Goal: Information Seeking & Learning: Learn about a topic

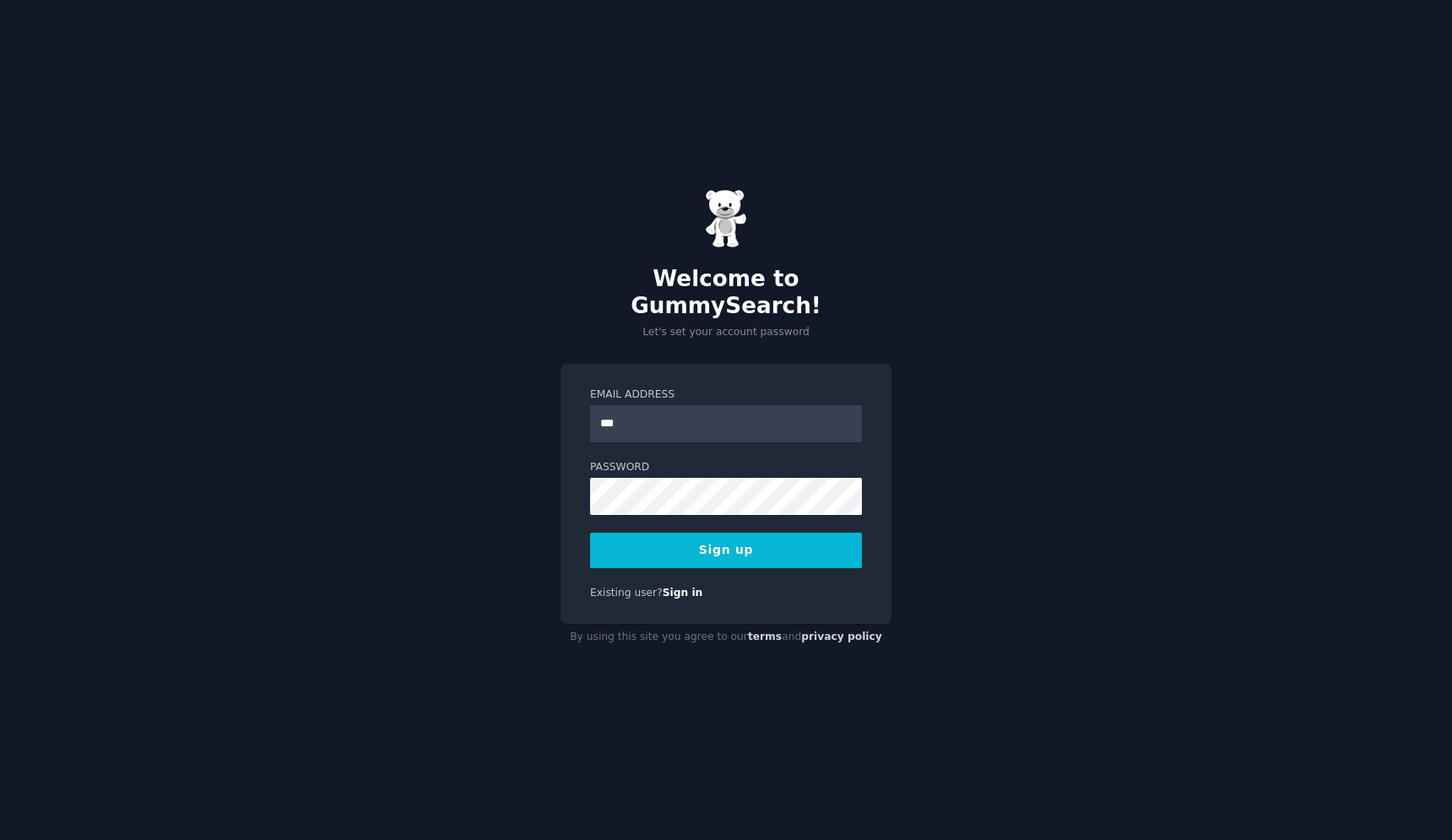
type input "**********"
click at [591, 533] on button "Sign up" at bounding box center [726, 551] width 272 height 36
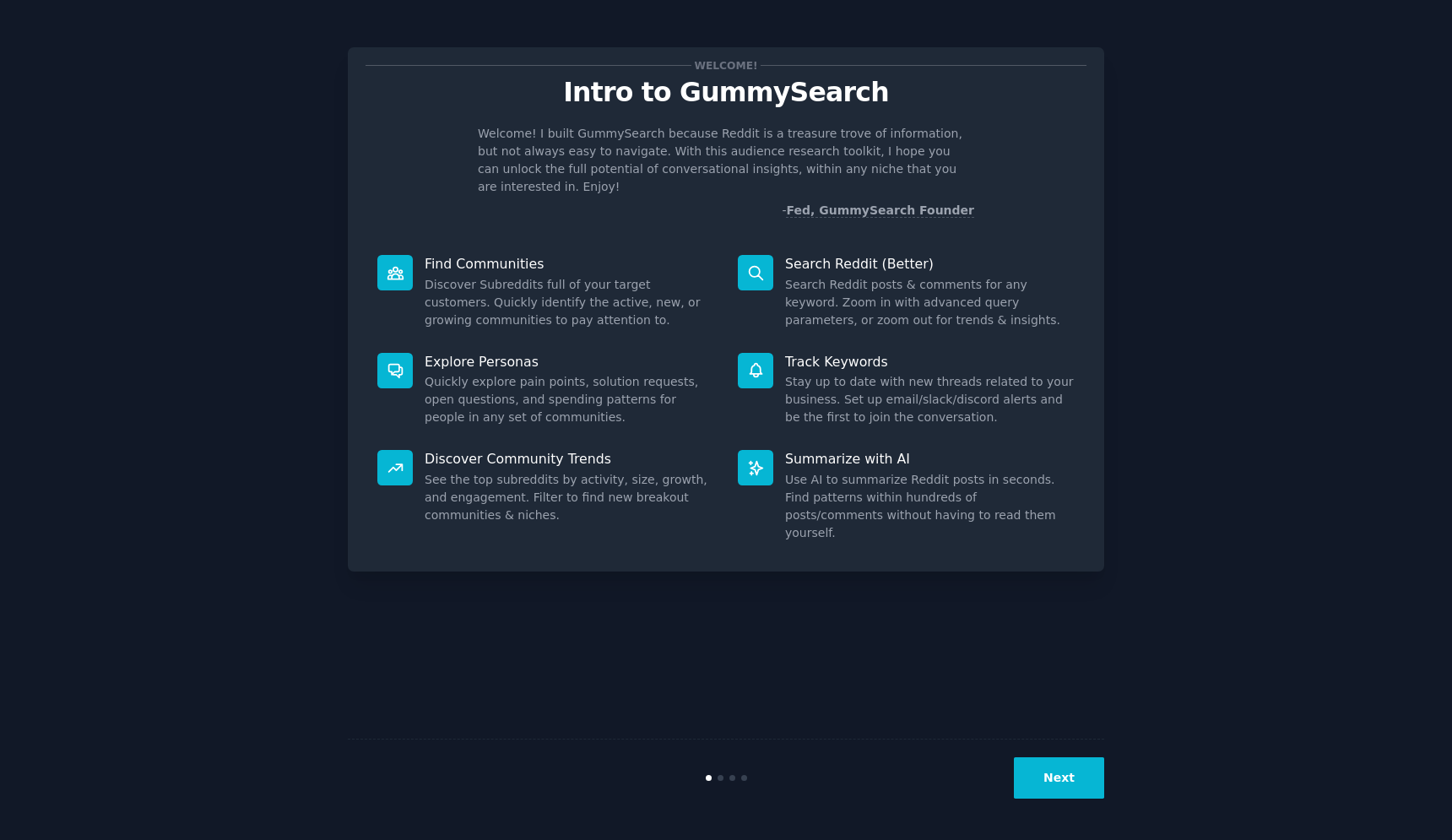
click at [1052, 782] on button "Next" at bounding box center [1059, 777] width 91 height 41
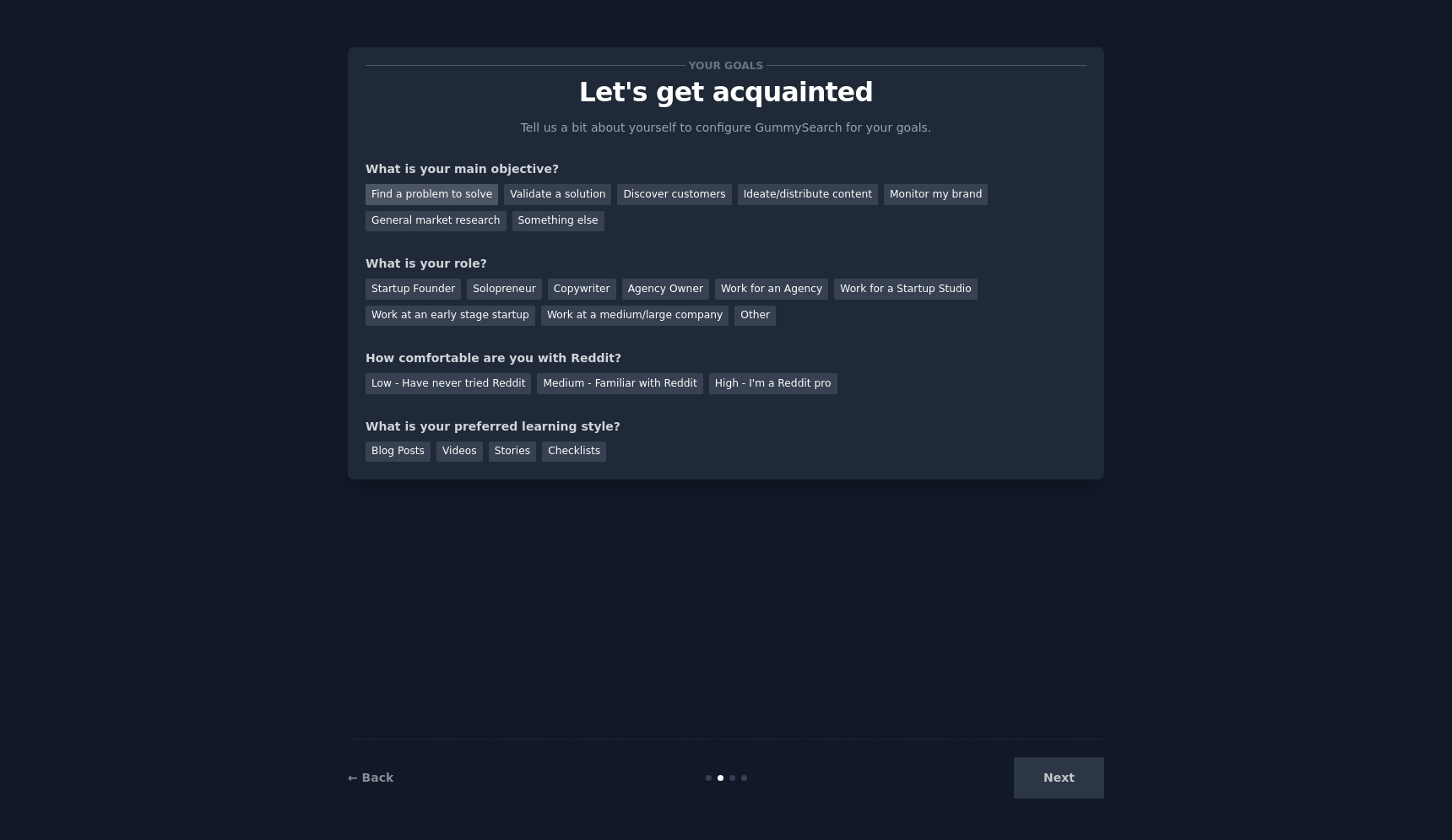
click at [464, 198] on div "Find a problem to solve" at bounding box center [432, 195] width 133 height 21
click at [572, 193] on div "Validate a solution" at bounding box center [558, 195] width 107 height 21
click at [448, 193] on div "Find a problem to solve" at bounding box center [432, 195] width 133 height 21
click at [420, 283] on div "Startup Founder" at bounding box center [413, 288] width 96 height 21
click at [612, 379] on div "Medium - Familiar with Reddit" at bounding box center [620, 383] width 166 height 21
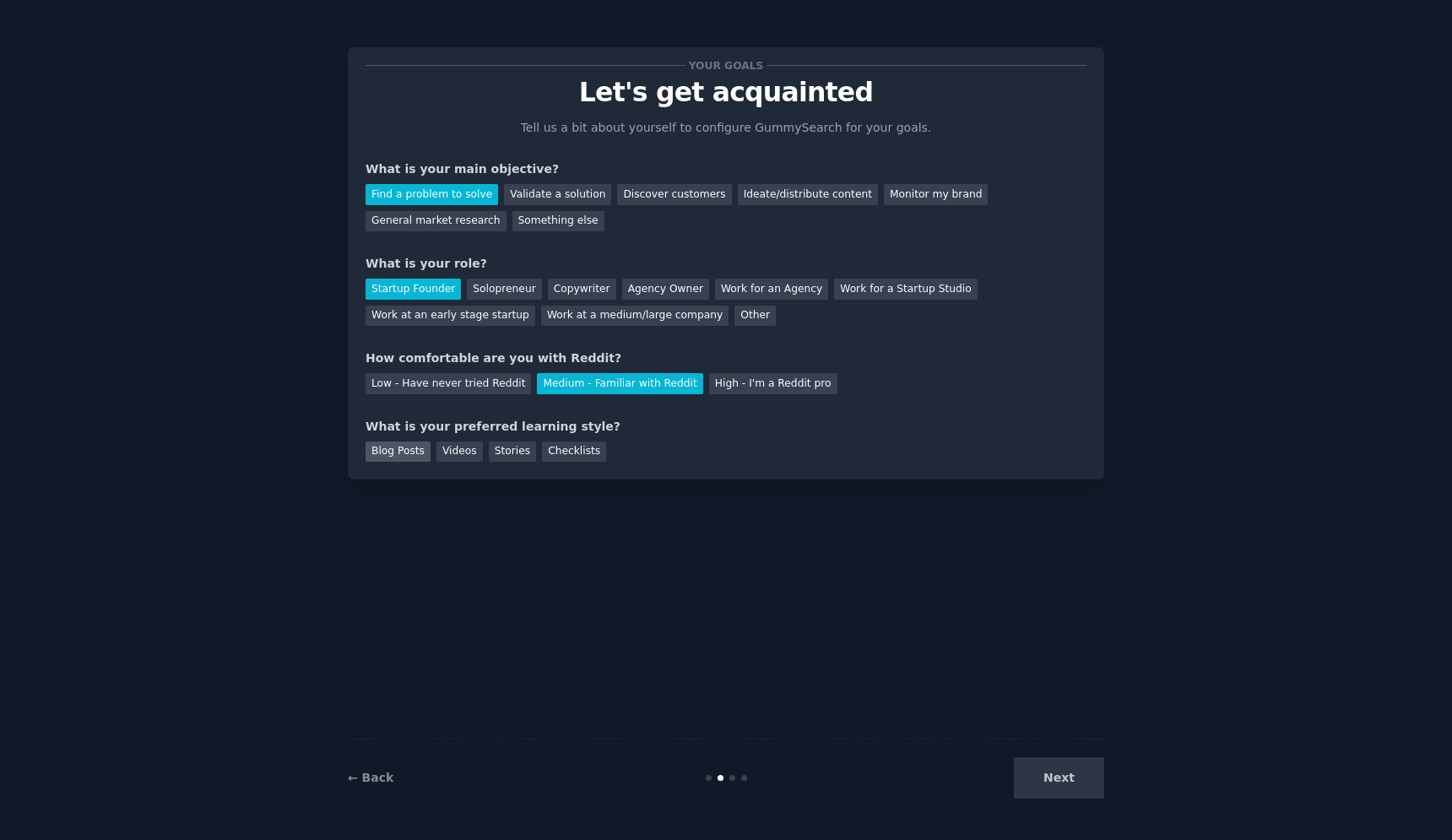
click at [405, 447] on div "Blog Posts" at bounding box center [398, 452] width 65 height 21
click at [501, 455] on div "Stories" at bounding box center [513, 452] width 47 height 21
click at [404, 448] on div "Blog Posts" at bounding box center [398, 452] width 65 height 21
click at [1064, 777] on button "Next" at bounding box center [1059, 777] width 91 height 41
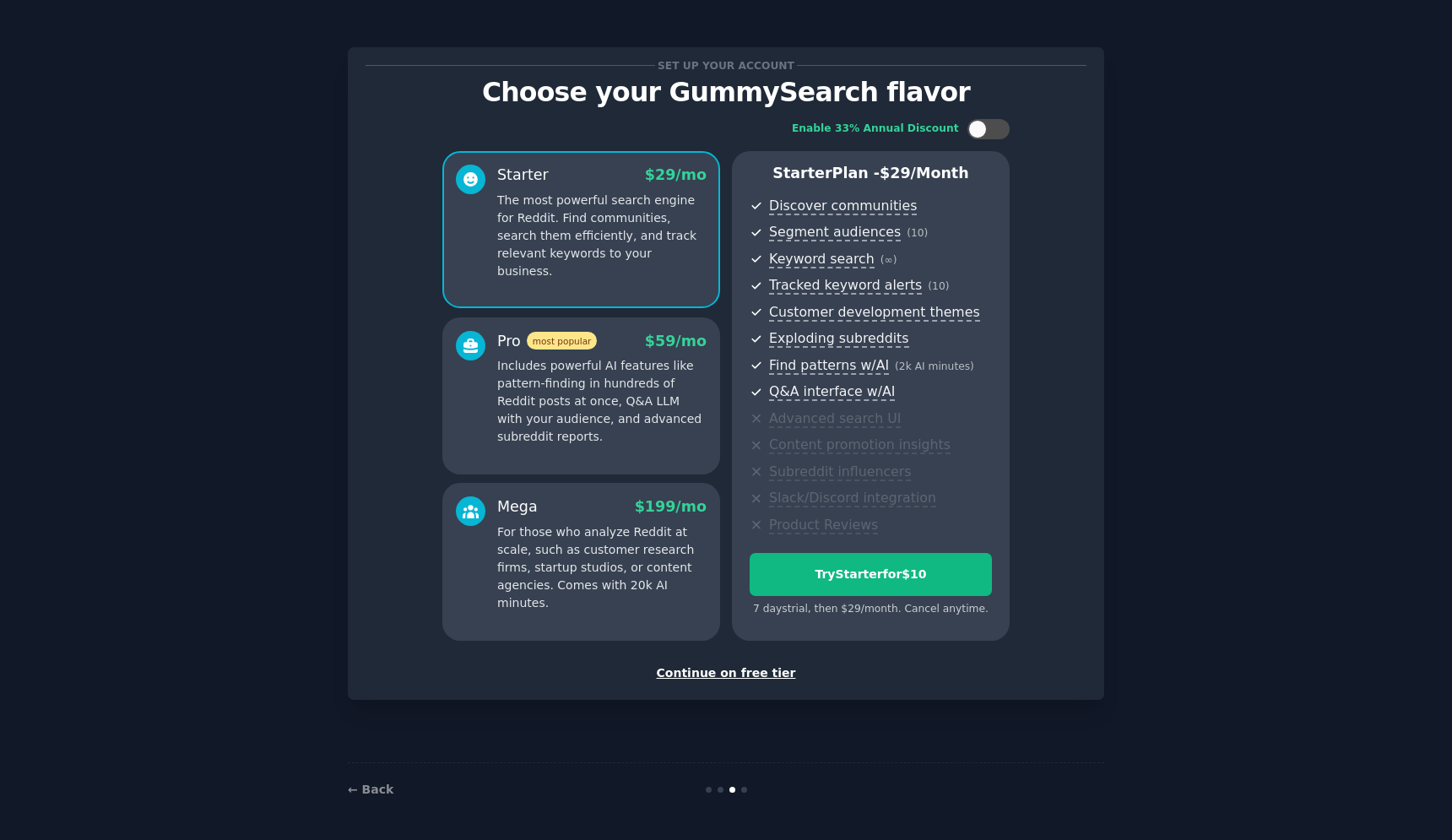
click at [727, 673] on div "Continue on free tier" at bounding box center [726, 673] width 721 height 18
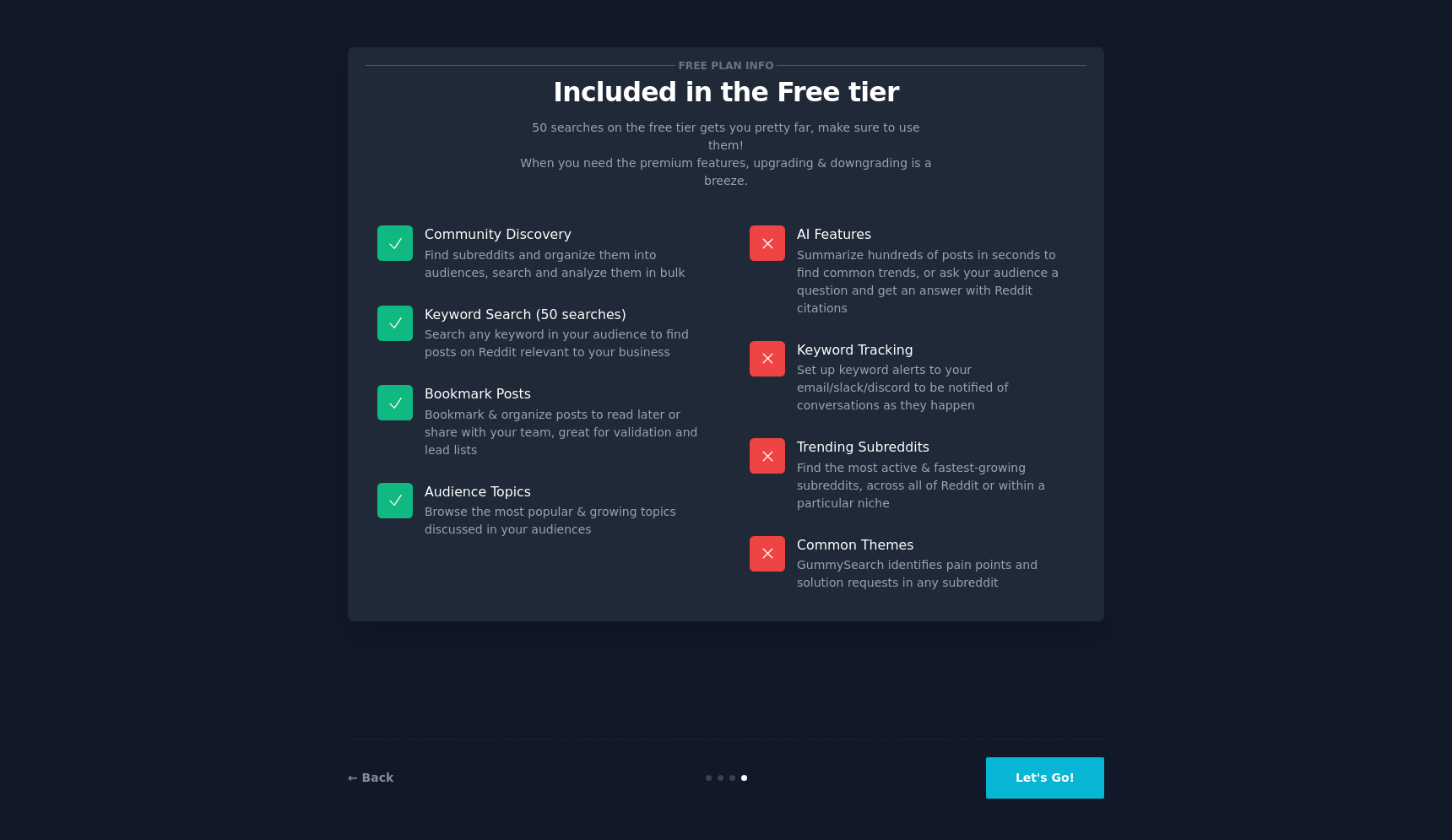
click at [1035, 779] on button "Let's Go!" at bounding box center [1046, 777] width 118 height 41
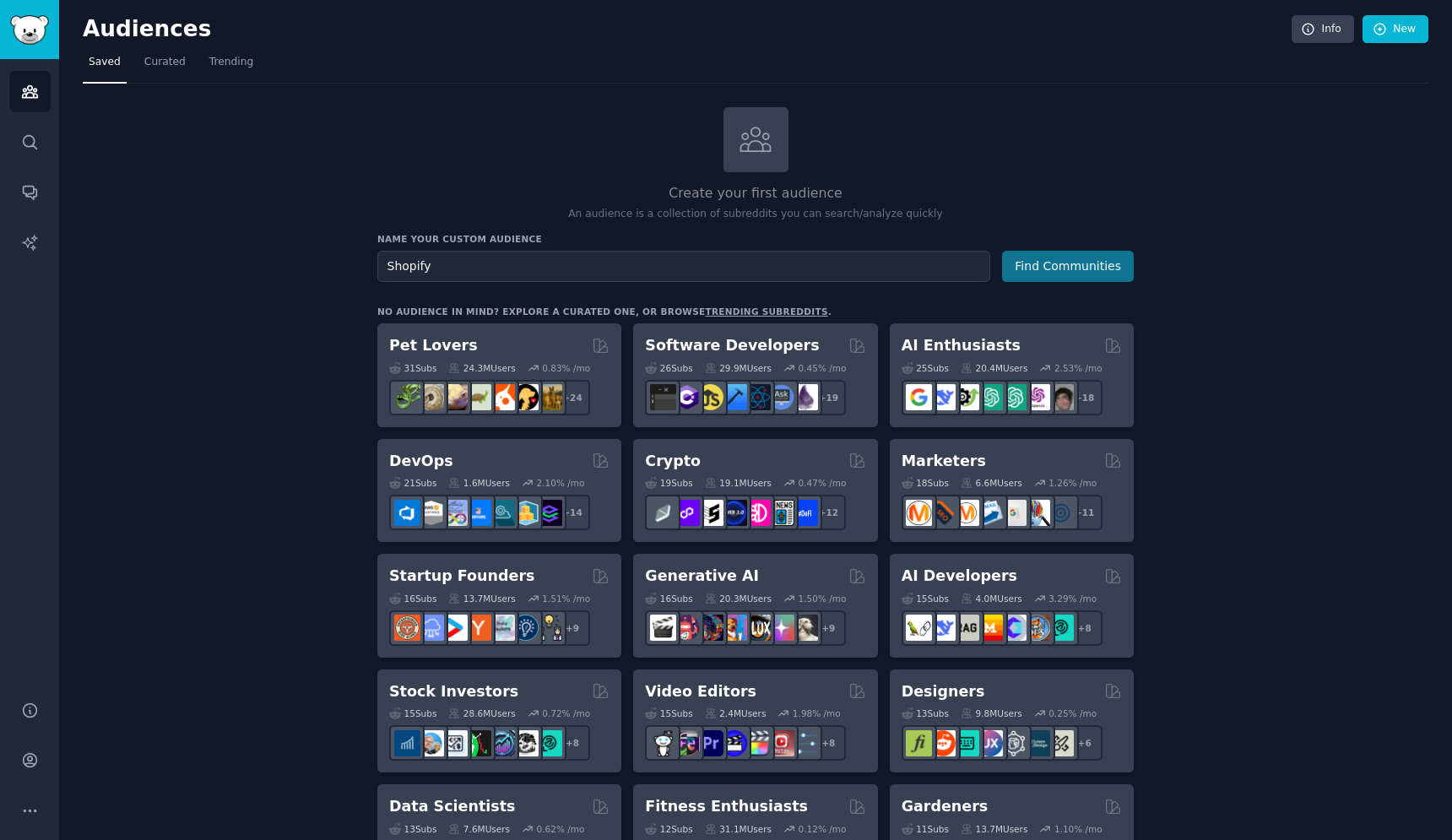
type input "Shopify"
click at [1041, 271] on button "Find Communities" at bounding box center [1068, 266] width 132 height 31
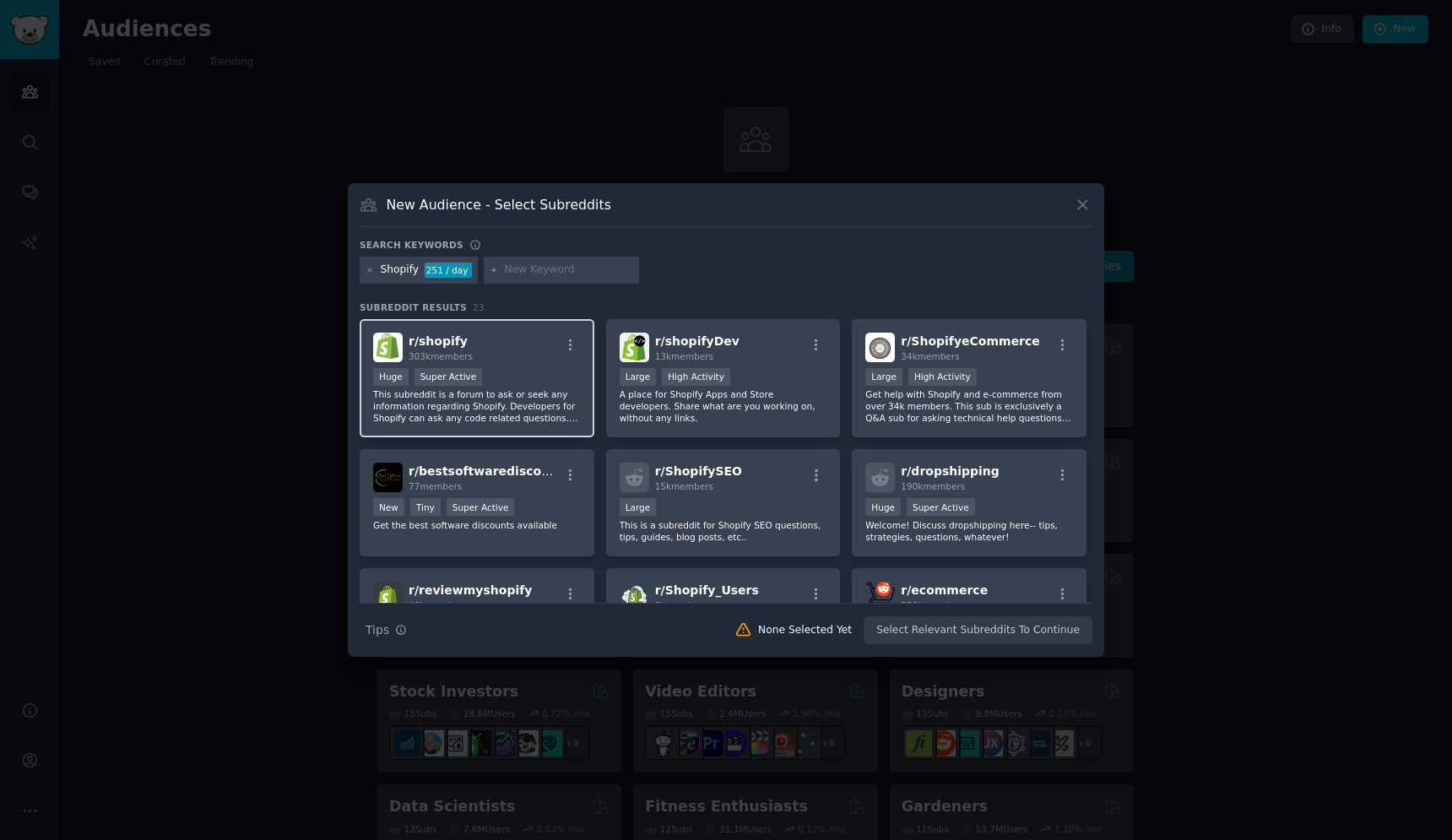
click at [519, 348] on div "r/ shopify 303k members" at bounding box center [476, 347] width 207 height 30
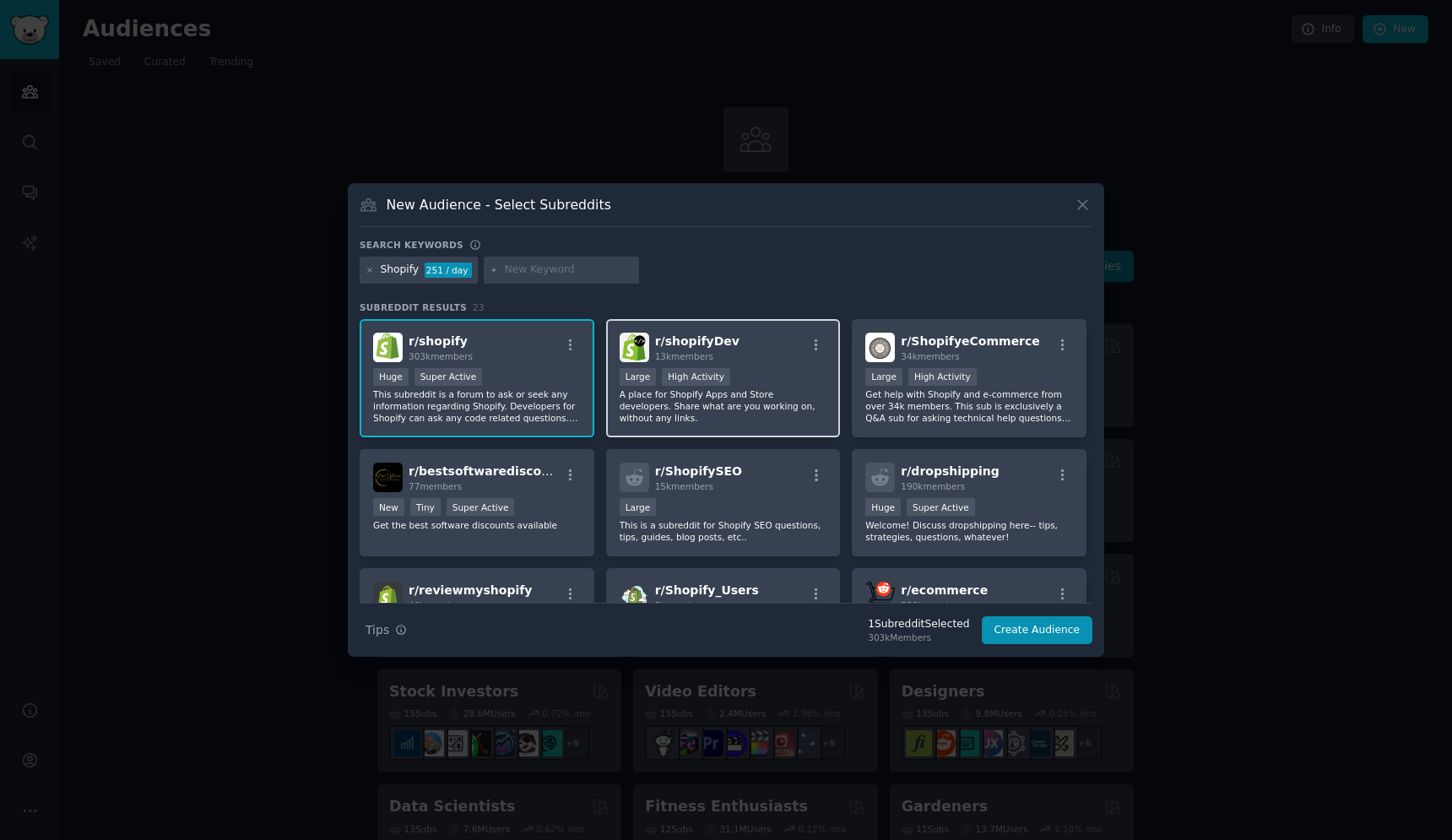
click at [752, 359] on div "r/ shopifyDev 13k members" at bounding box center [723, 347] width 207 height 30
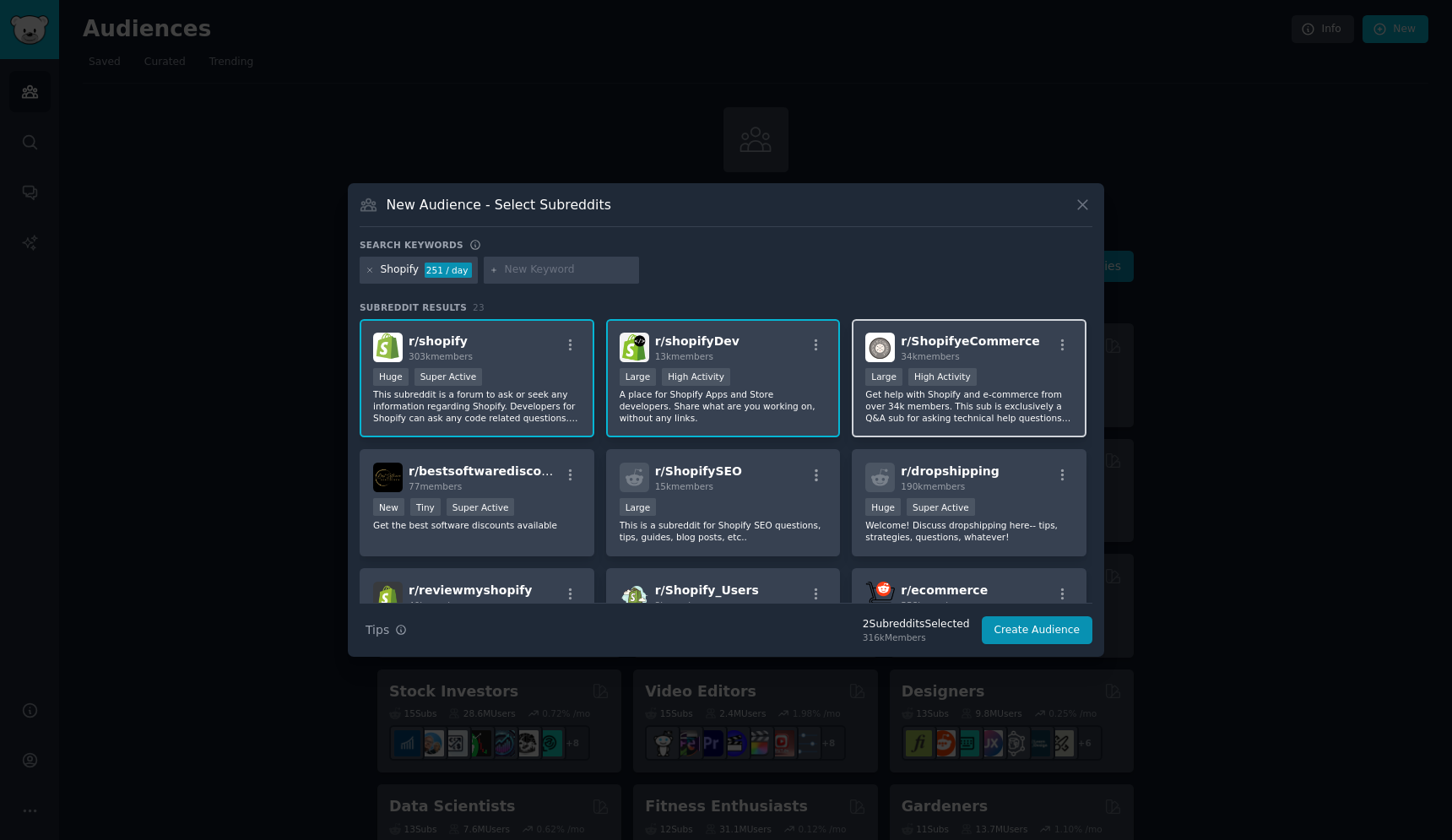
click at [1011, 372] on div "Large High Activity" at bounding box center [969, 378] width 207 height 21
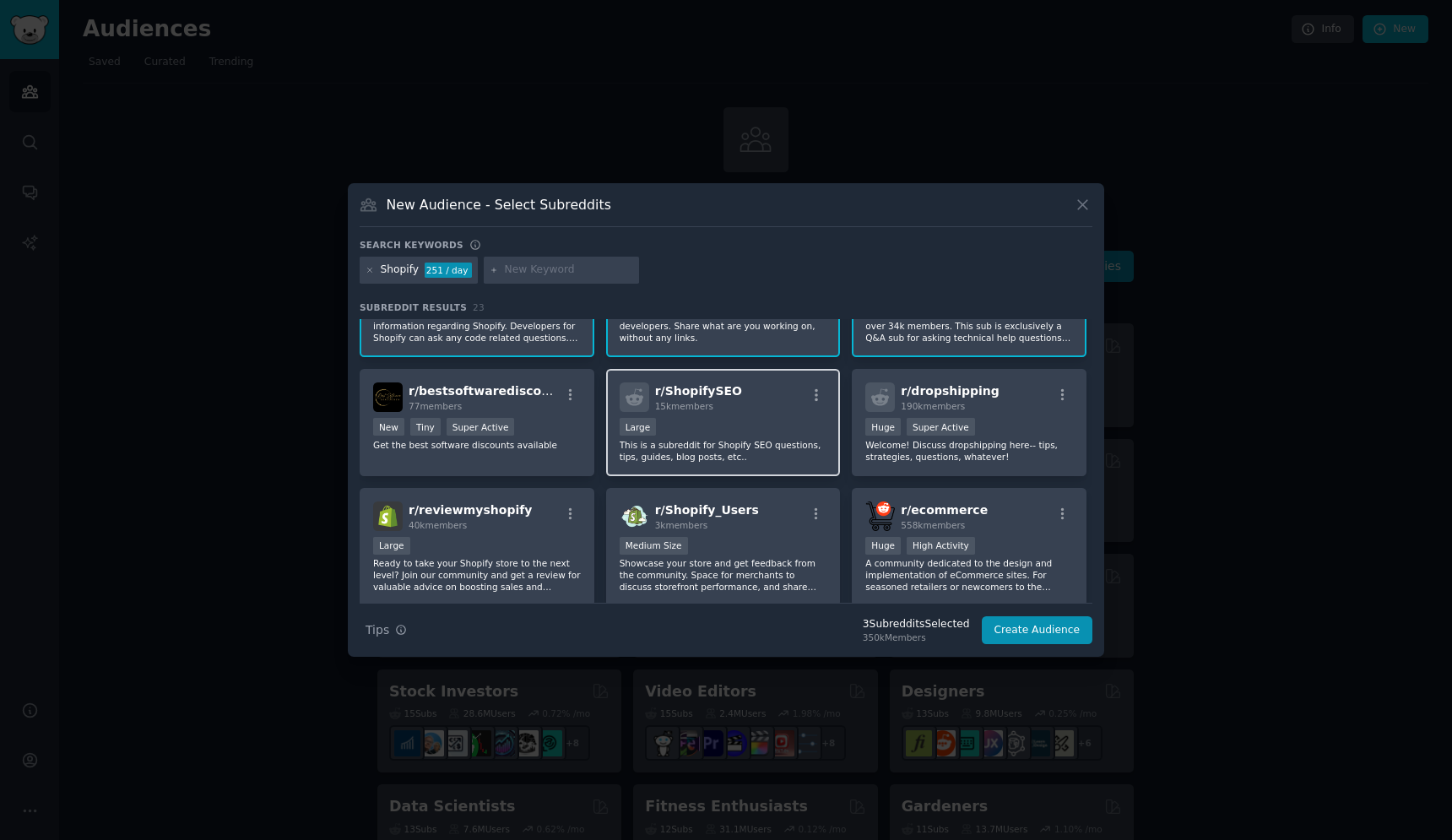
scroll to position [102, 0]
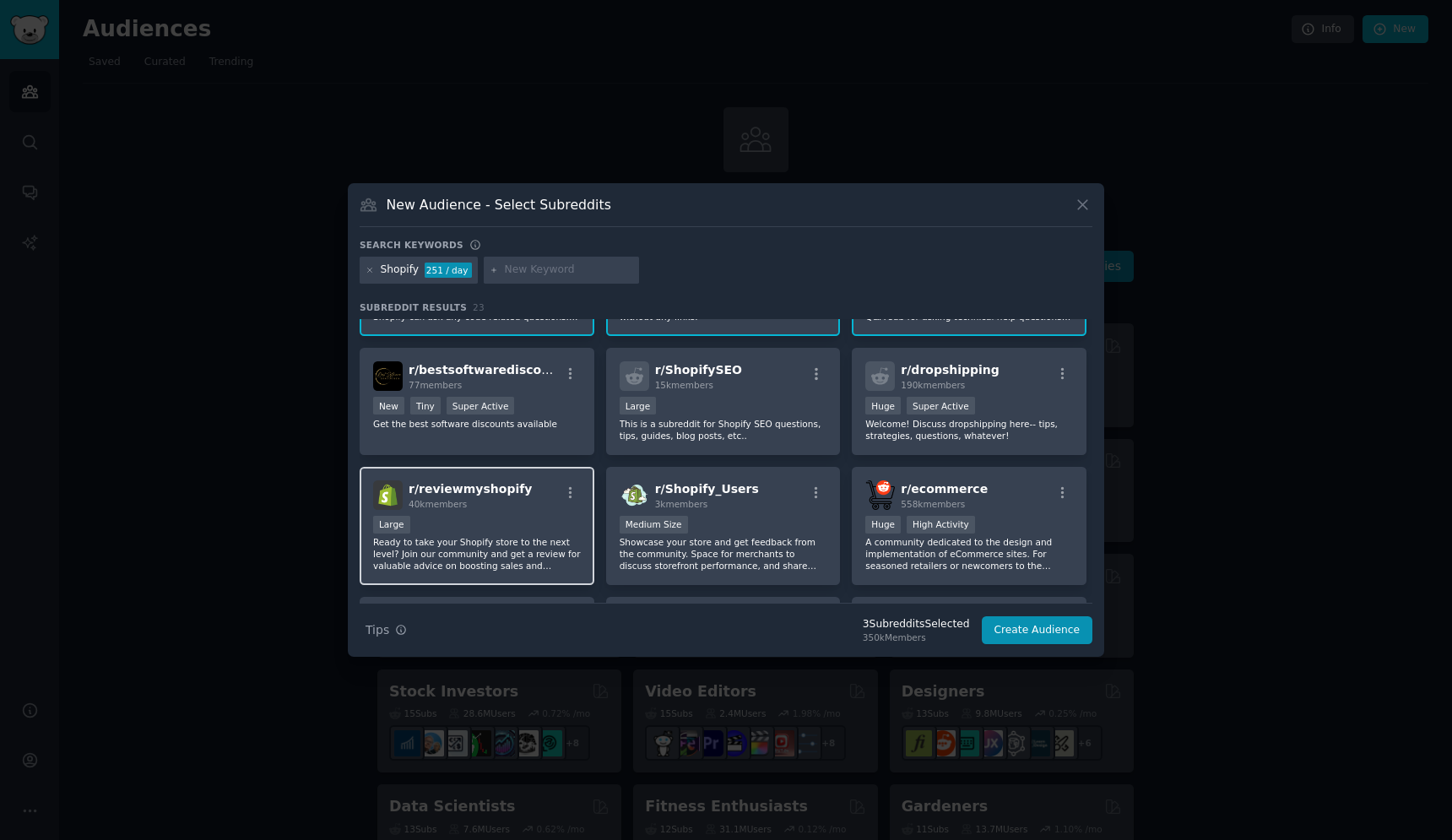
click at [514, 516] on div "Large" at bounding box center [476, 526] width 207 height 21
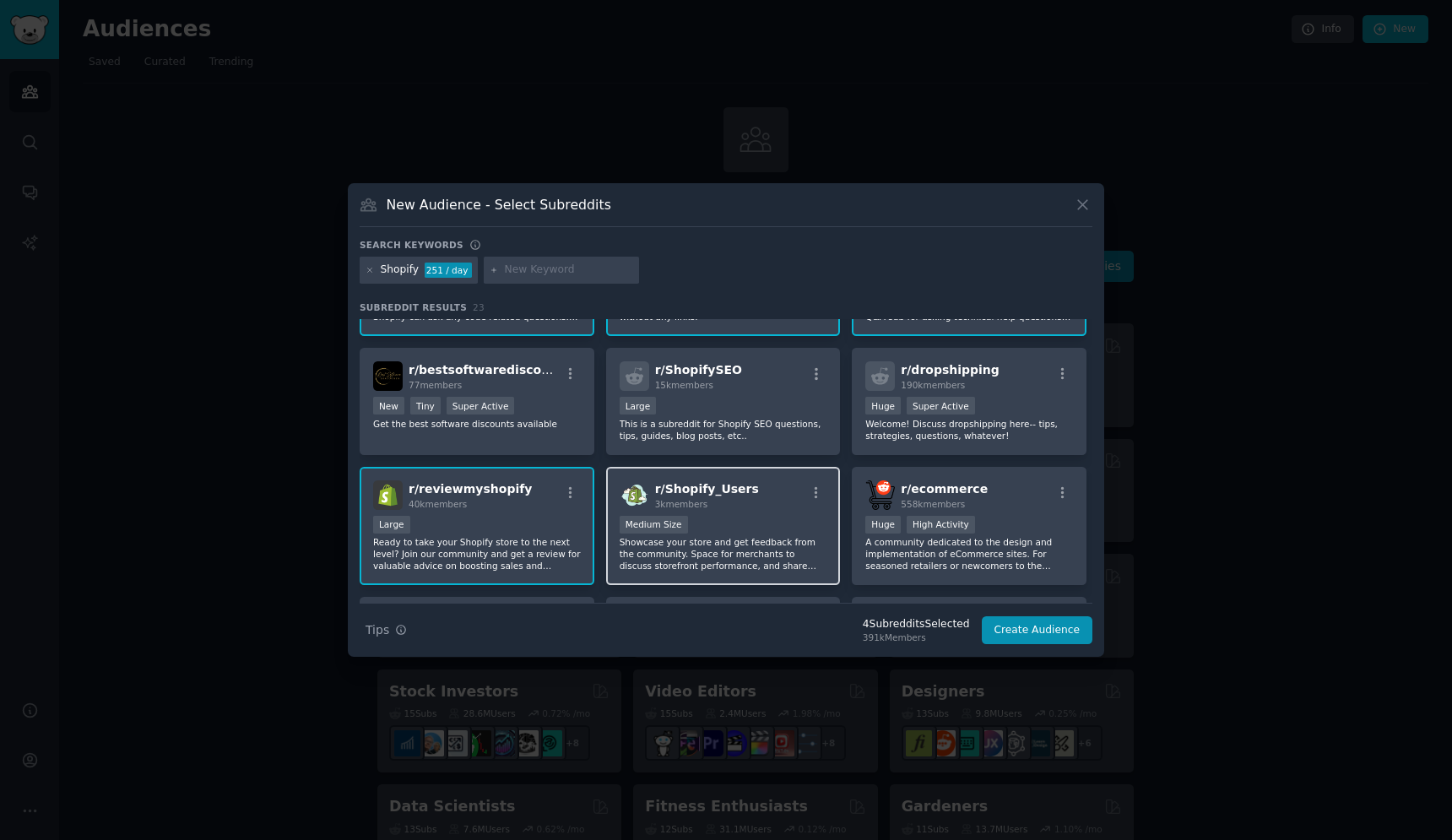
click at [758, 521] on div "1000 - 10,000 members Medium Size" at bounding box center [723, 526] width 207 height 21
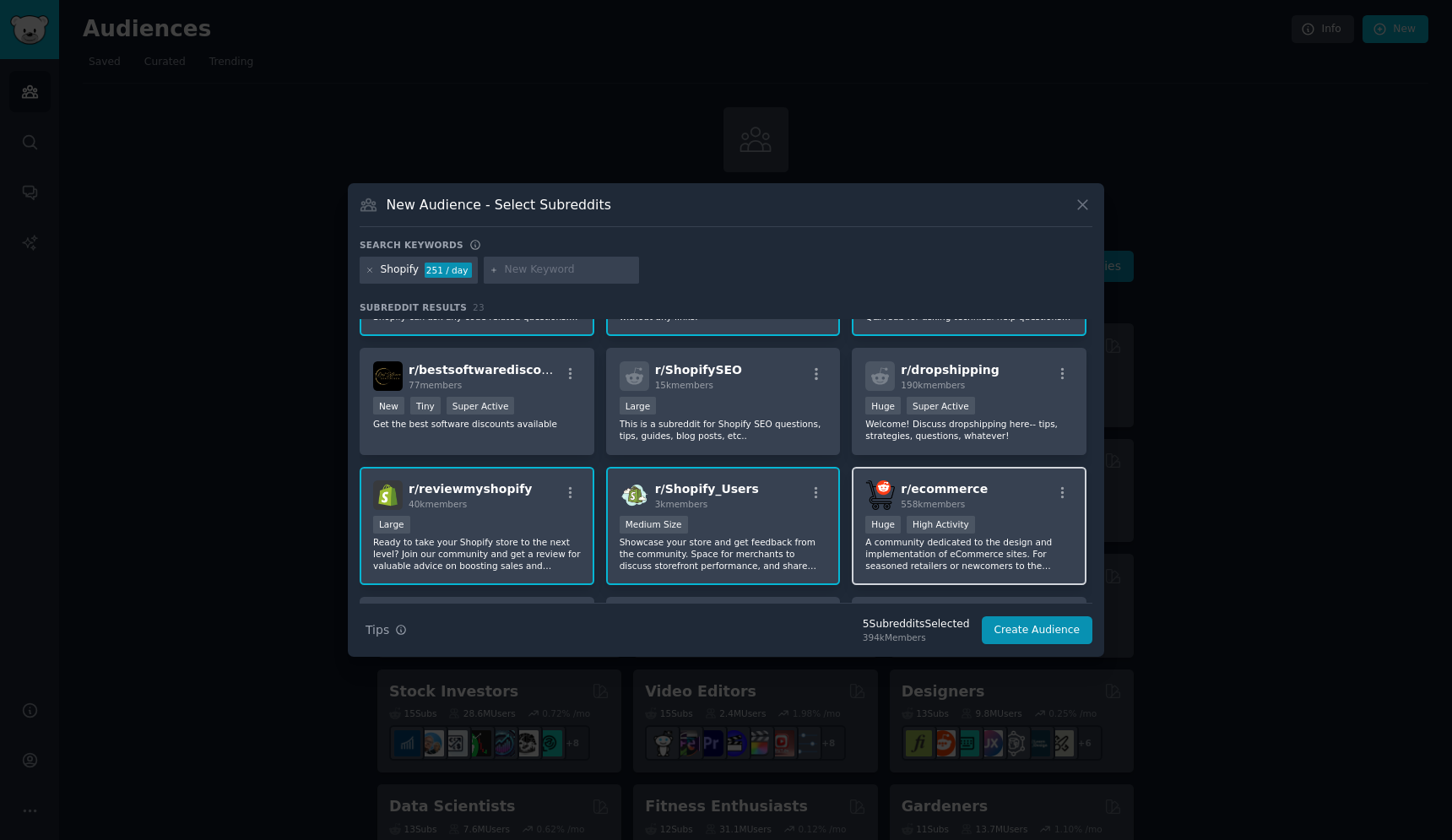
click at [1039, 520] on div ">= 80th percentile for submissions / day Huge High Activity" at bounding box center [969, 526] width 207 height 21
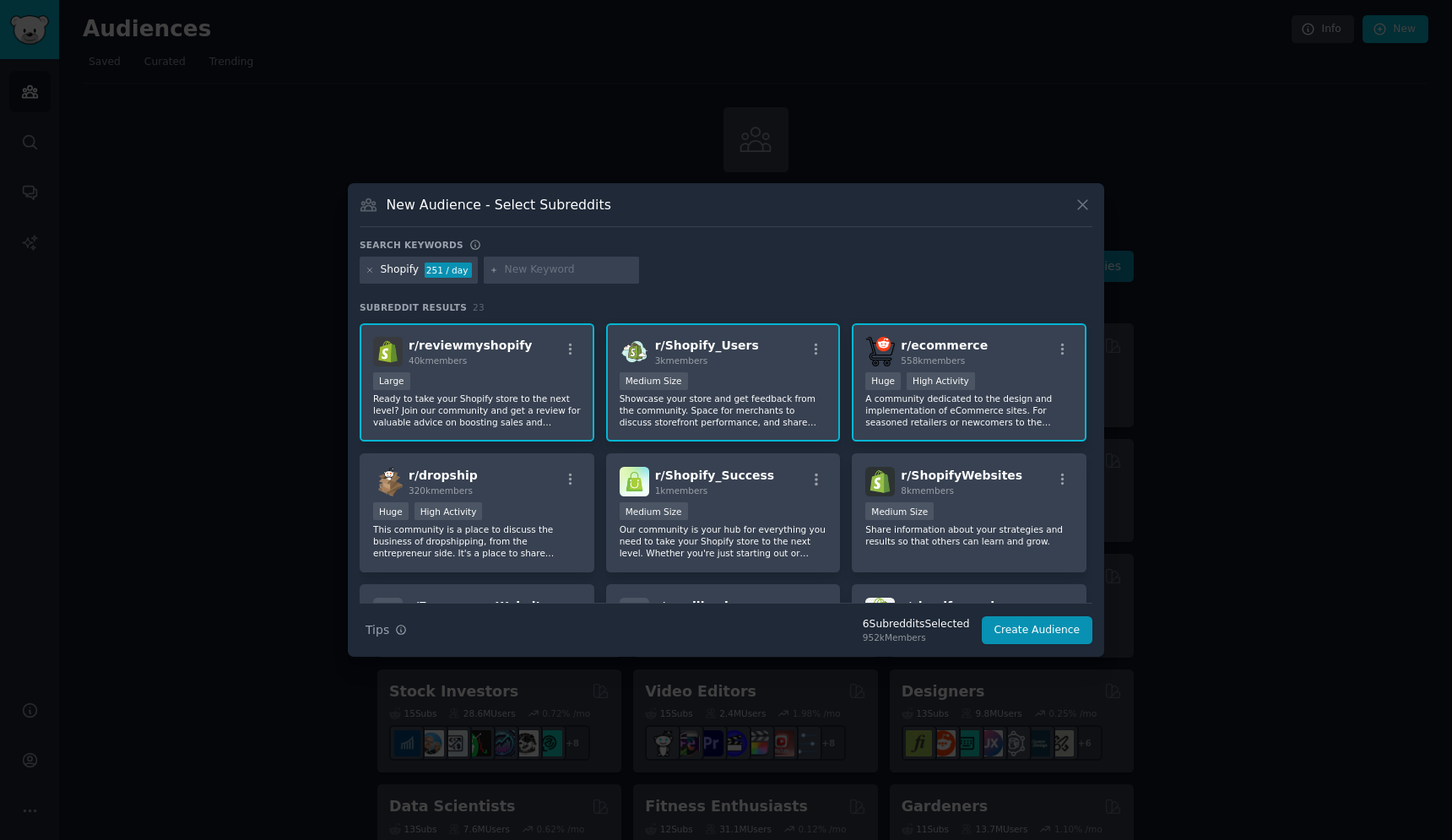
scroll to position [245, 0]
click at [756, 504] on div "Medium Size" at bounding box center [723, 512] width 207 height 21
click at [987, 510] on div "1000 - 10,000 members Medium Size" at bounding box center [969, 512] width 207 height 21
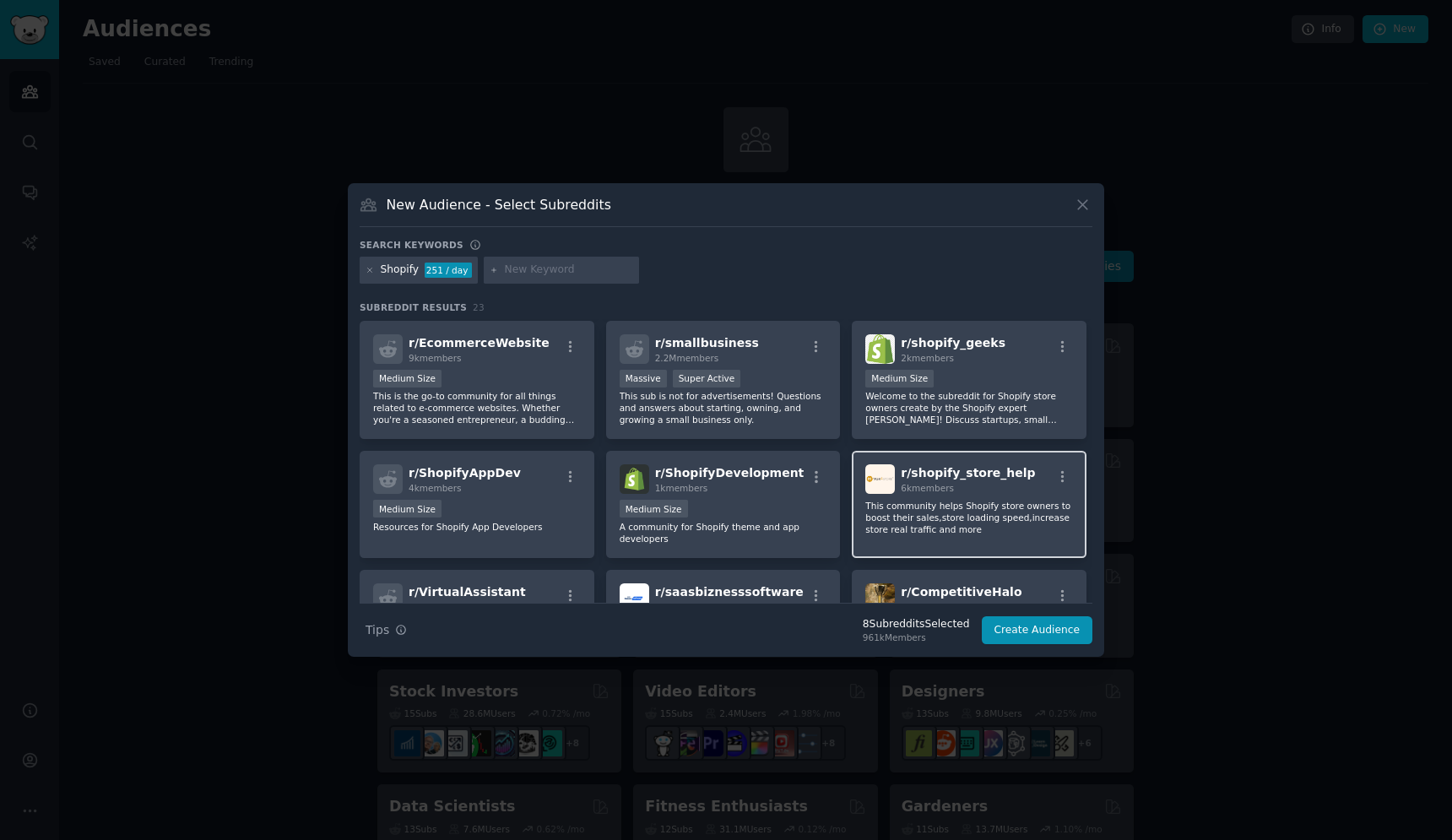
scroll to position [508, 0]
click at [991, 382] on div "Medium Size" at bounding box center [969, 381] width 207 height 21
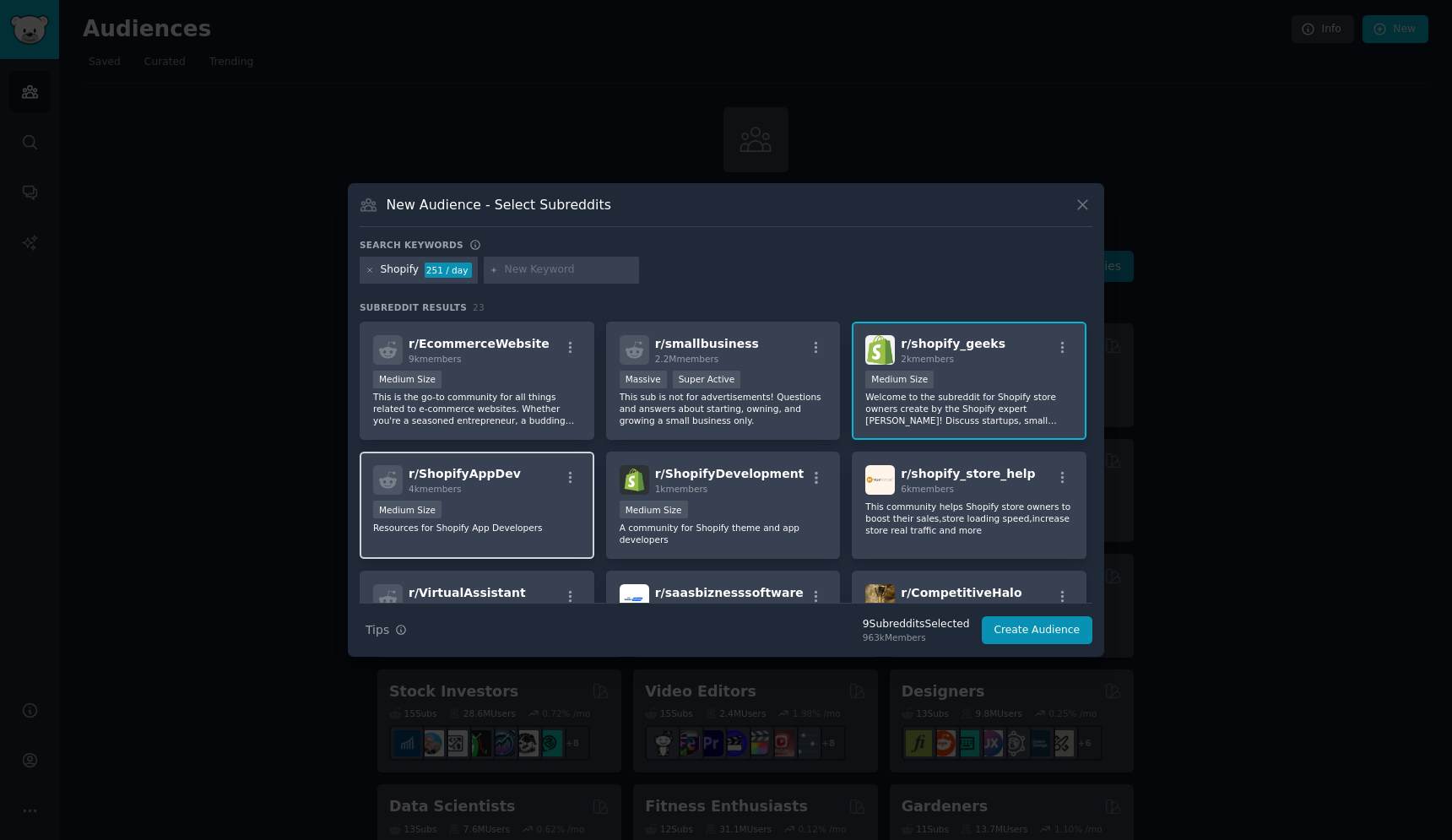
scroll to position [510, 0]
click at [527, 516] on div "Medium Size" at bounding box center [476, 508] width 207 height 21
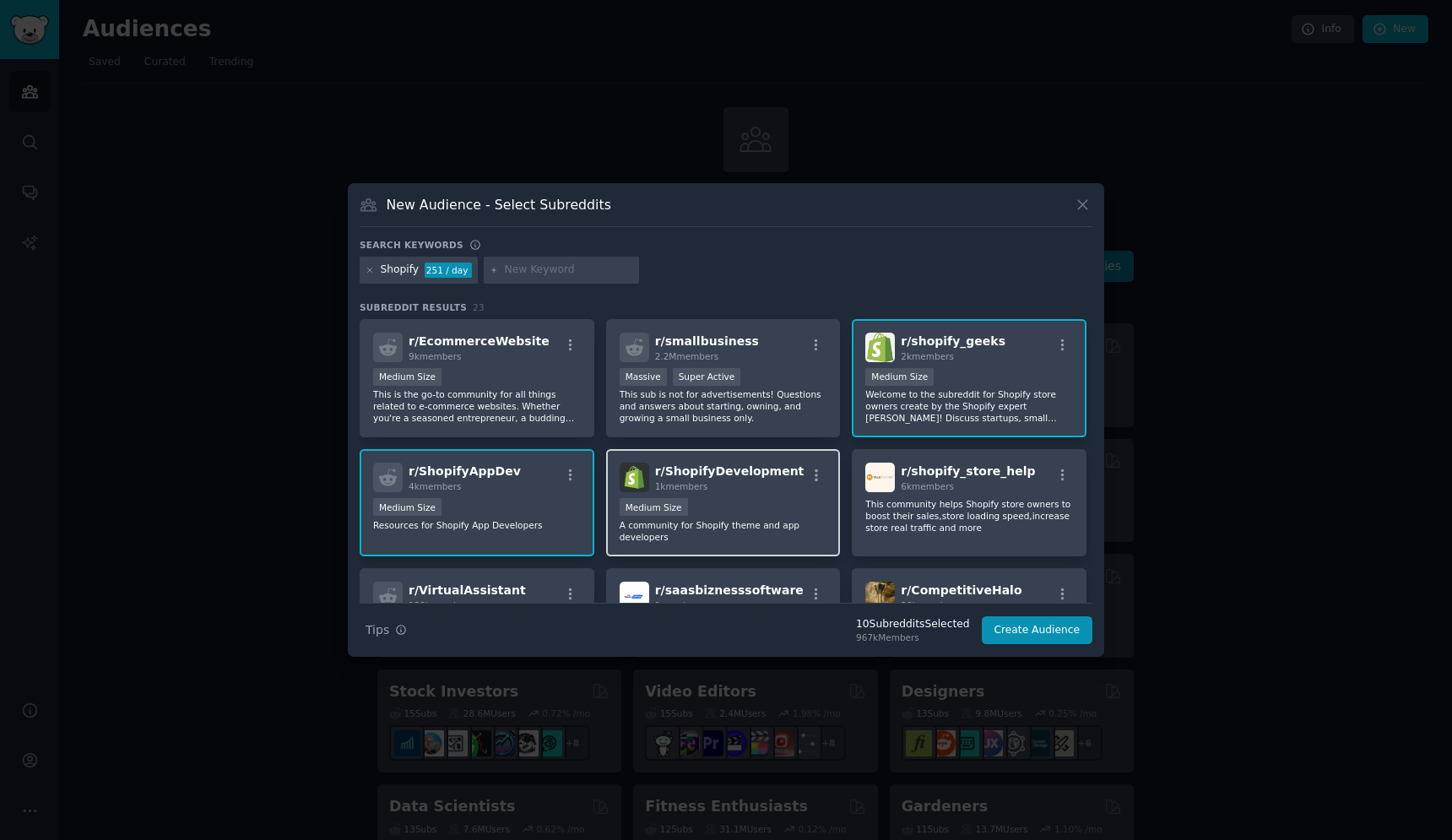
click at [761, 513] on div "1000 - 10,000 members Medium Size" at bounding box center [723, 508] width 207 height 21
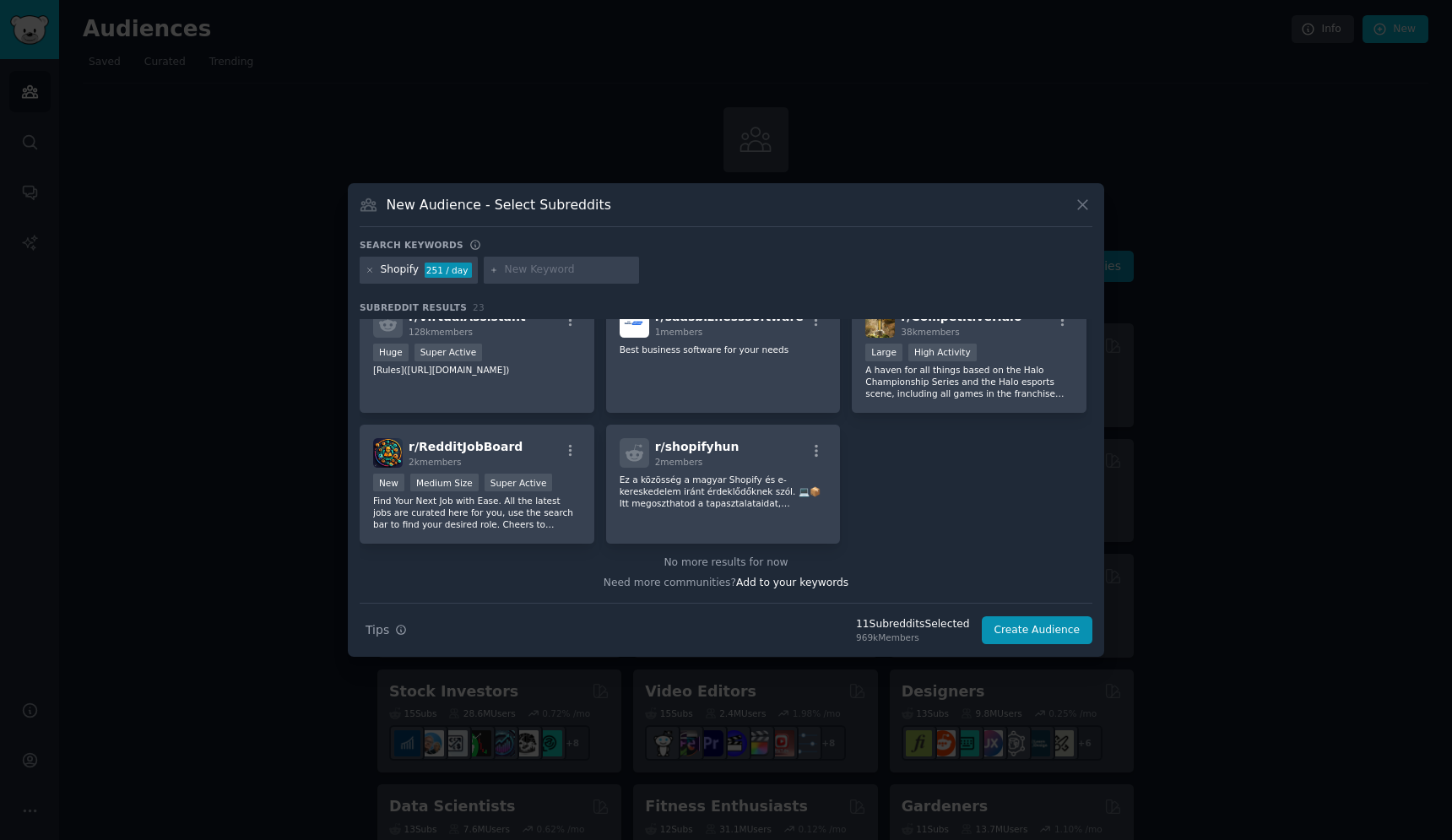
scroll to position [782, 0]
click at [1065, 633] on button "Create Audience" at bounding box center [1038, 630] width 112 height 29
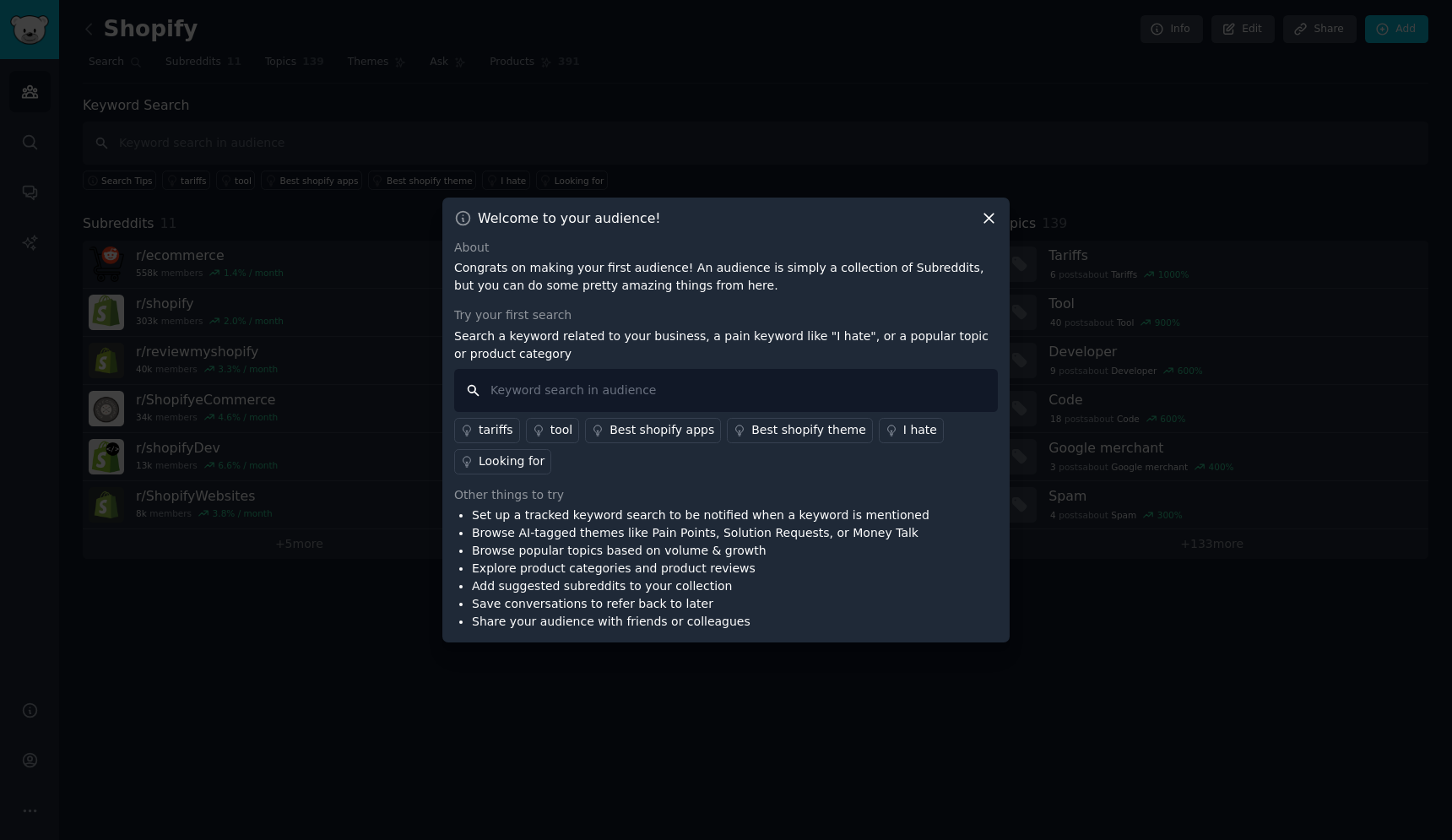
click at [549, 386] on input "text" at bounding box center [726, 390] width 544 height 43
type input "I hate product bundling apps"
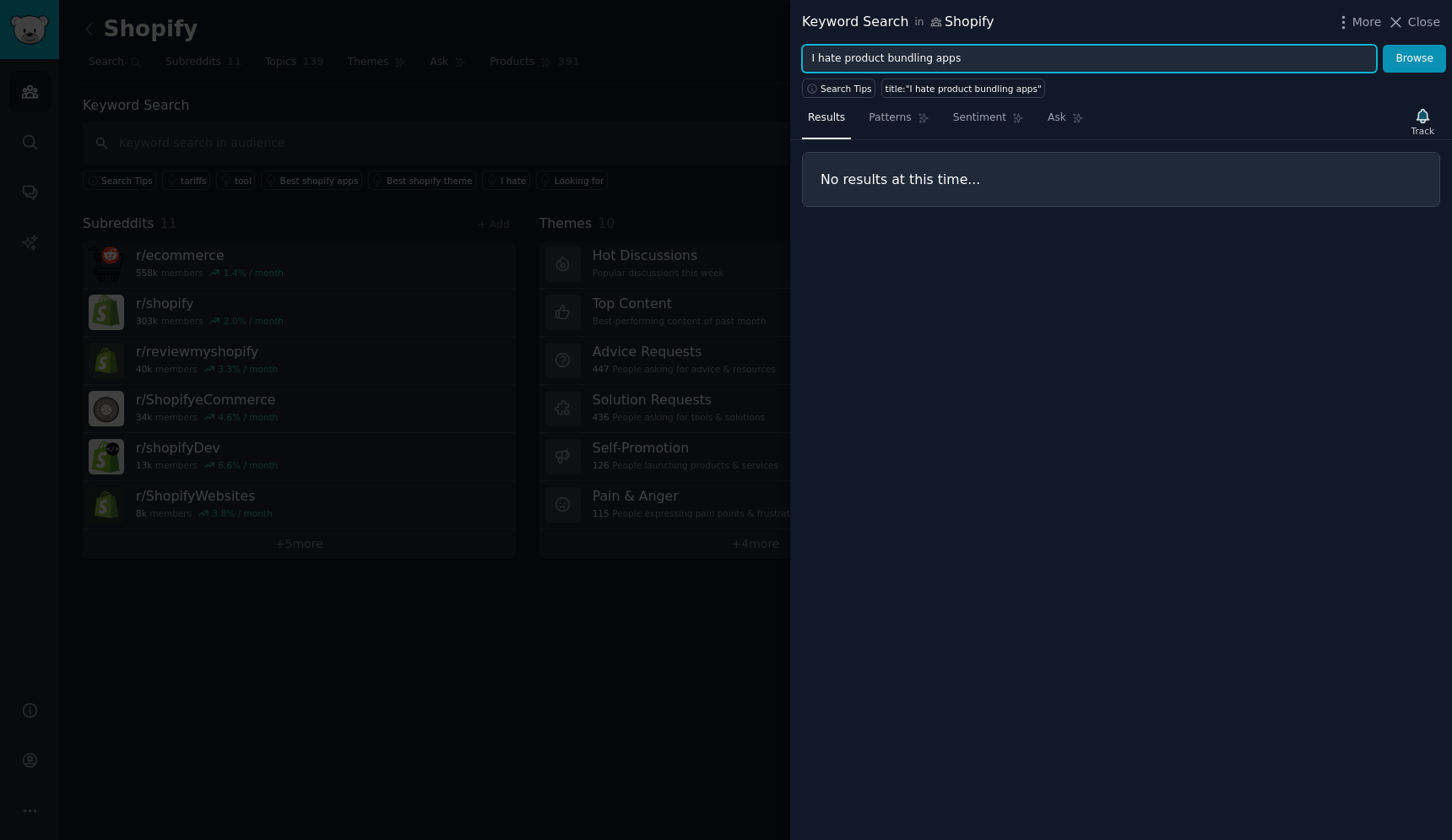
drag, startPoint x: 839, startPoint y: 62, endPoint x: 985, endPoint y: 63, distance: 146.0
click at [985, 63] on input "I hate product bundling apps" at bounding box center [1090, 59] width 575 height 29
click at [1383, 45] on button "Browse" at bounding box center [1415, 59] width 63 height 29
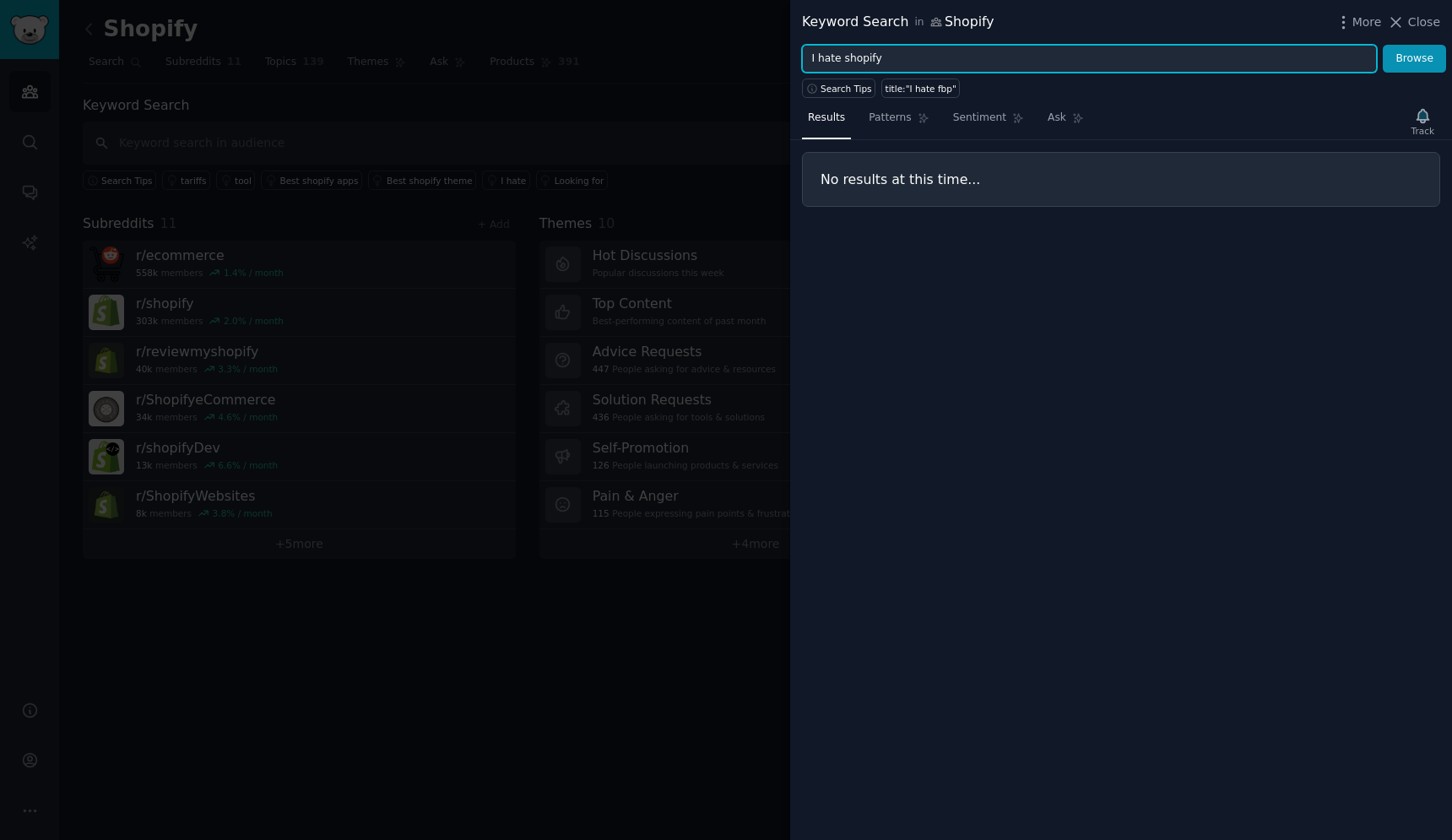
click at [1383, 45] on button "Browse" at bounding box center [1415, 59] width 63 height 29
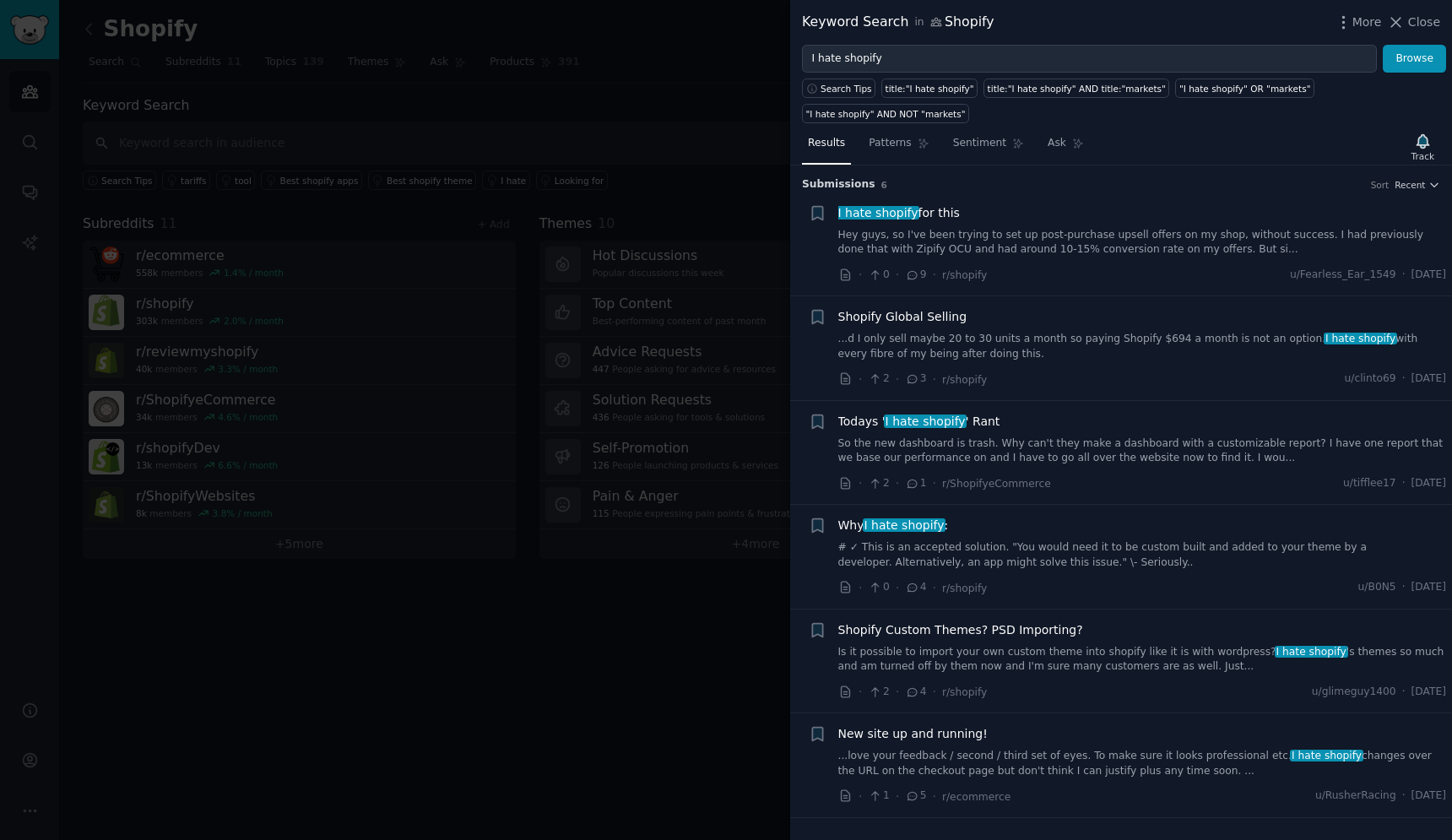
click at [1043, 238] on link "Hey guys, so I've been trying to set up post-purchase upsell offers on my shop,…" at bounding box center [1142, 242] width 608 height 30
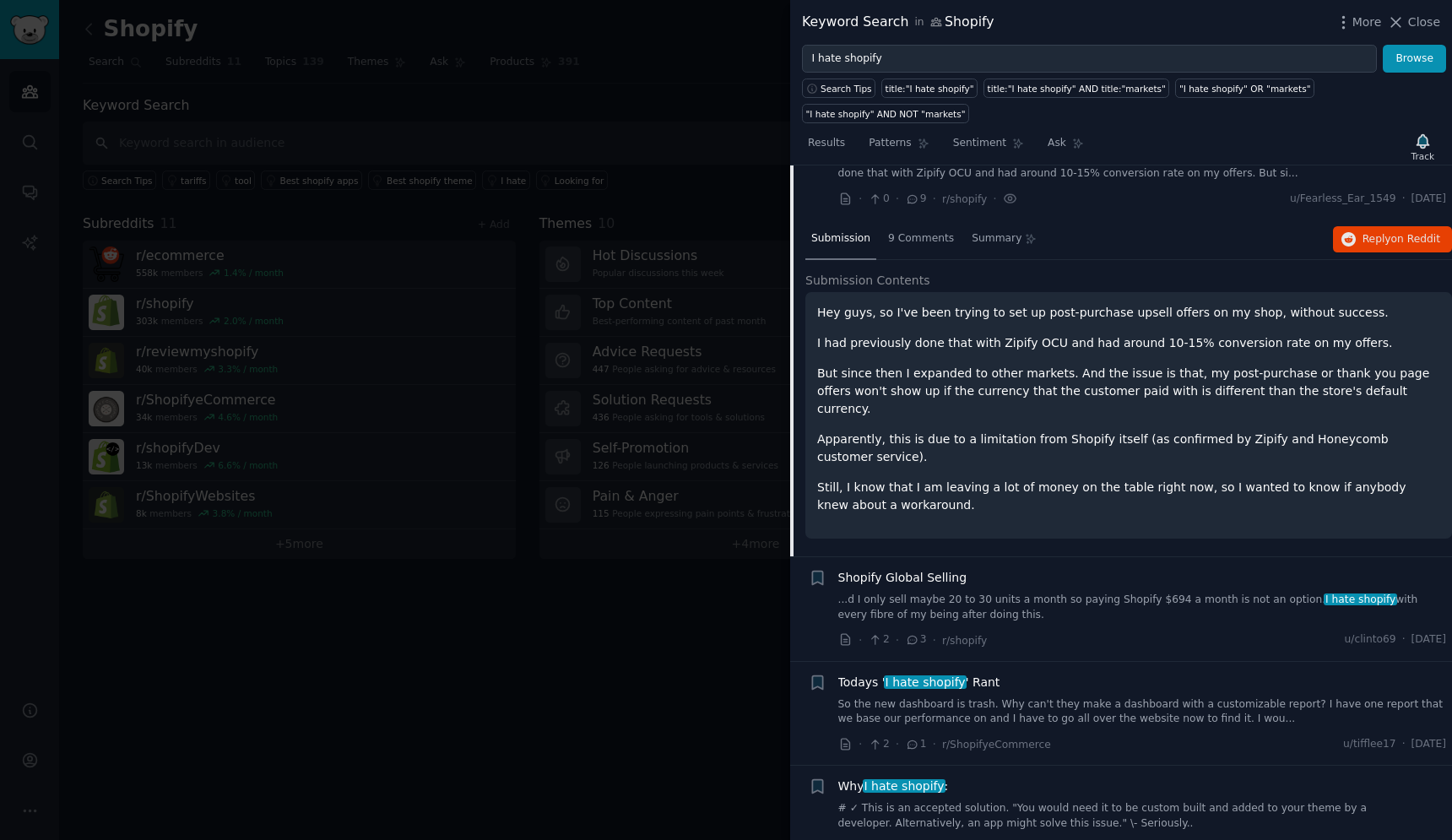
scroll to position [77, 0]
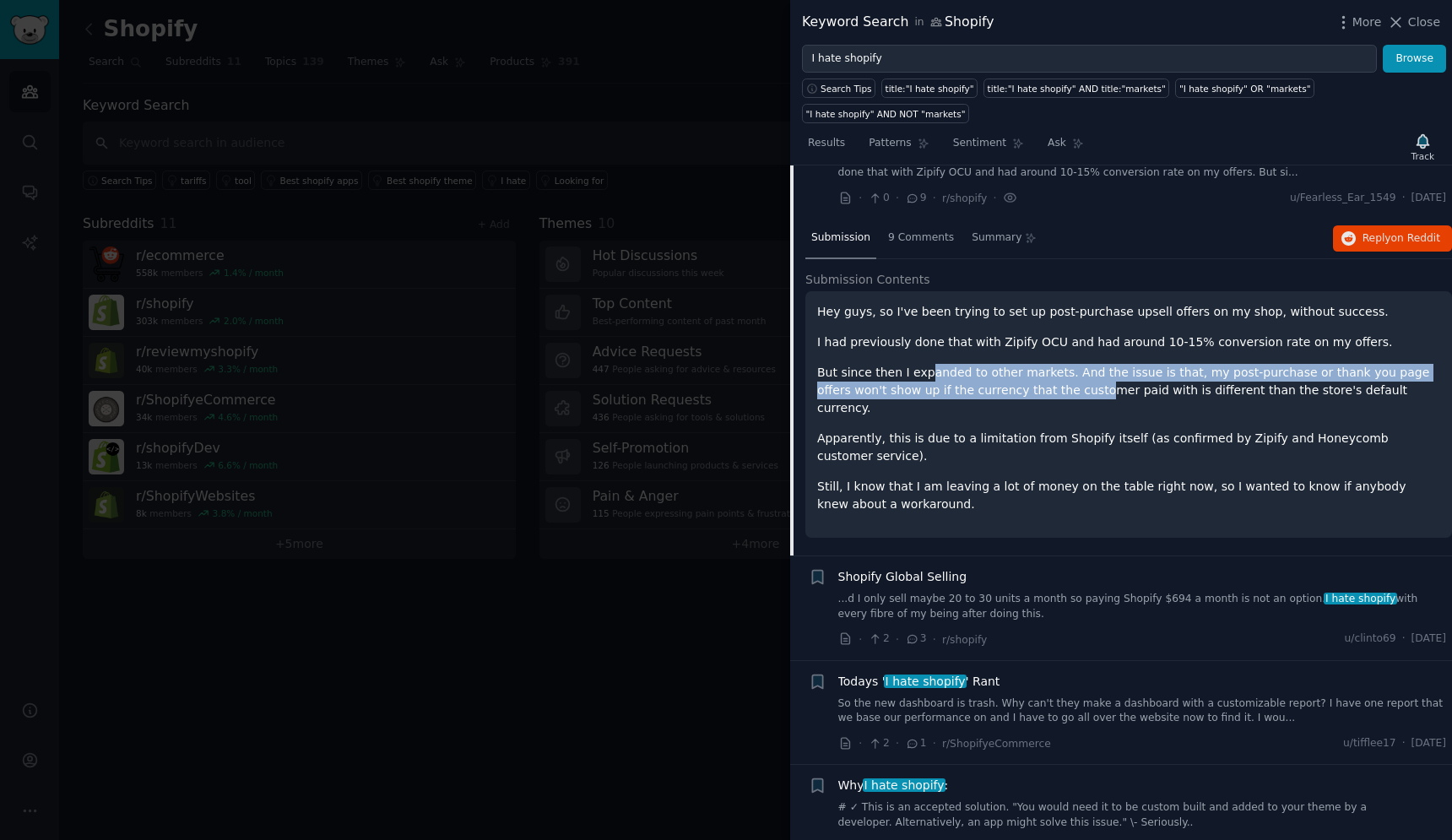
drag, startPoint x: 968, startPoint y: 385, endPoint x: 1055, endPoint y: 394, distance: 87.5
click at [1055, 394] on p "But since then I expanded to other markets. And the issue is that, my post-purc…" at bounding box center [1129, 390] width 623 height 53
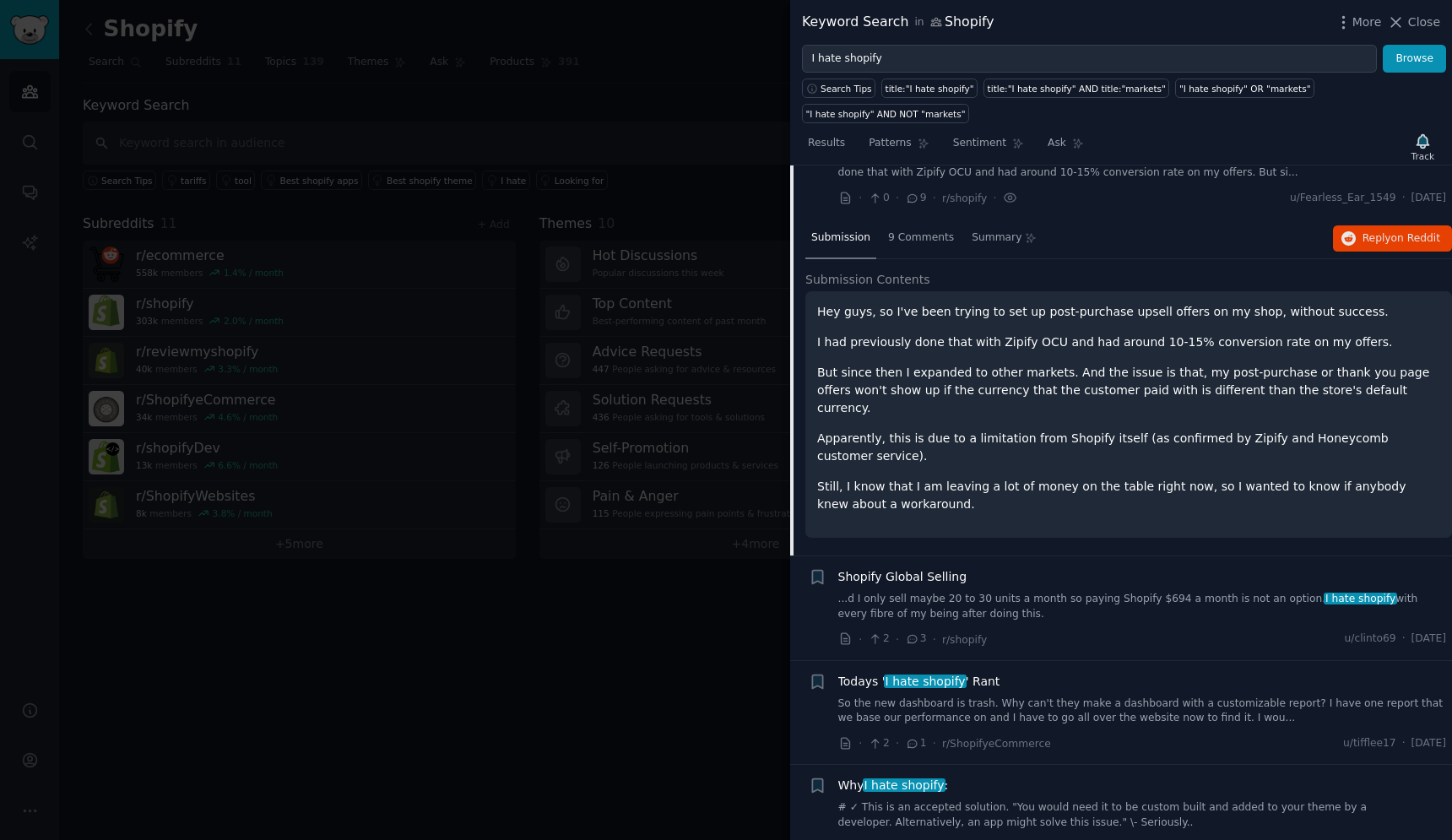
click at [1152, 392] on p "But since then I expanded to other markets. And the issue is that, my post-purc…" at bounding box center [1129, 390] width 623 height 53
click at [1058, 388] on p "But since then I expanded to other markets. And the issue is that, my post-purc…" at bounding box center [1129, 390] width 623 height 53
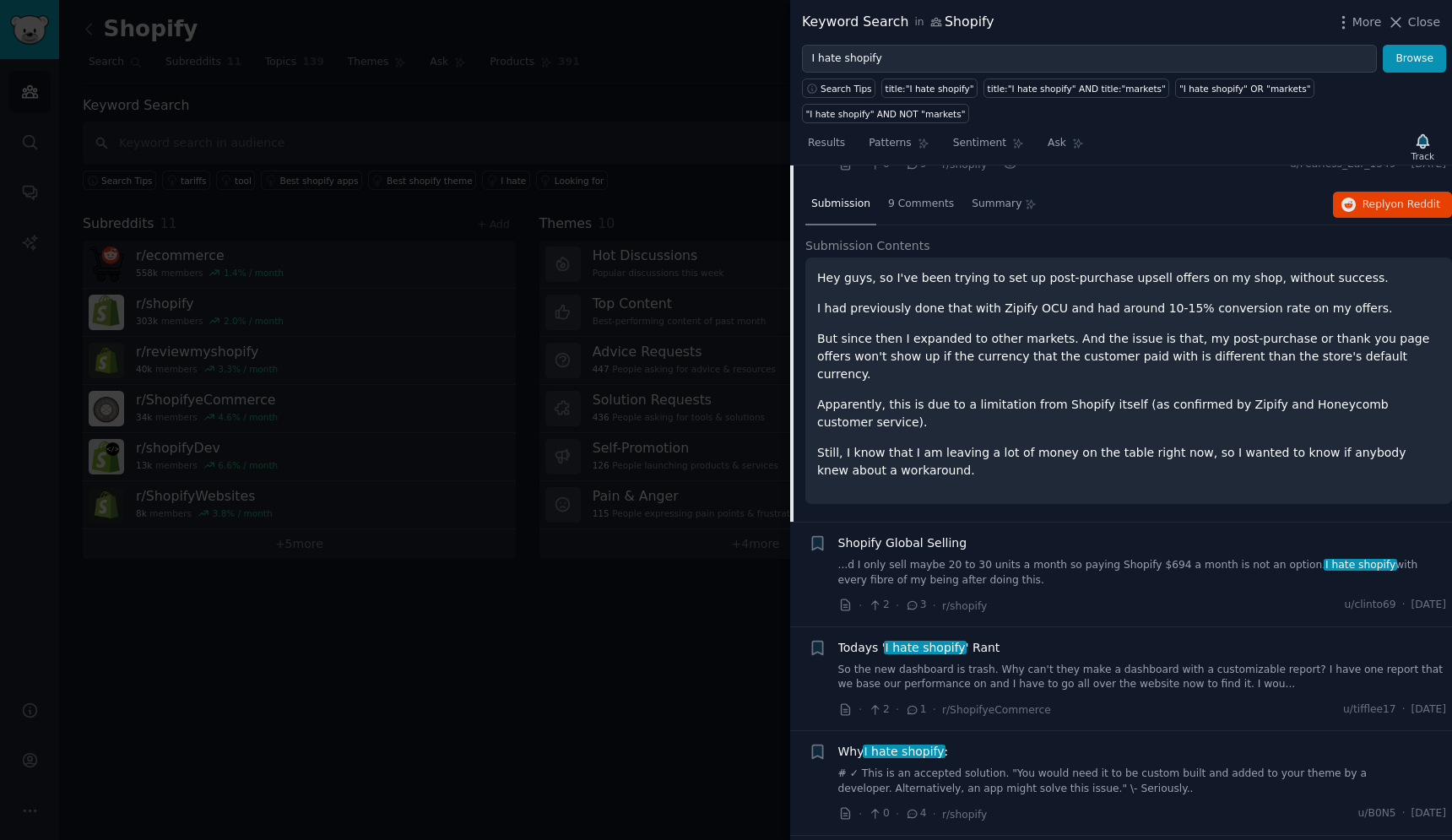
scroll to position [116, 0]
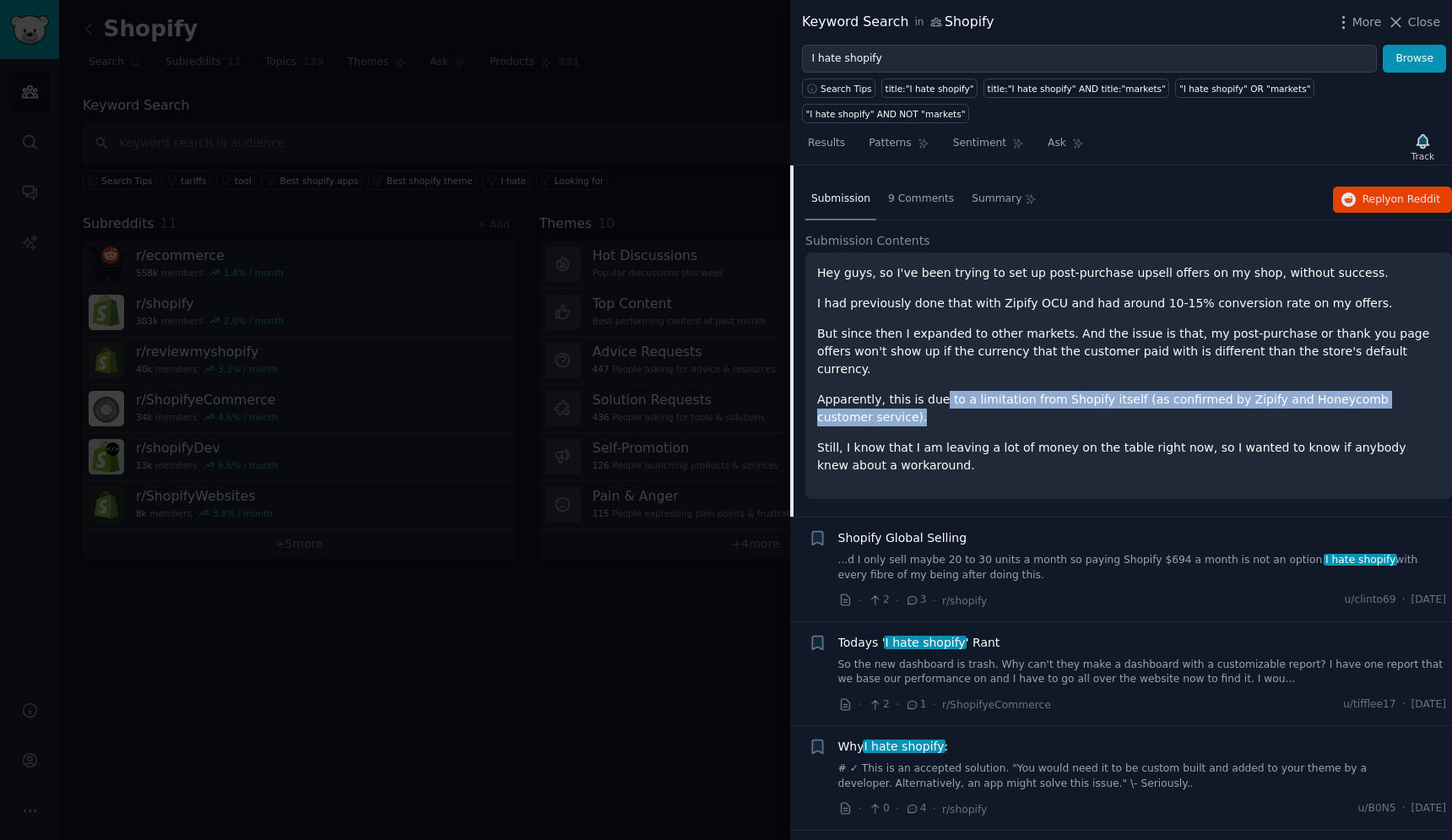
drag, startPoint x: 935, startPoint y: 387, endPoint x: 1038, endPoint y: 407, distance: 104.9
click at [1038, 407] on p "Apparently, this is due to a limitation from Shopify itself (as confirmed by Zi…" at bounding box center [1129, 409] width 623 height 36
click at [1115, 405] on p "Apparently, this is due to a limitation from Shopify itself (as confirmed by Zi…" at bounding box center [1129, 409] width 623 height 36
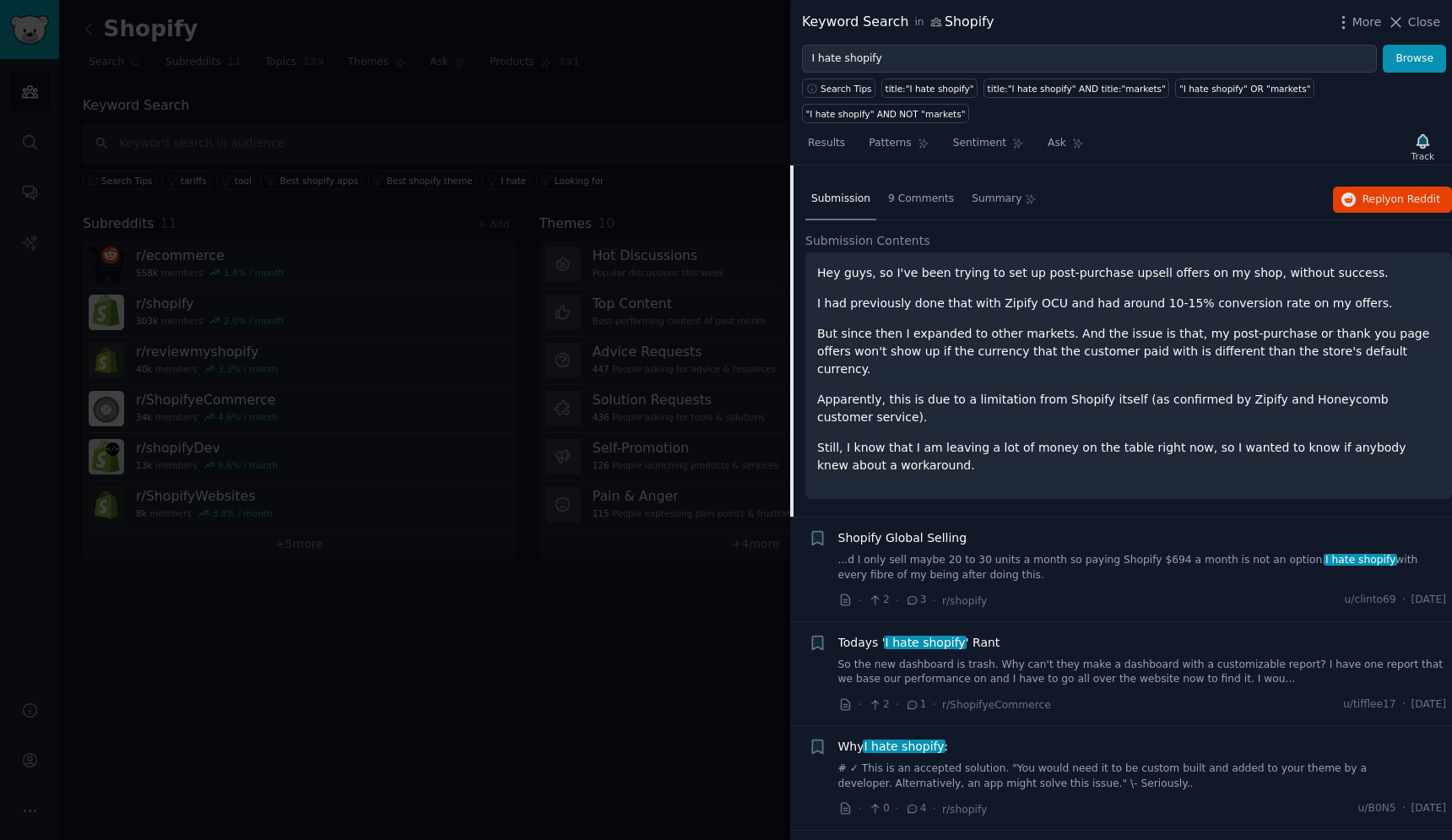
scroll to position [167, 0]
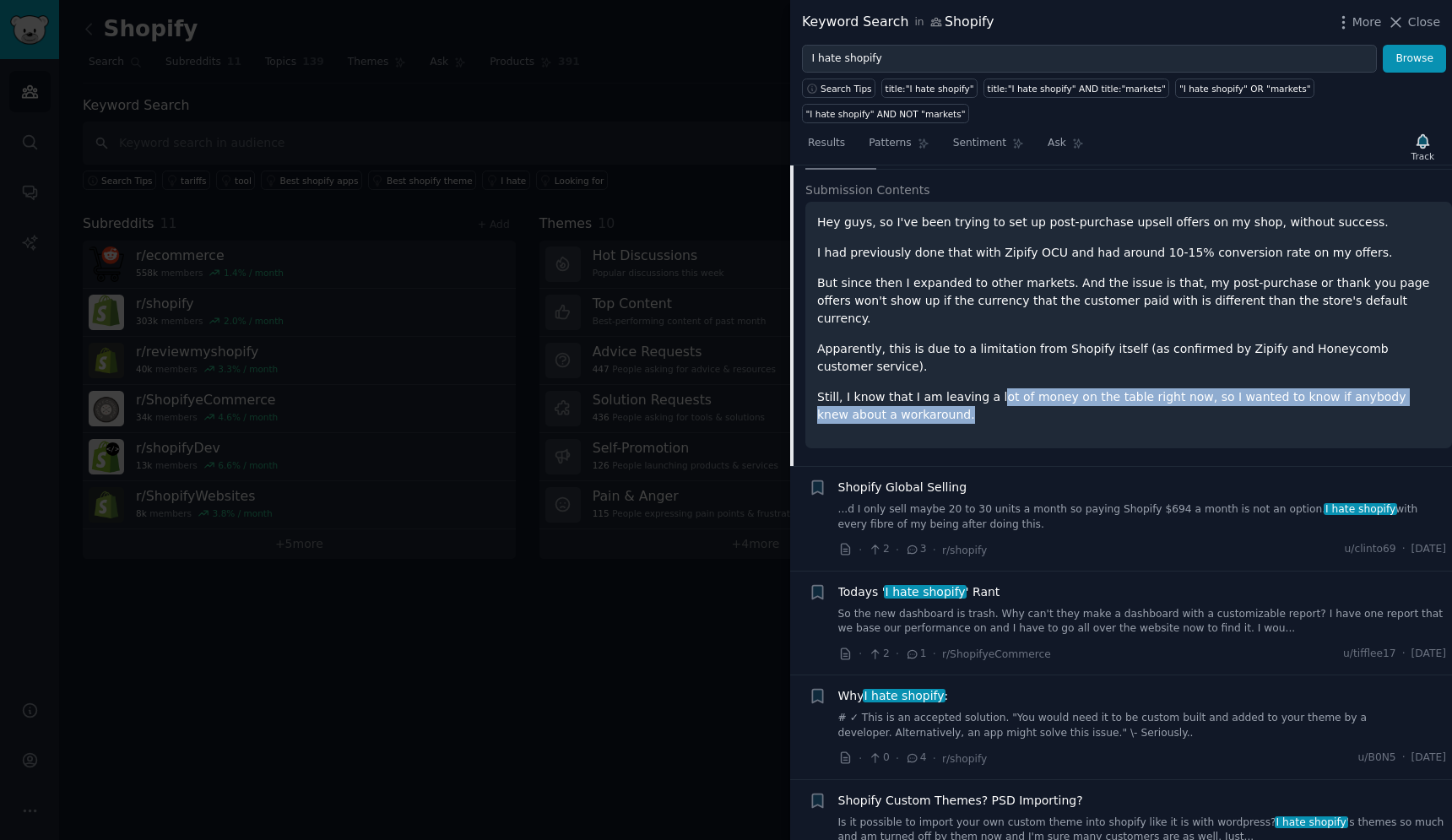
drag, startPoint x: 1055, startPoint y: 396, endPoint x: 1092, endPoint y: 405, distance: 38.1
click at [1092, 405] on p "Still, I know that I am leaving a lot of money on the table right now, so I wan…" at bounding box center [1129, 406] width 623 height 36
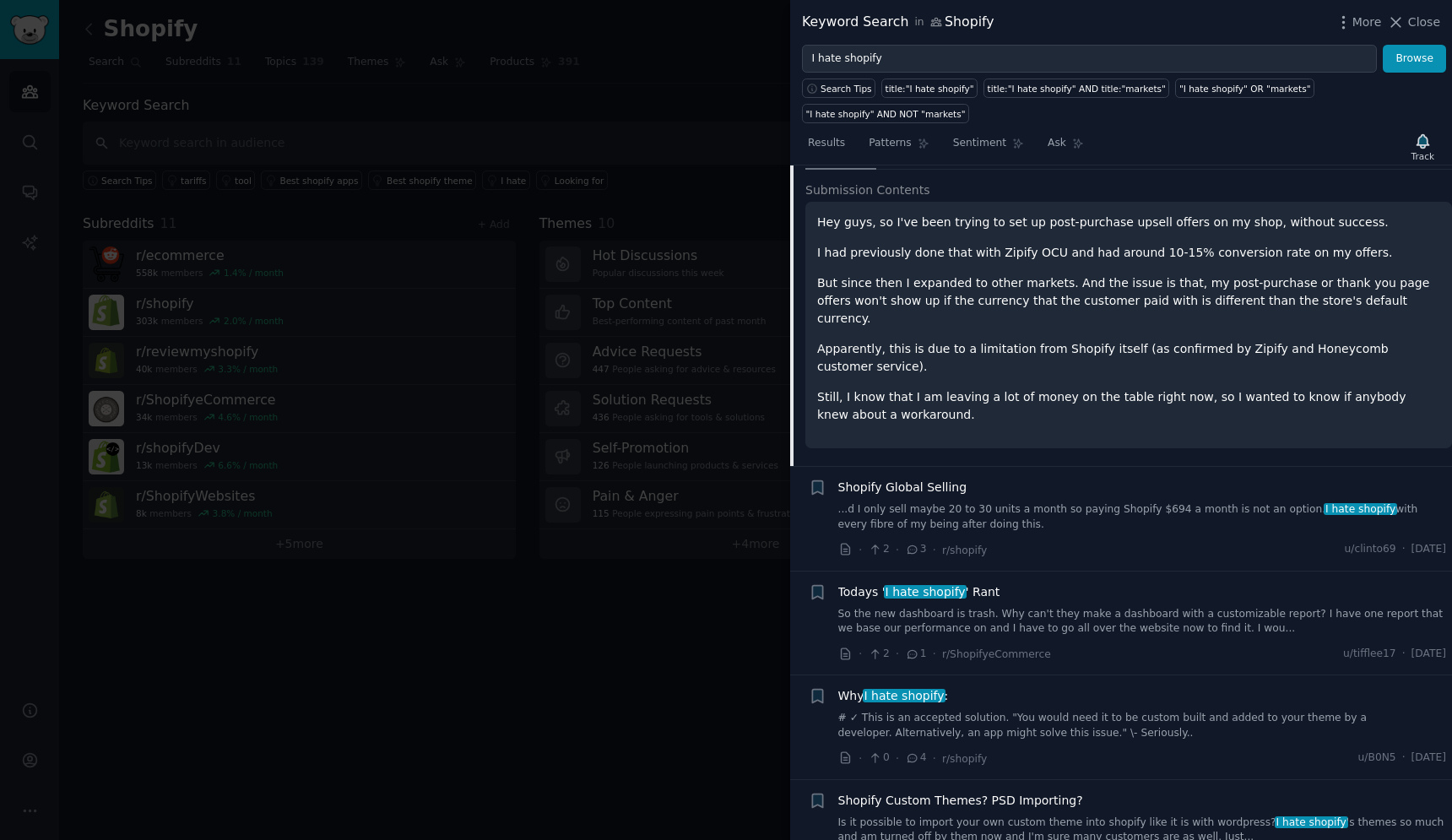
click at [931, 388] on p "Still, I know that I am leaving a lot of money on the table right now, so I wan…" at bounding box center [1129, 406] width 623 height 36
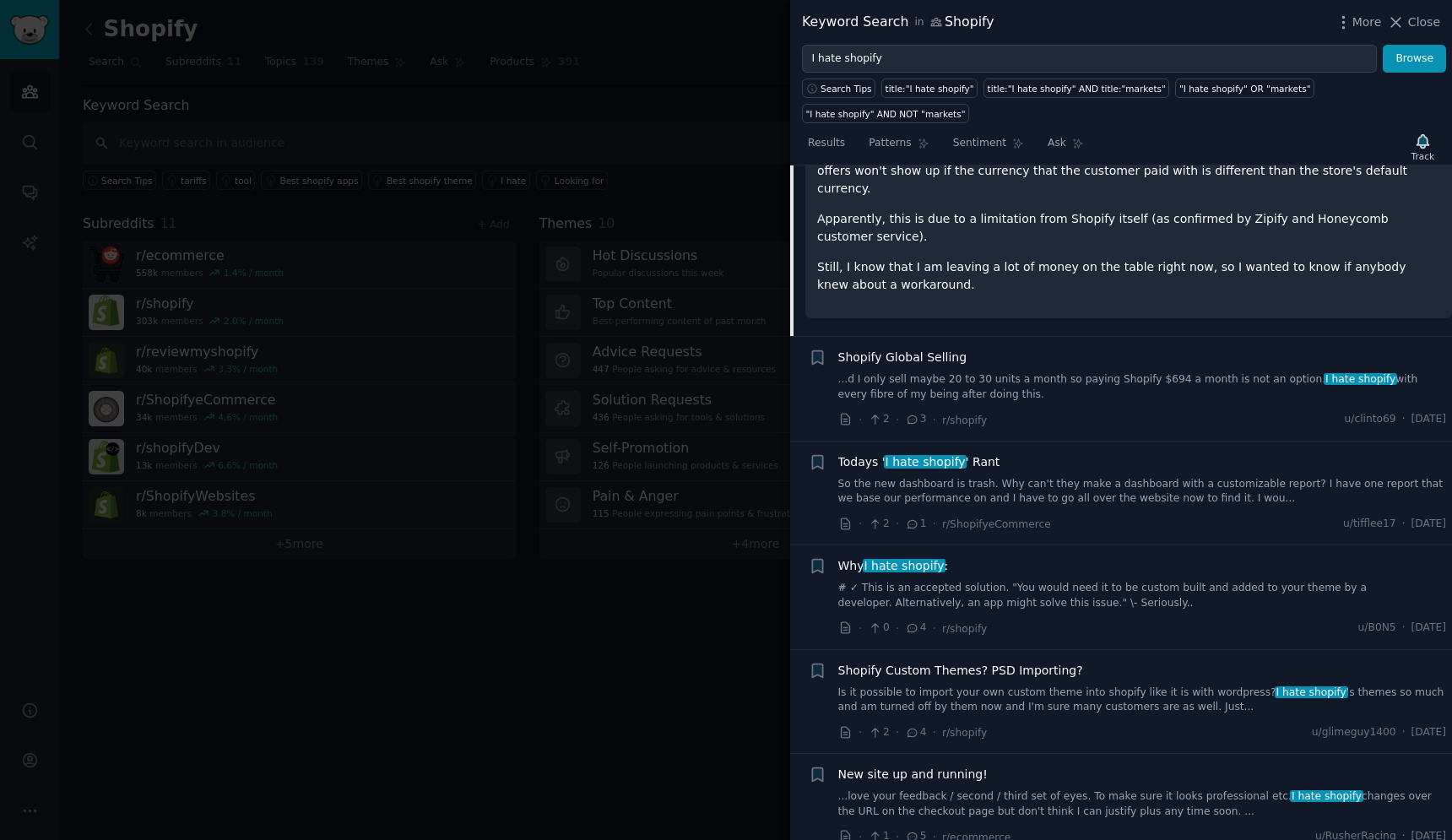
scroll to position [0, 0]
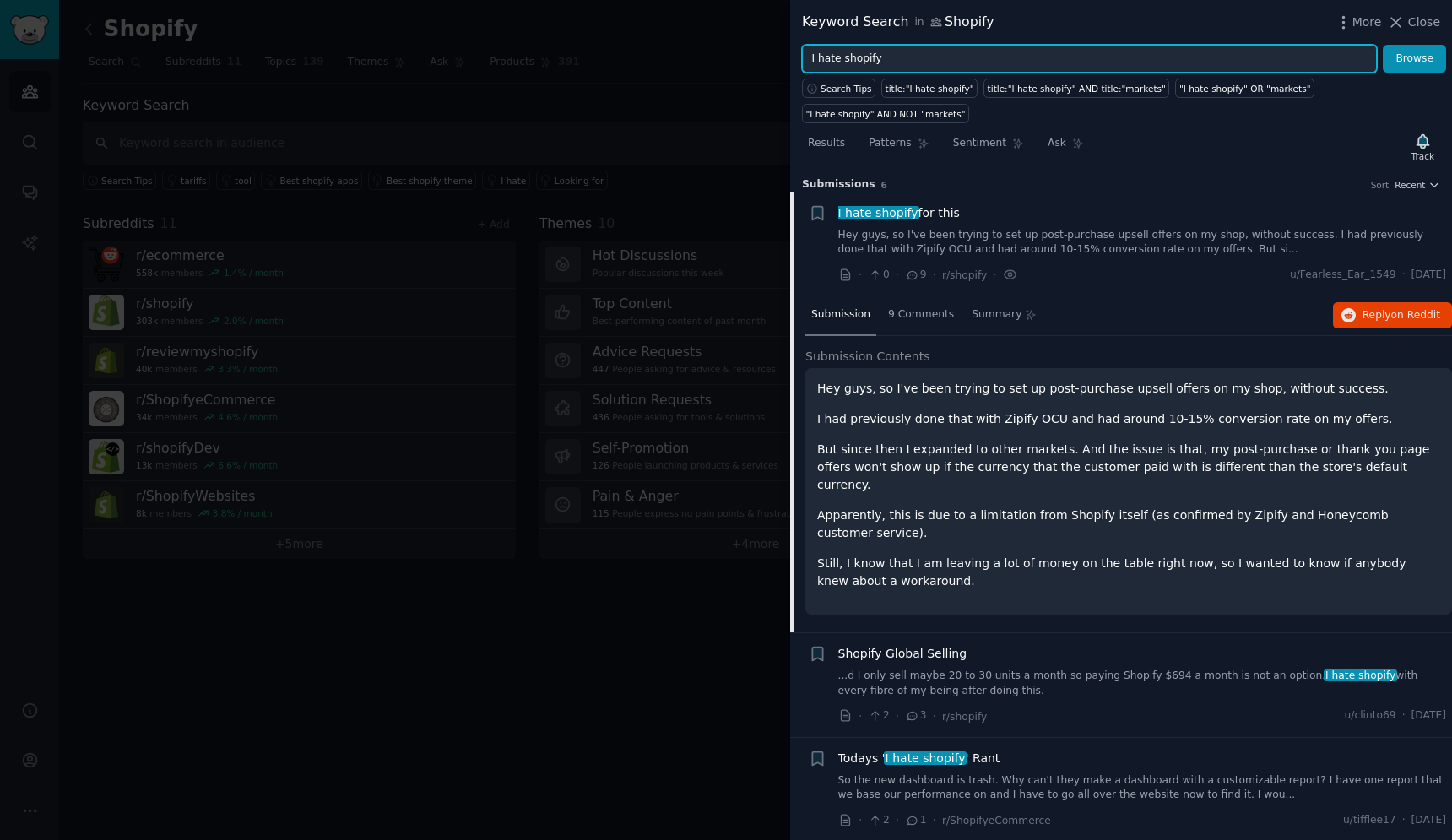
click at [880, 63] on input "I hate shopify" at bounding box center [1090, 59] width 575 height 29
click at [1383, 45] on button "Browse" at bounding box center [1415, 59] width 63 height 29
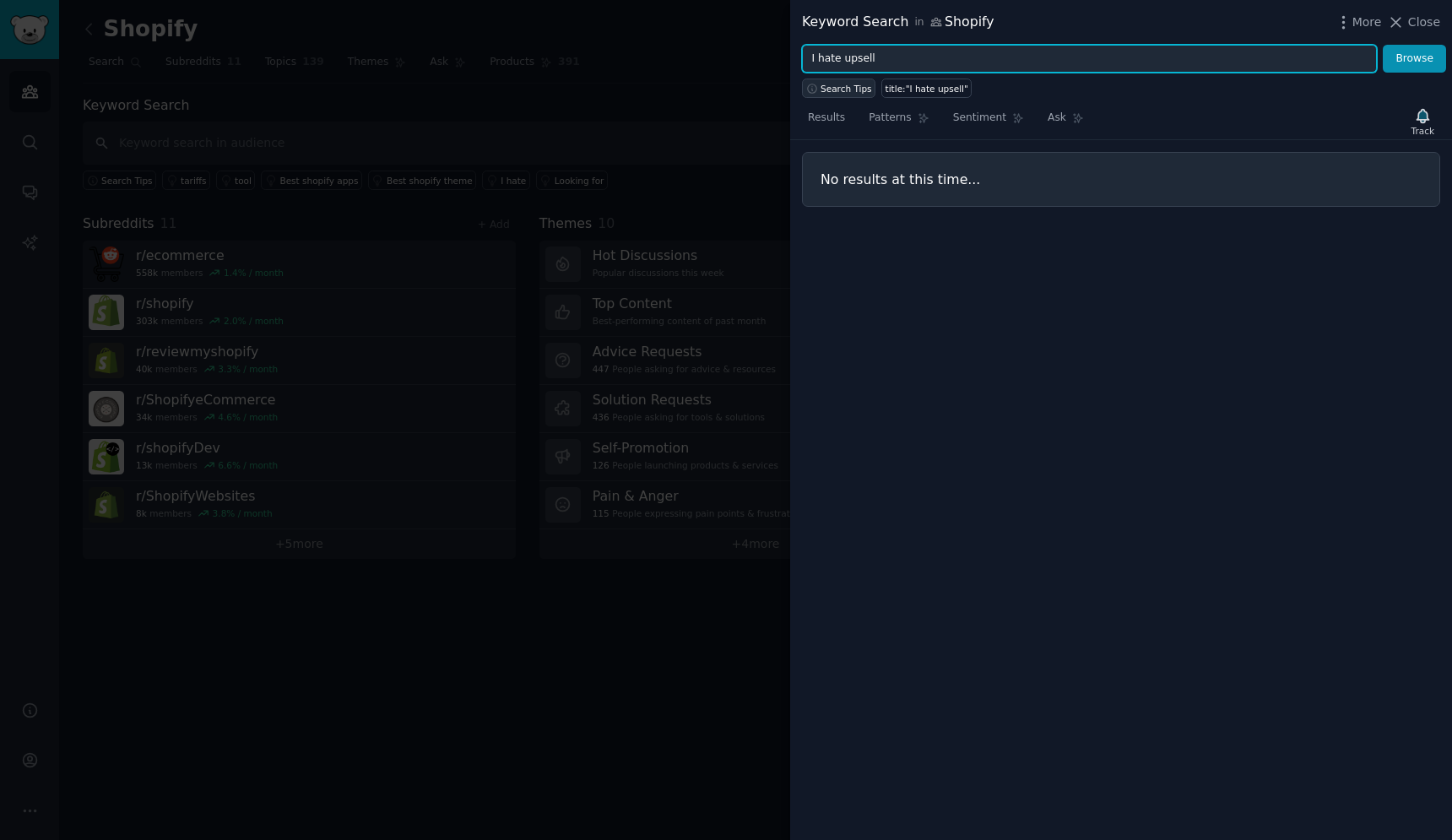
click at [858, 88] on span "Search Tips" at bounding box center [846, 89] width 52 height 12
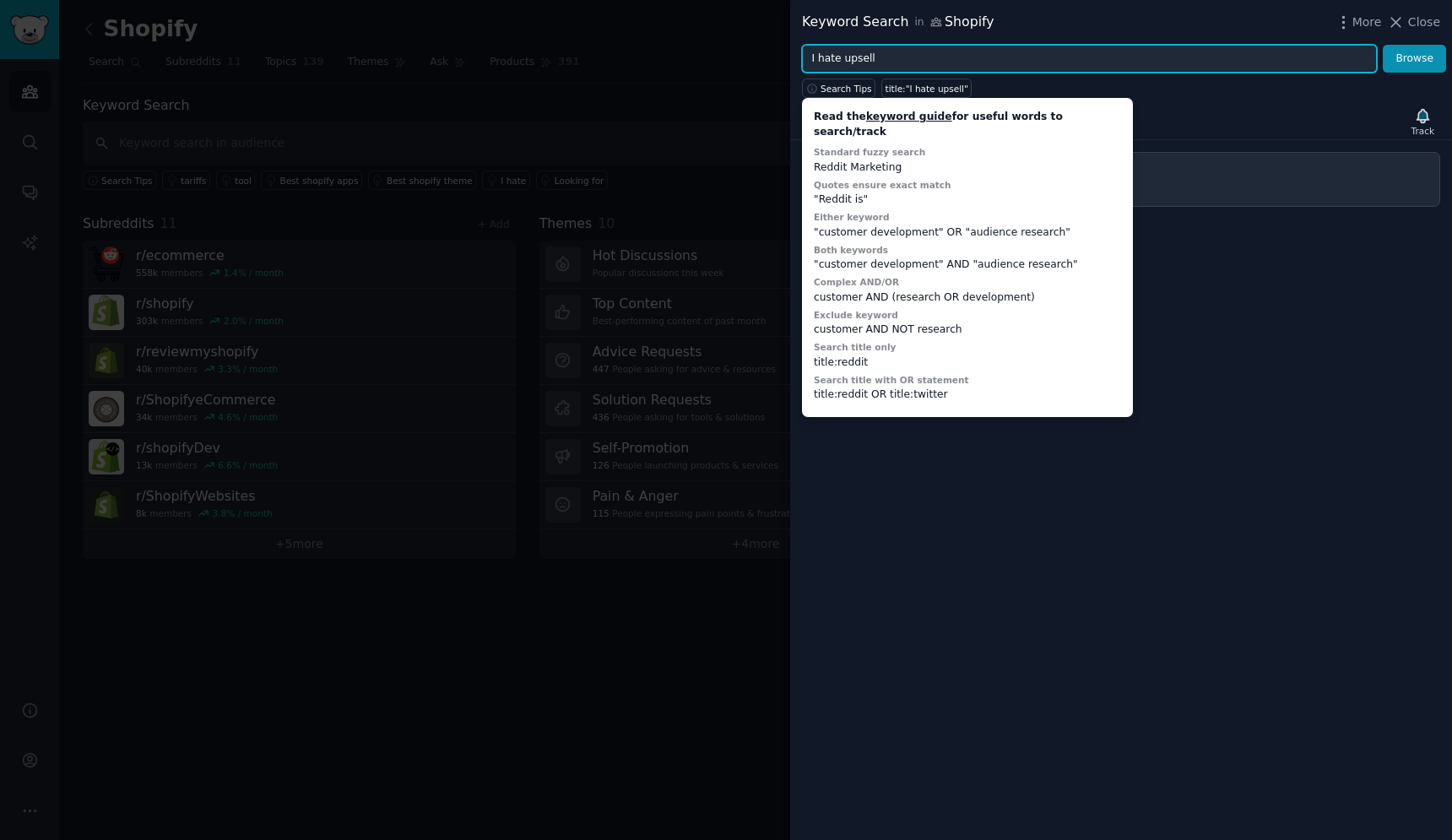
click at [867, 63] on input "I hate upsell" at bounding box center [1090, 59] width 575 height 29
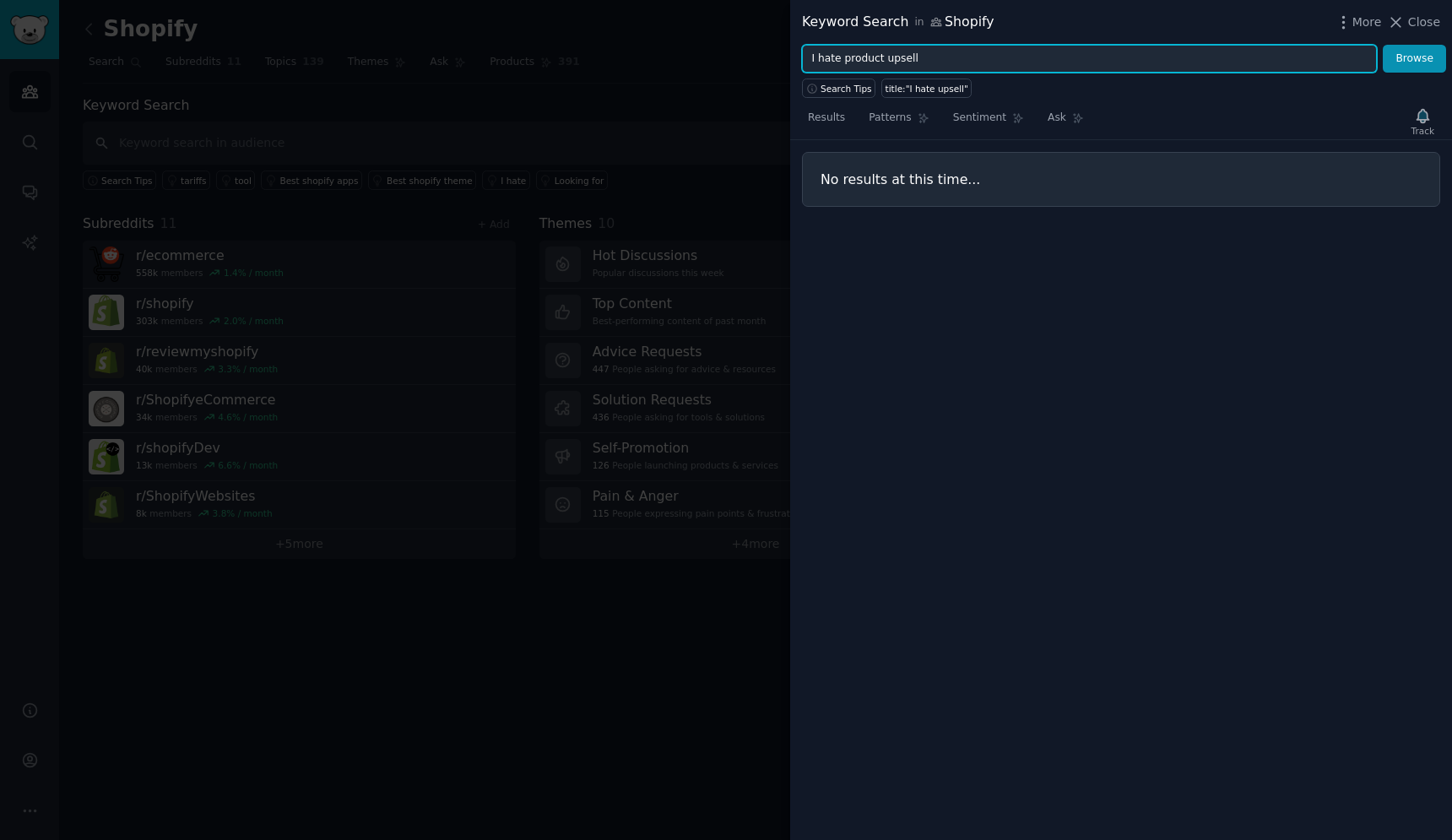
click at [1383, 45] on button "Browse" at bounding box center [1415, 59] width 63 height 29
click at [919, 56] on input "I hate product upsell" at bounding box center [1090, 59] width 575 height 29
type input "I hate shopify app"
click at [1383, 45] on button "Browse" at bounding box center [1415, 59] width 63 height 29
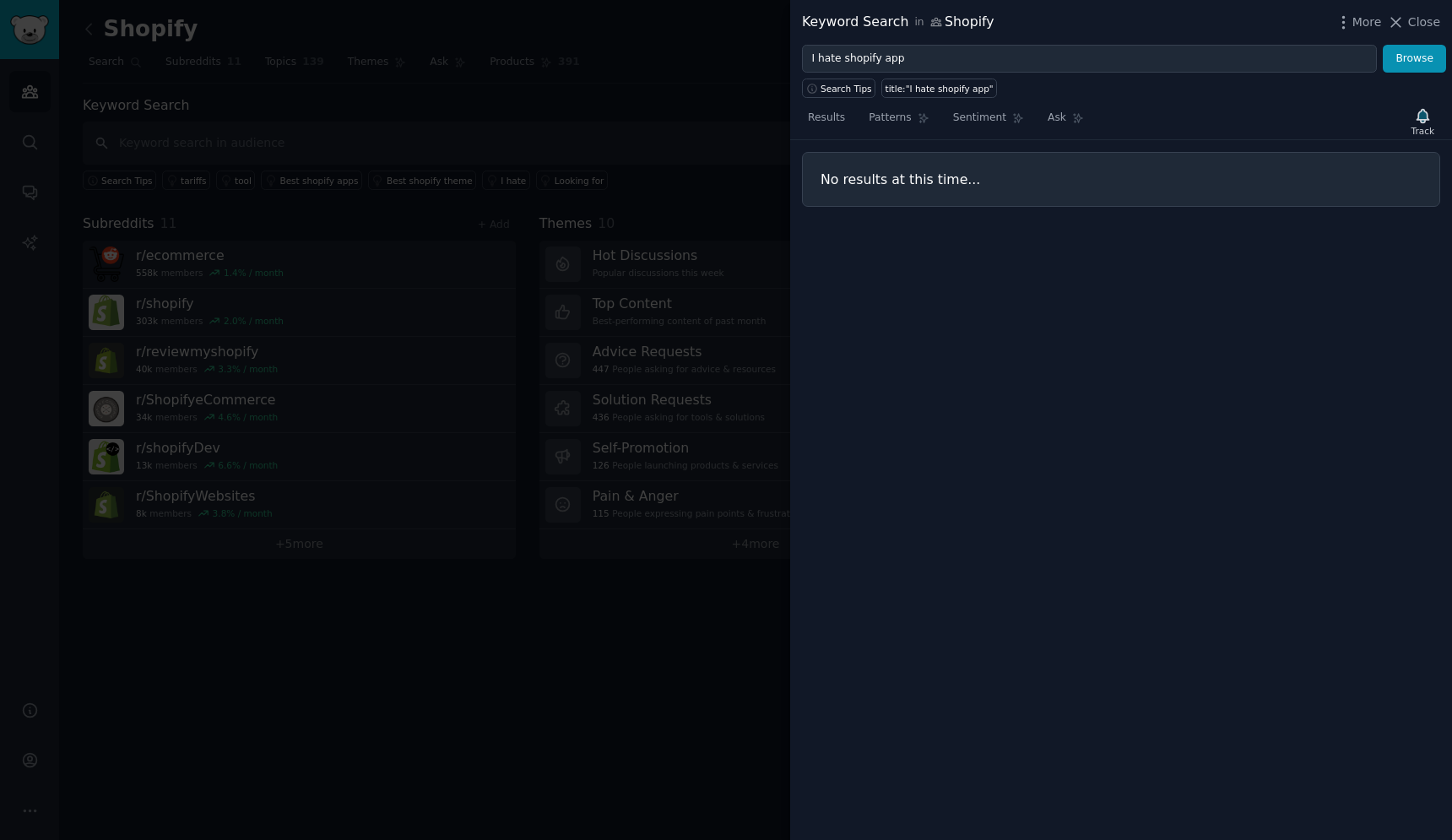
click at [762, 324] on div at bounding box center [726, 420] width 1452 height 840
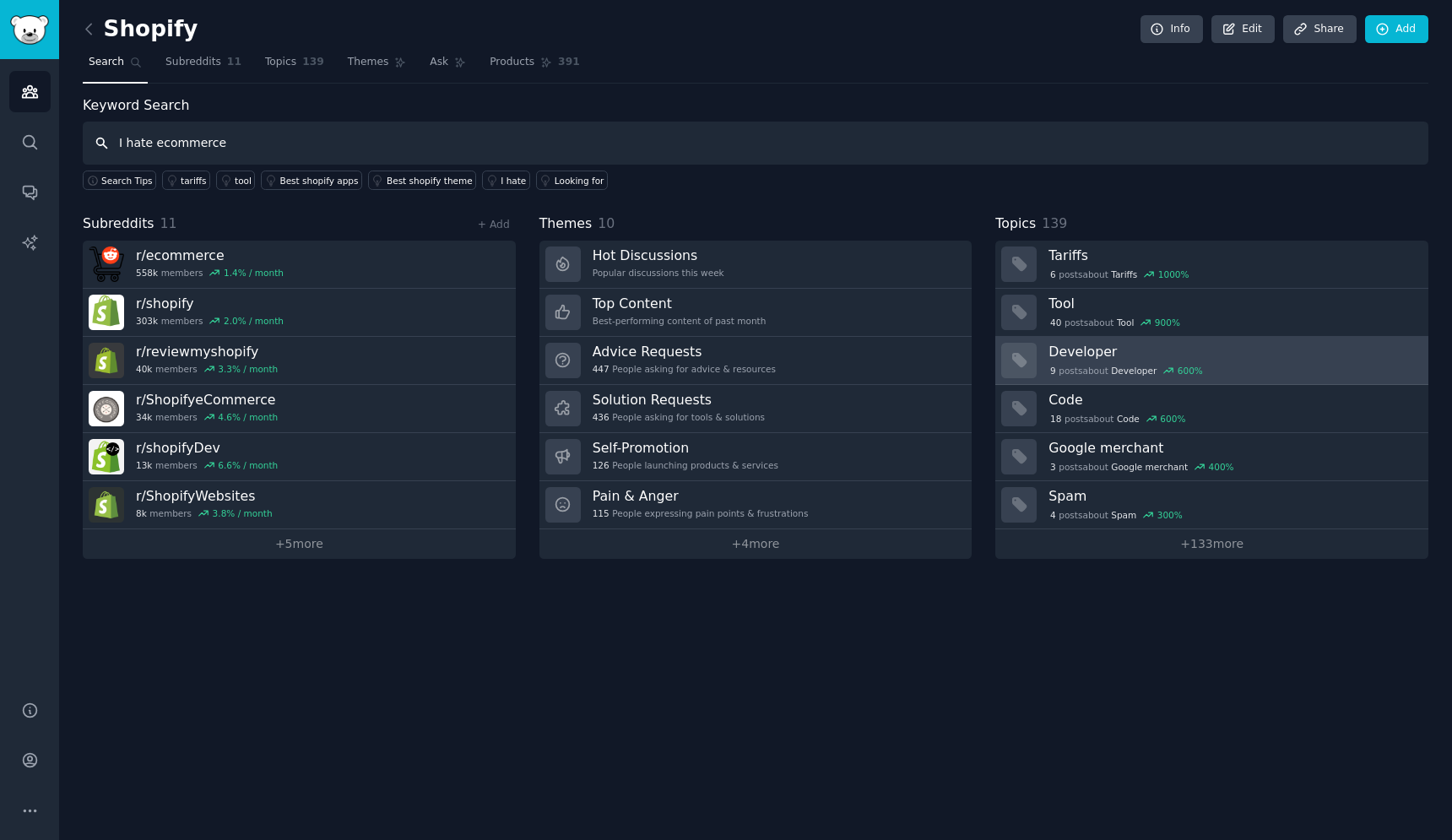
type input "I hate ecommerce"
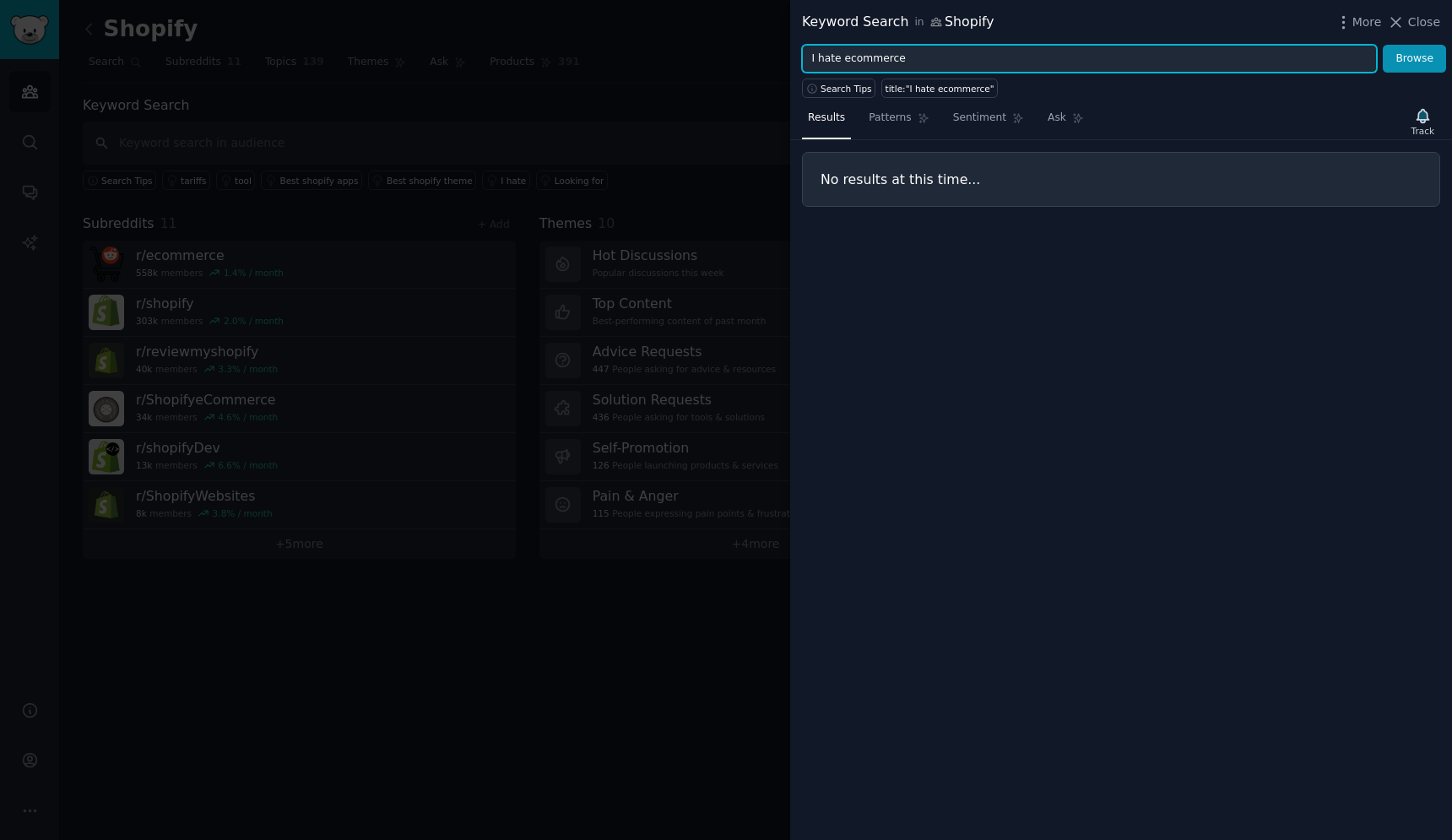
click at [973, 62] on input "I hate ecommerce" at bounding box center [1090, 59] width 575 height 29
click at [1383, 45] on button "Browse" at bounding box center [1415, 59] width 63 height 29
click at [937, 52] on input "site:[DOMAIN_NAME] "I hate shopify"" at bounding box center [1090, 59] width 575 height 29
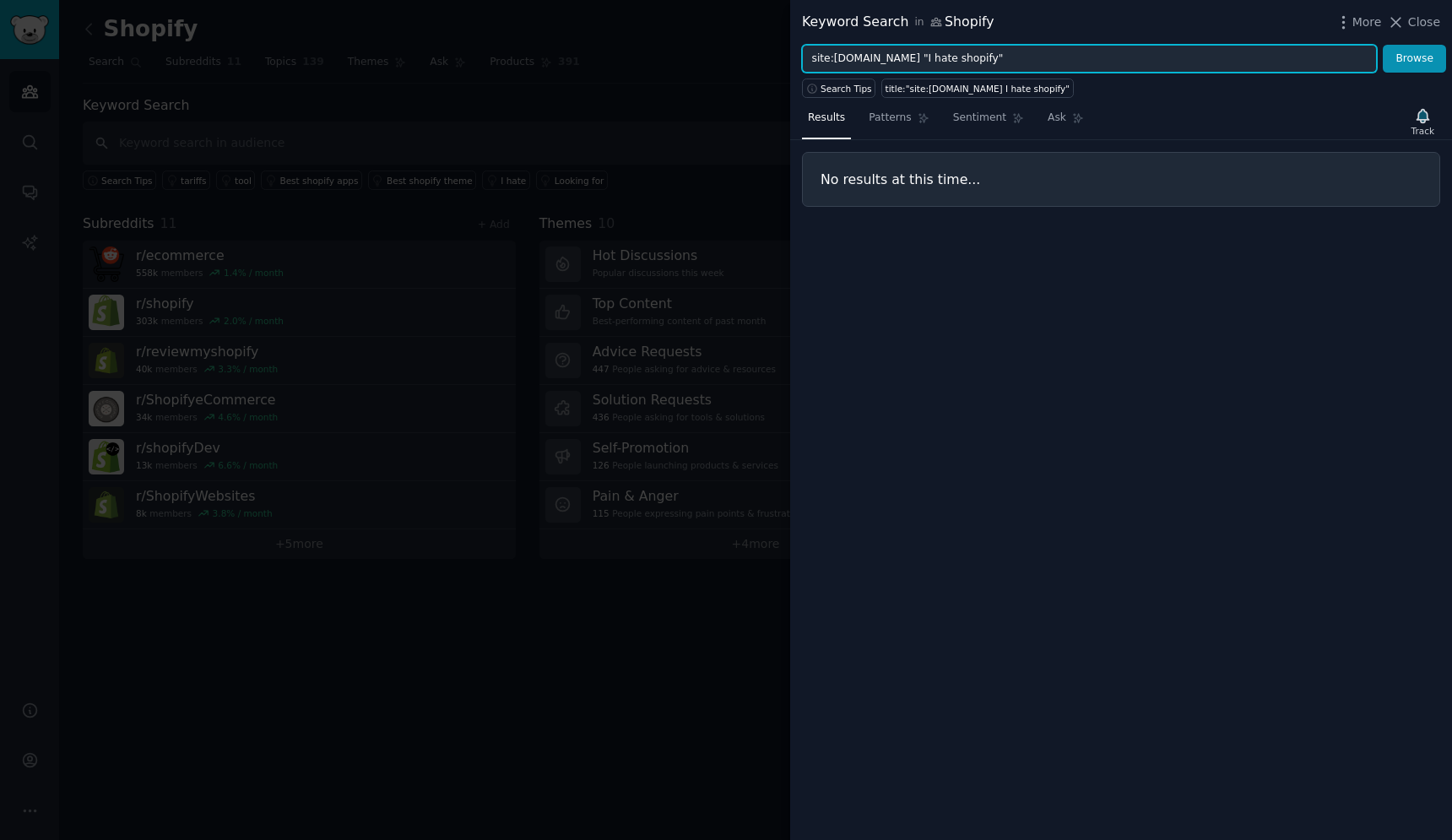
click at [937, 52] on input "site:[DOMAIN_NAME] "I hate shopify"" at bounding box center [1090, 59] width 575 height 29
click at [1383, 45] on button "Browse" at bounding box center [1415, 59] width 63 height 29
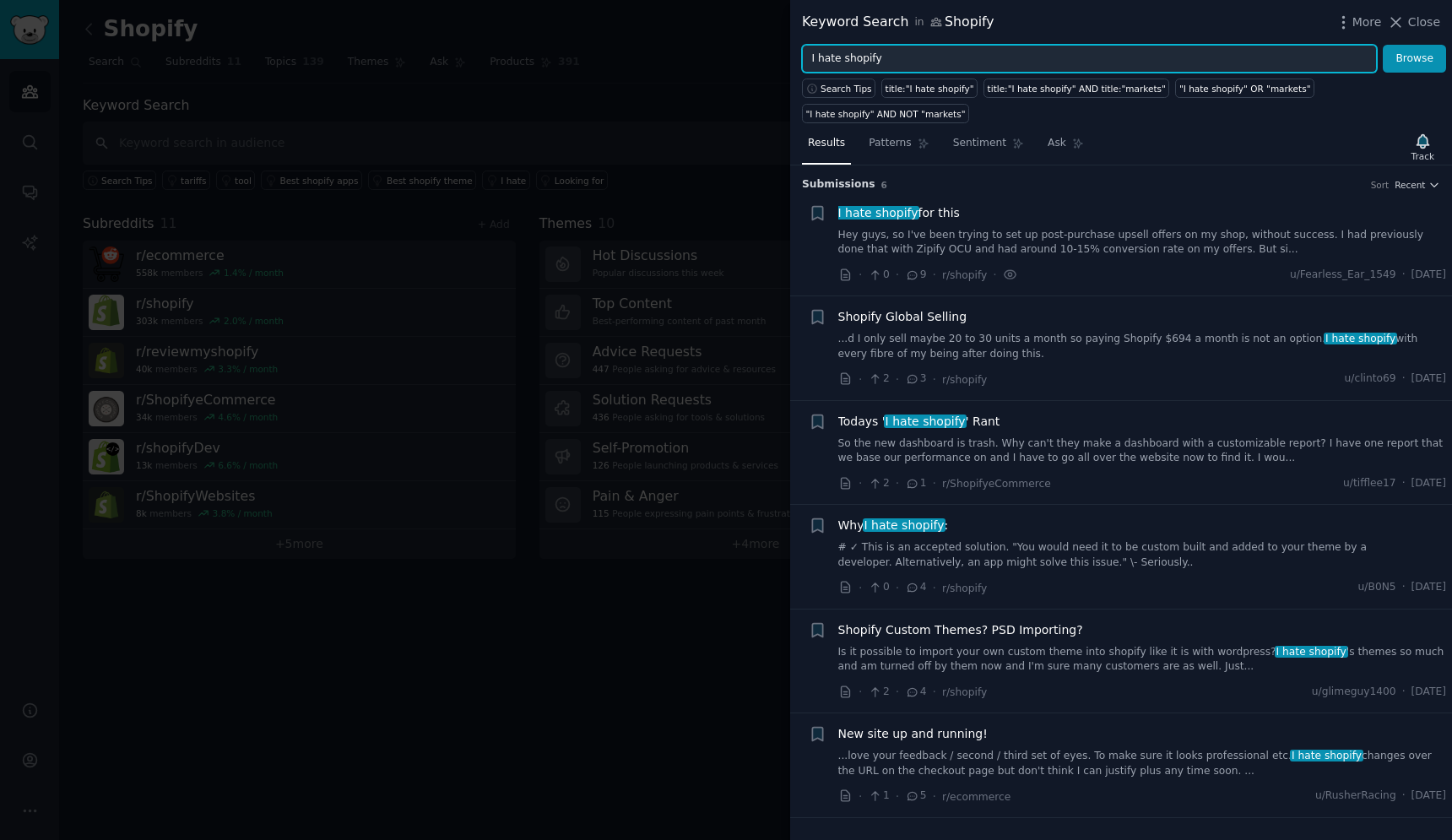
click at [897, 63] on input "I hate shopify" at bounding box center [1090, 59] width 575 height 29
click at [1383, 45] on button "Browse" at bounding box center [1415, 59] width 63 height 29
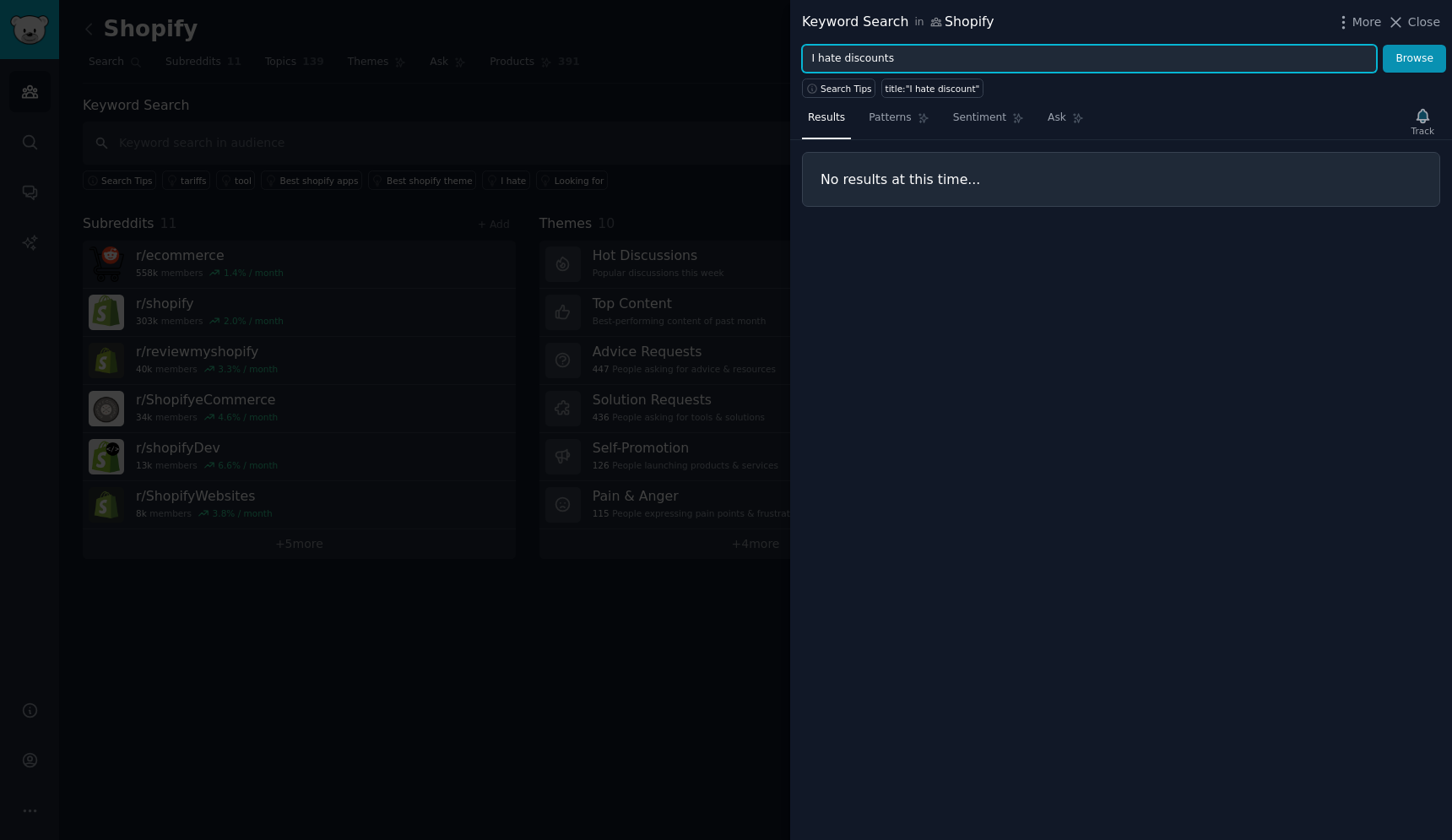
type input "I hate discounts"
click at [1383, 45] on button "Browse" at bounding box center [1415, 59] width 63 height 29
click at [1352, 30] on icon "button" at bounding box center [1344, 22] width 18 height 18
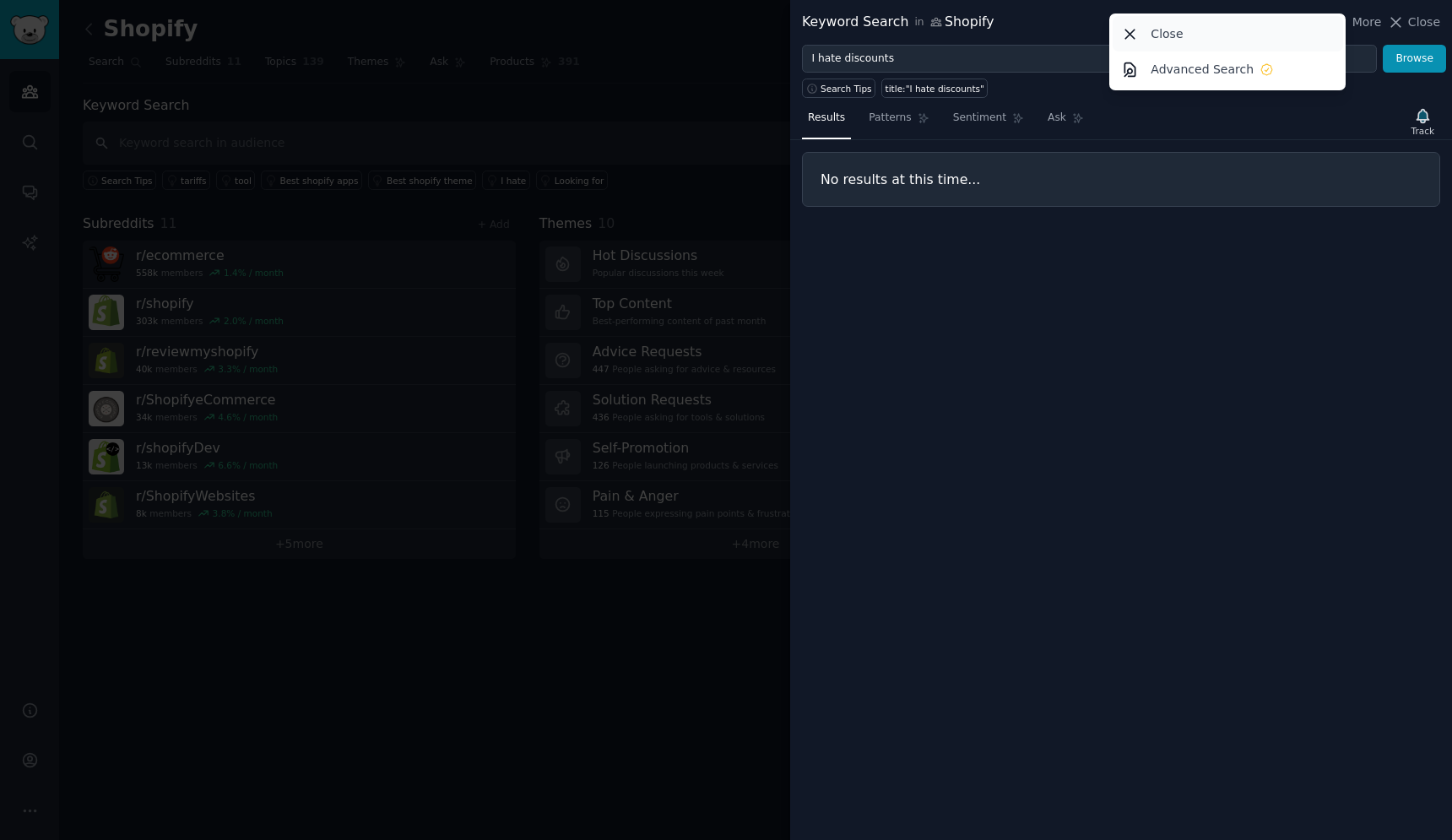
click at [1251, 36] on div "Close" at bounding box center [1228, 34] width 230 height 36
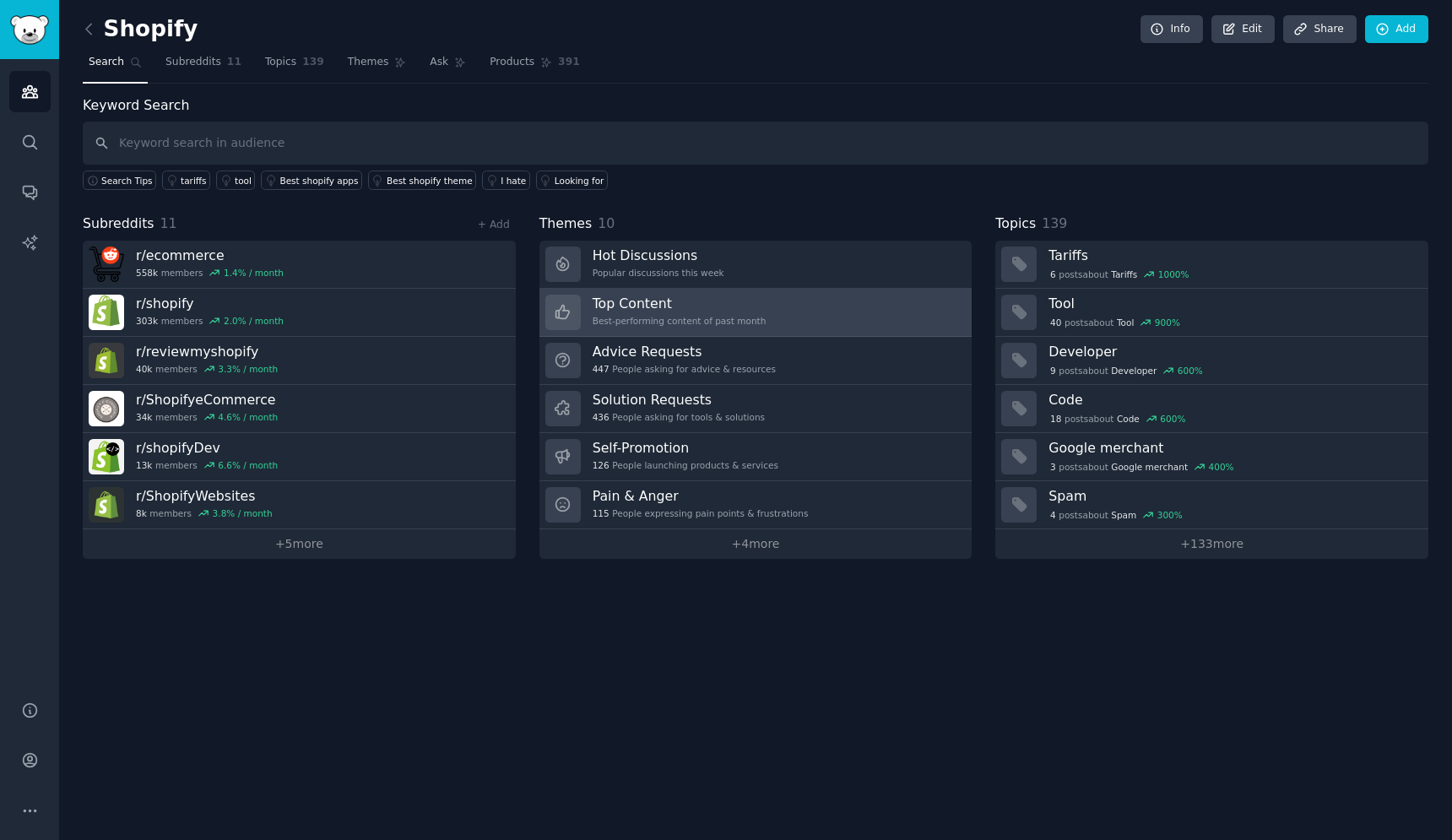
click at [657, 313] on div "Top Content Best-performing content of past month" at bounding box center [680, 312] width 174 height 36
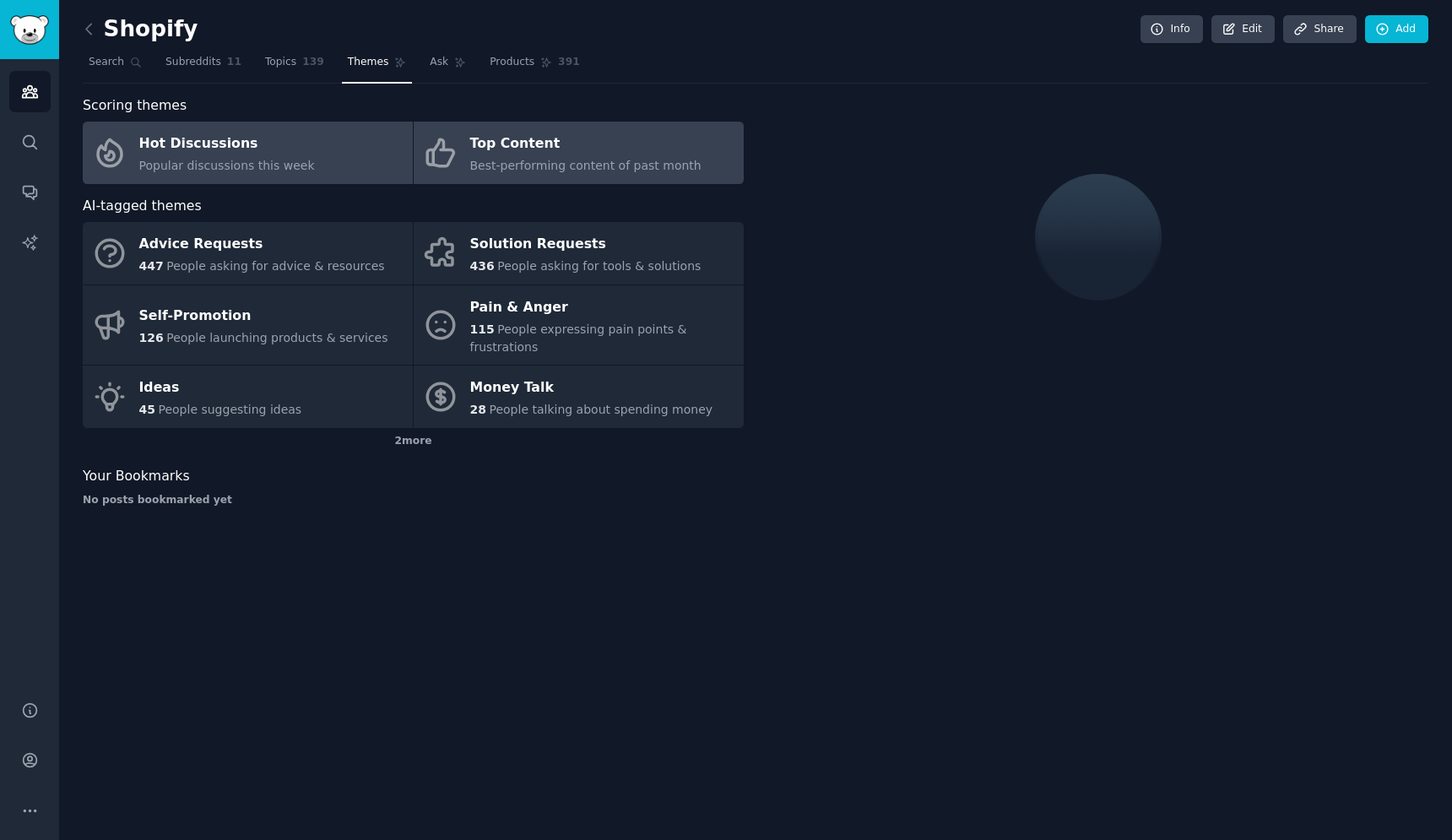
click at [338, 167] on link "Hot Discussions Popular discussions this week" at bounding box center [248, 153] width 330 height 63
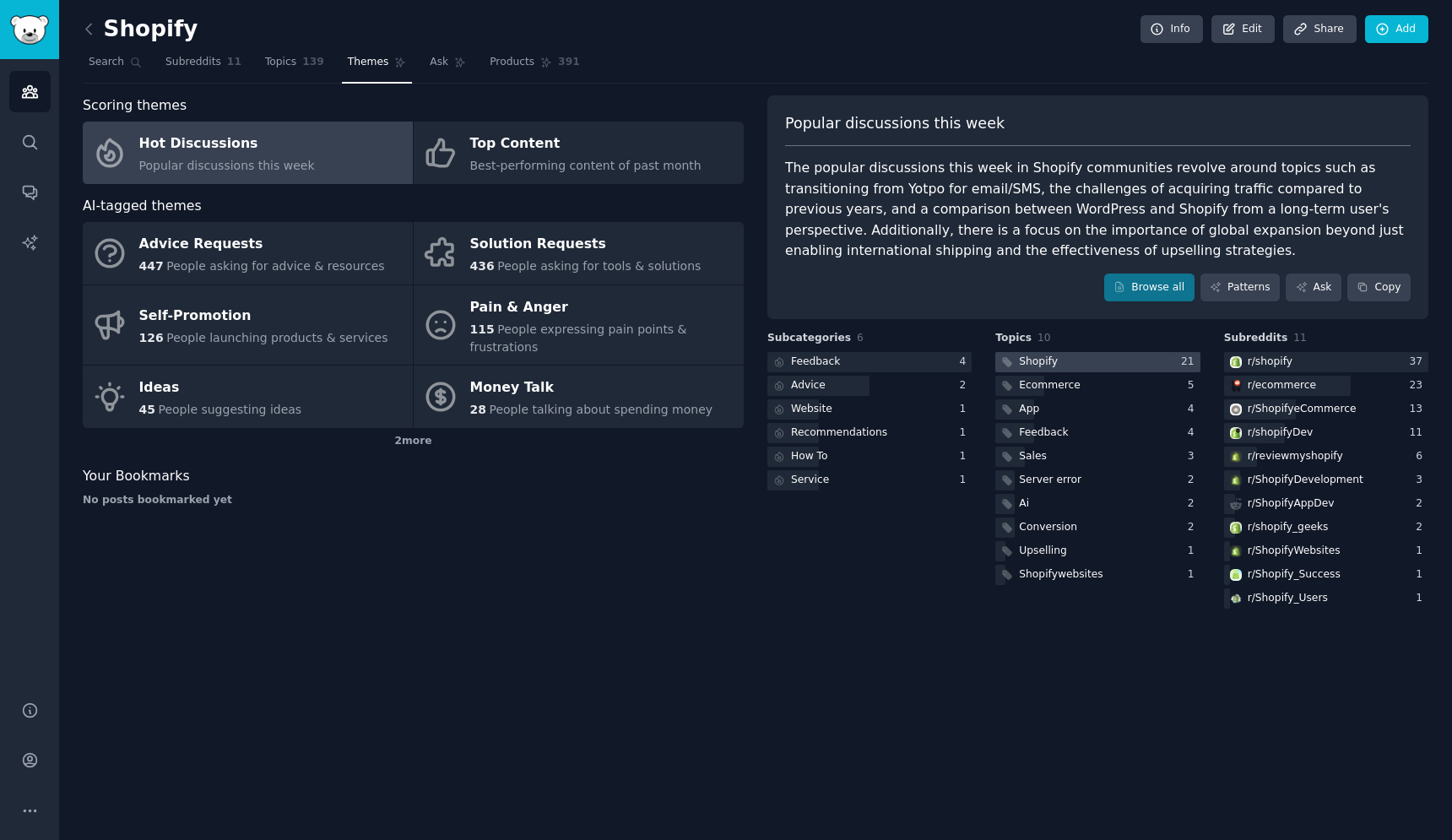
click at [1072, 367] on div at bounding box center [1097, 362] width 204 height 21
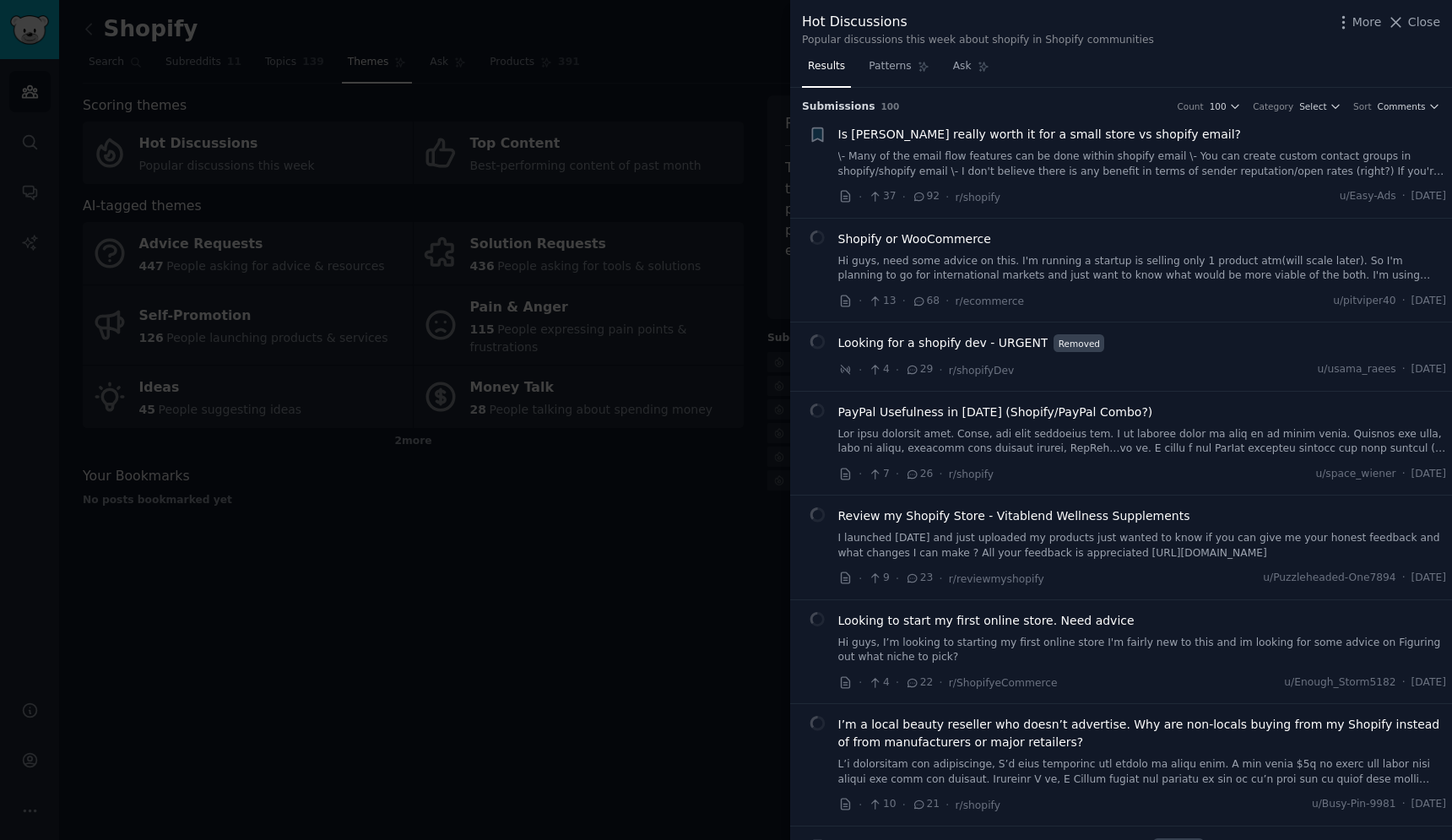
click at [1128, 266] on link "Hi guys, need some advice on this. I'm running a startup is selling only 1 prod…" at bounding box center [1142, 268] width 608 height 30
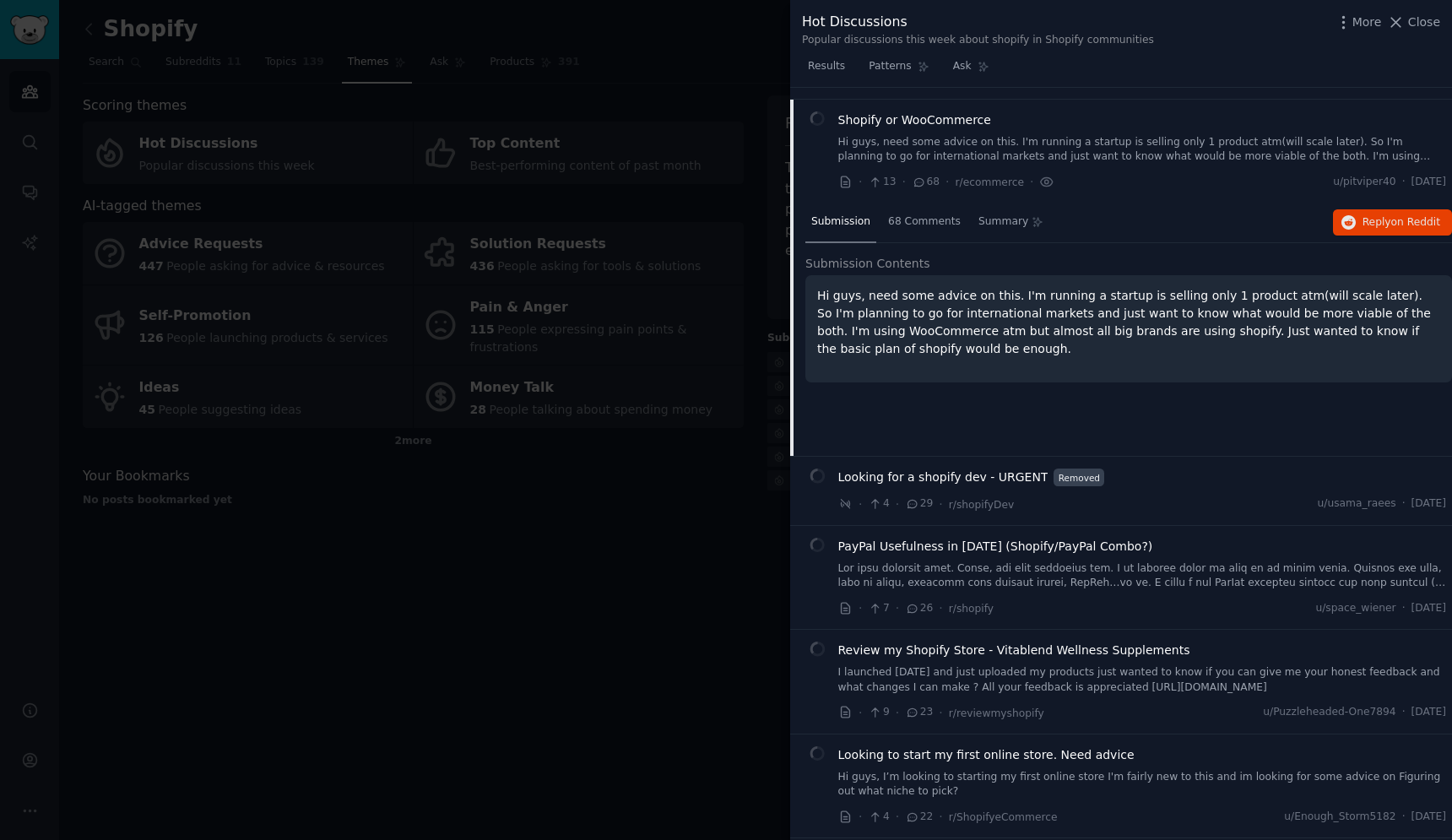
scroll to position [131, 0]
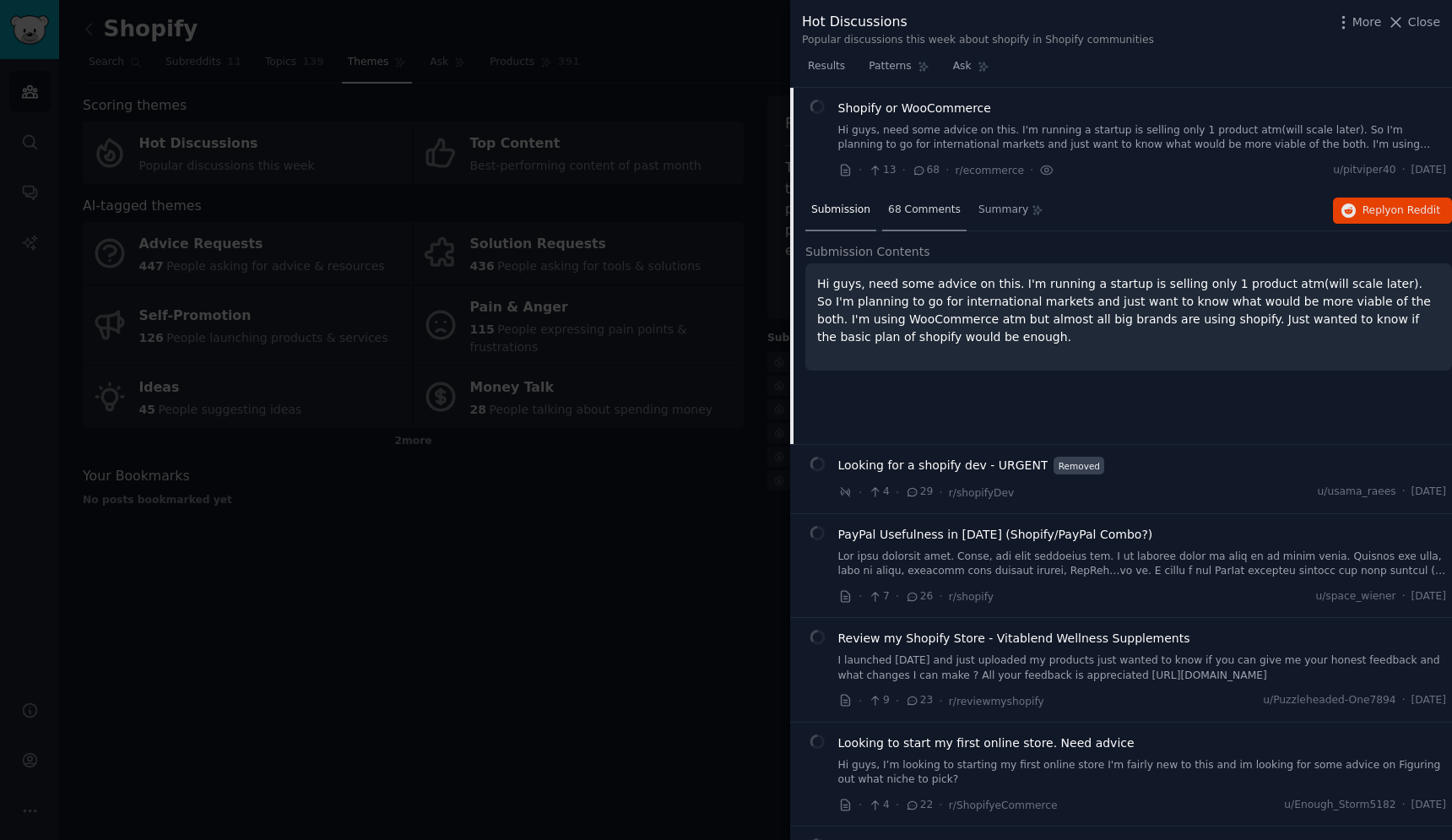
click at [908, 219] on div "68 Comments" at bounding box center [925, 211] width 85 height 41
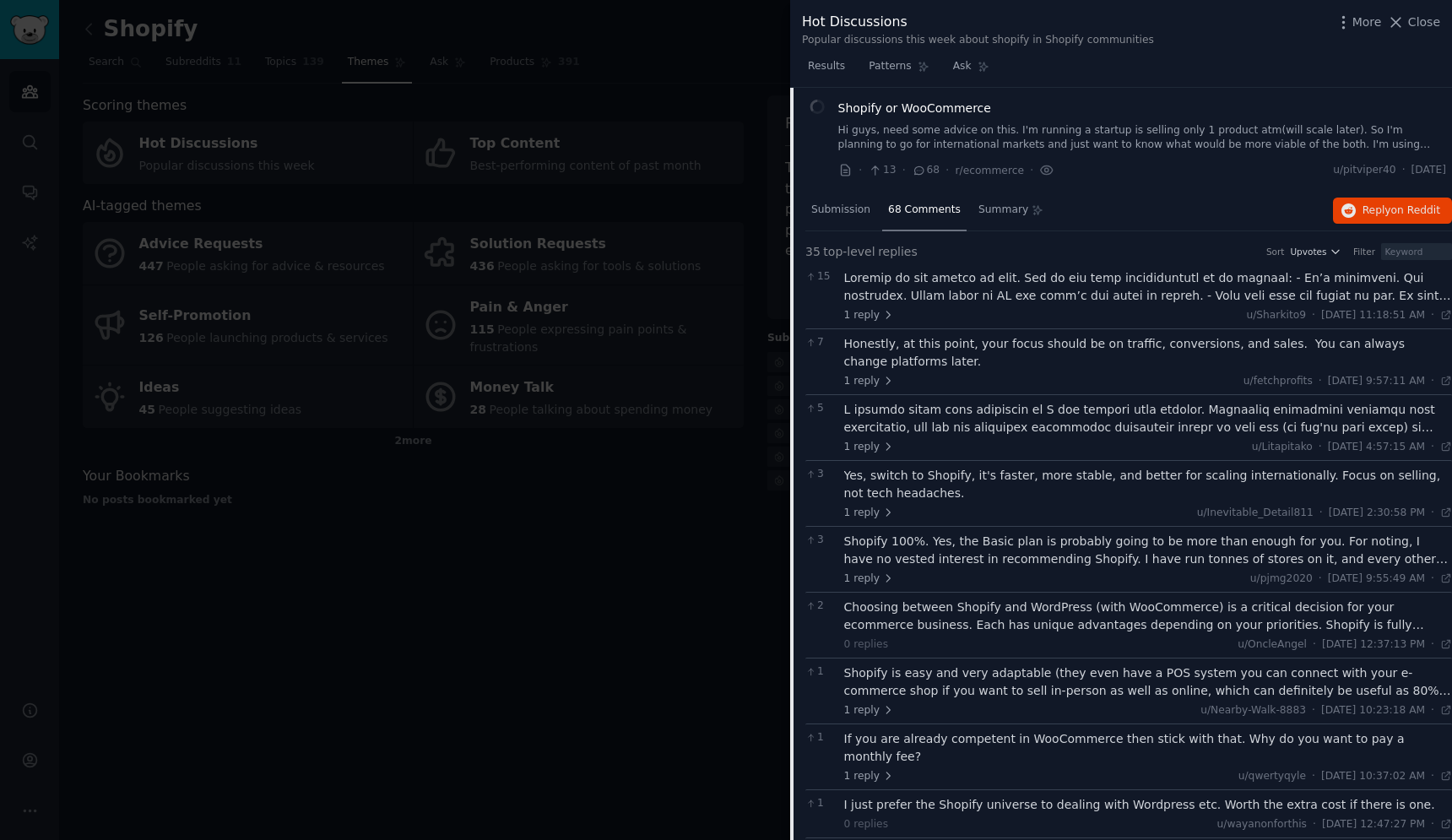
click at [965, 297] on div at bounding box center [1148, 287] width 608 height 36
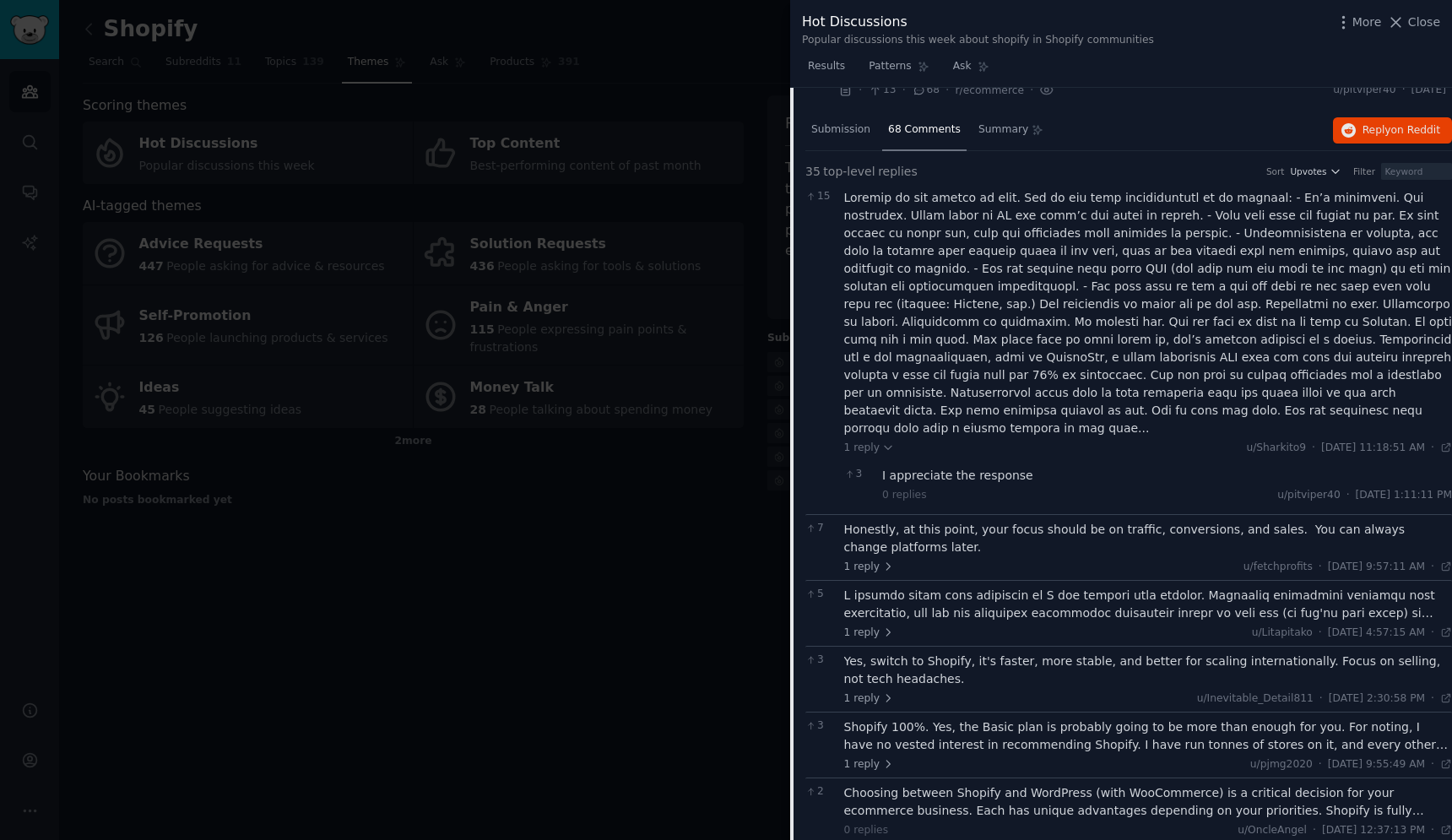
scroll to position [211, 0]
click at [930, 520] on div "Honestly, at this point, your focus should be on traffic, conversions, and sale…" at bounding box center [1148, 538] width 608 height 36
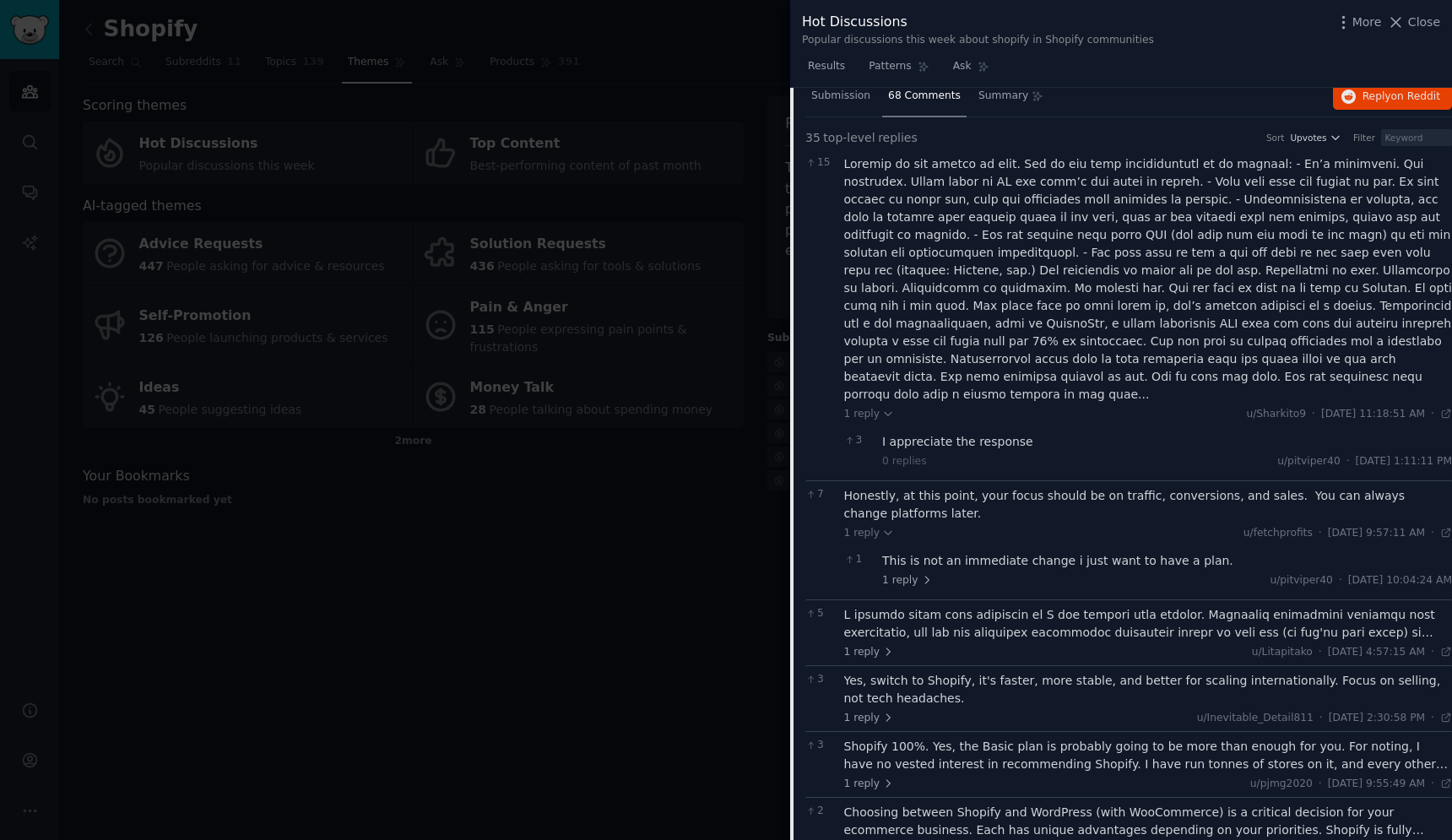
scroll to position [245, 0]
click at [978, 552] on div "This is not an immediate change i just want to have a plan." at bounding box center [1168, 560] width 570 height 18
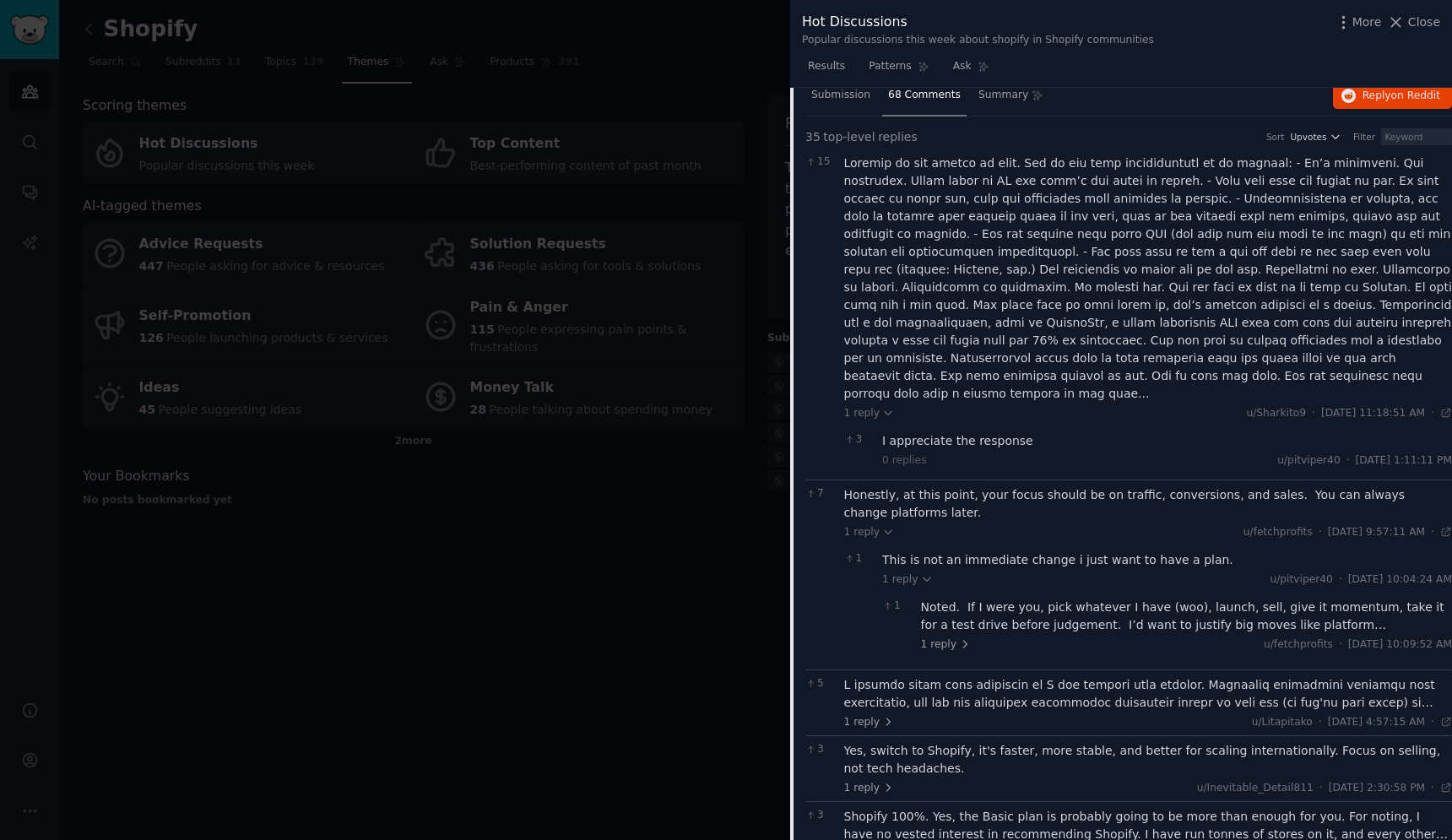
scroll to position [292, 0]
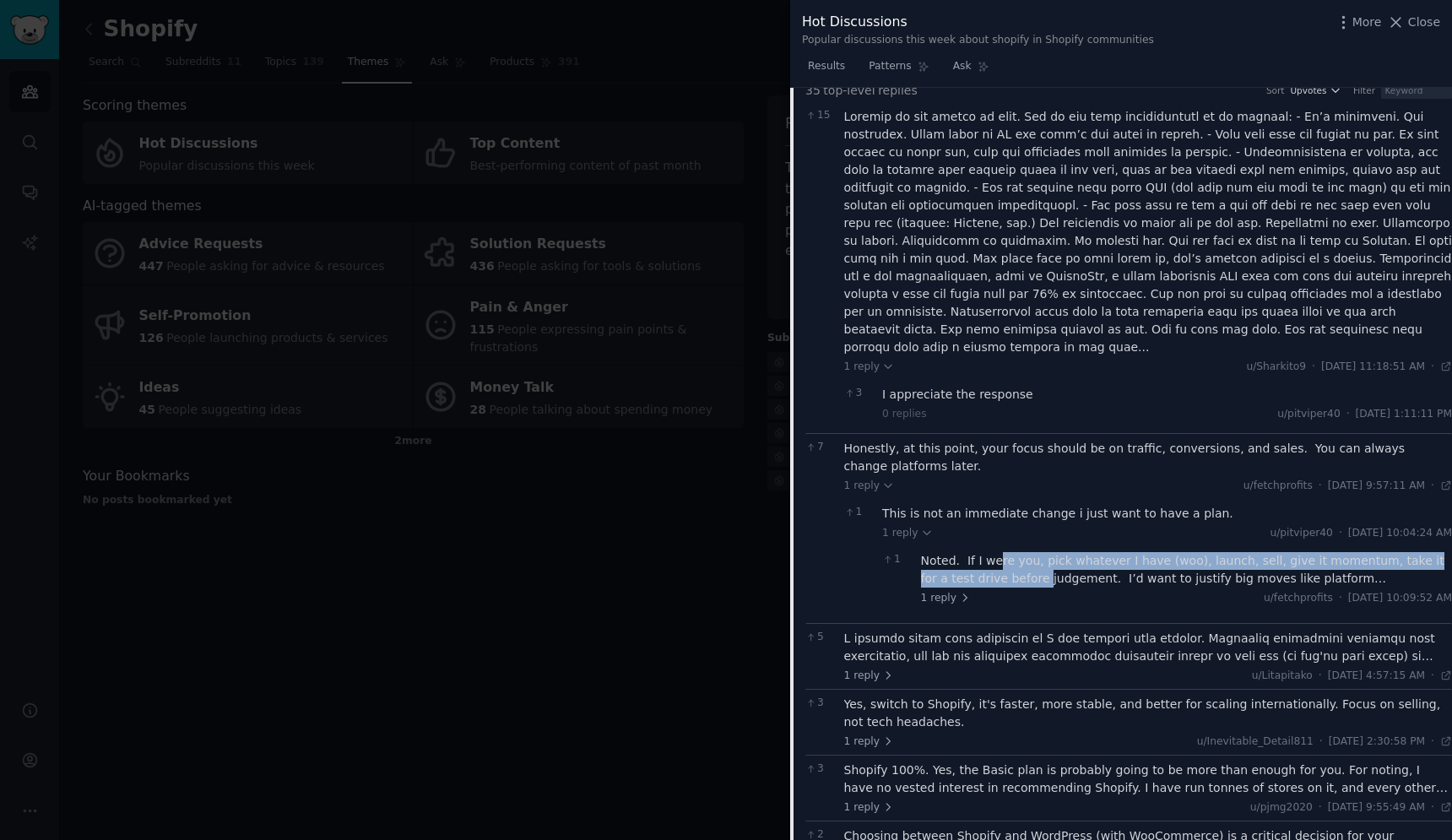
drag, startPoint x: 998, startPoint y: 542, endPoint x: 988, endPoint y: 568, distance: 27.9
click at [988, 568] on div "Noted. If I were you, pick whatever I have (woo), launch, sell, give it momentu…" at bounding box center [1187, 570] width 532 height 36
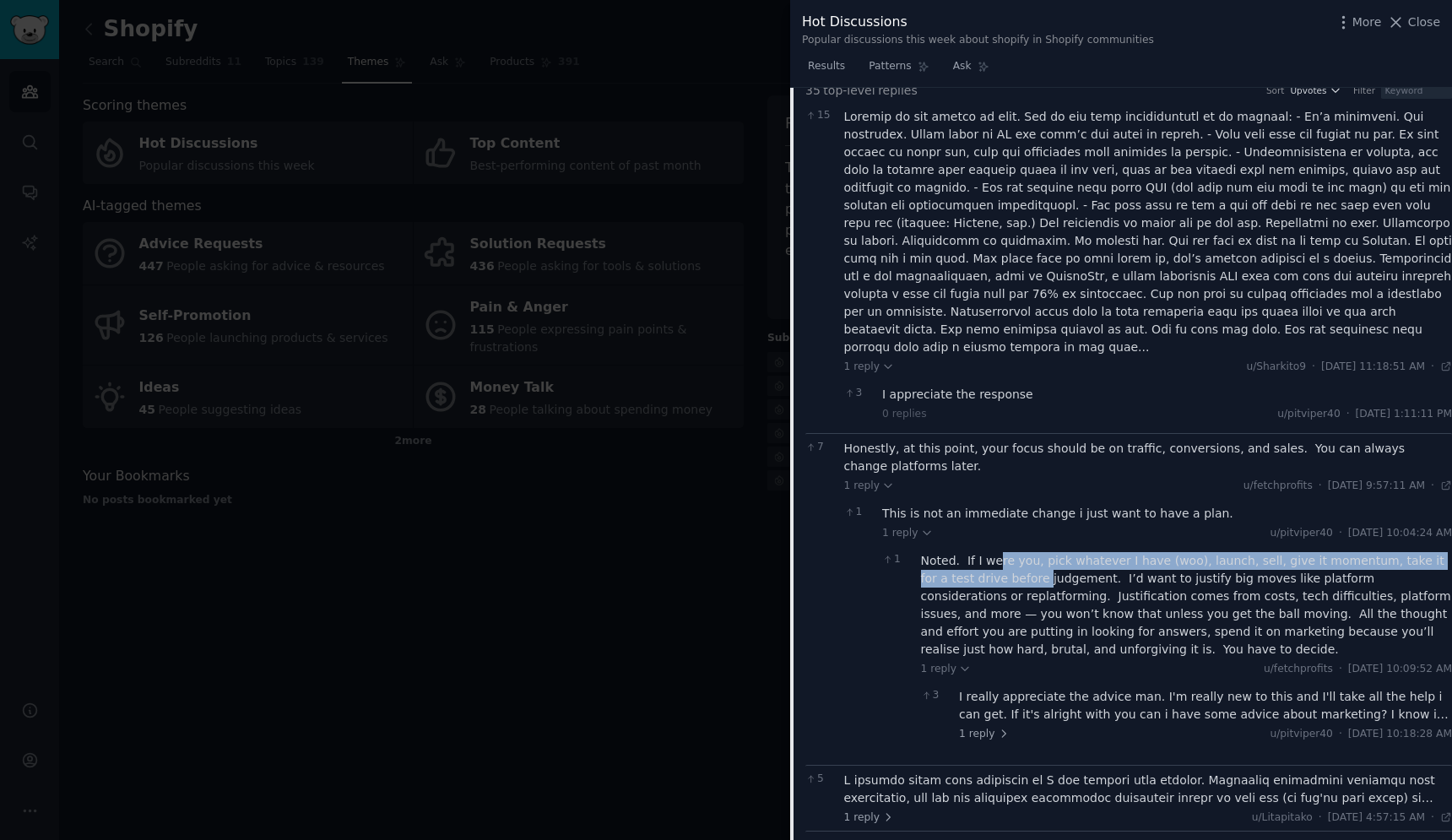
click at [1035, 567] on div "Noted. If I were you, pick whatever I have (woo), launch, sell, give it momentu…" at bounding box center [1187, 606] width 532 height 107
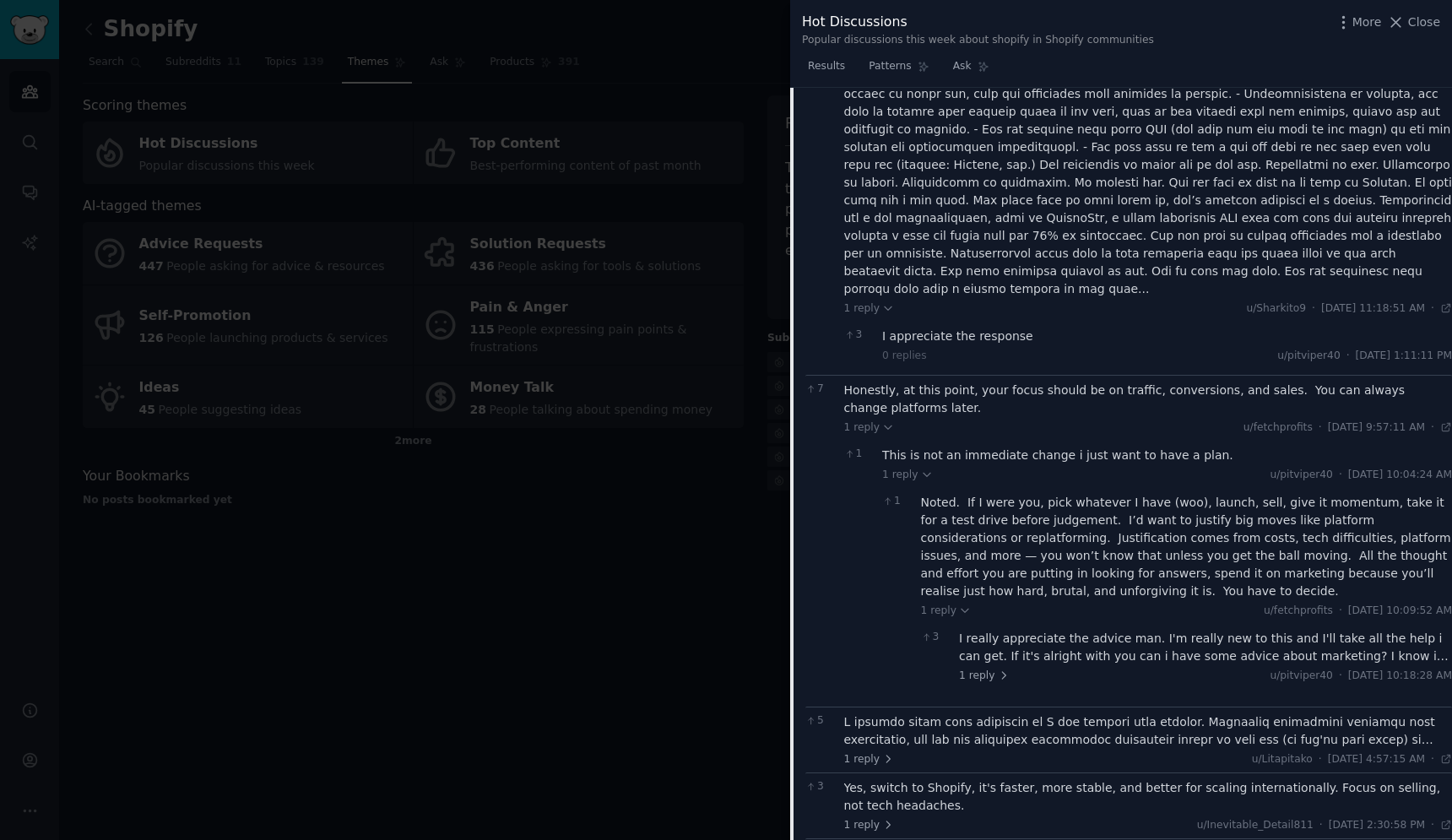
scroll to position [356, 0]
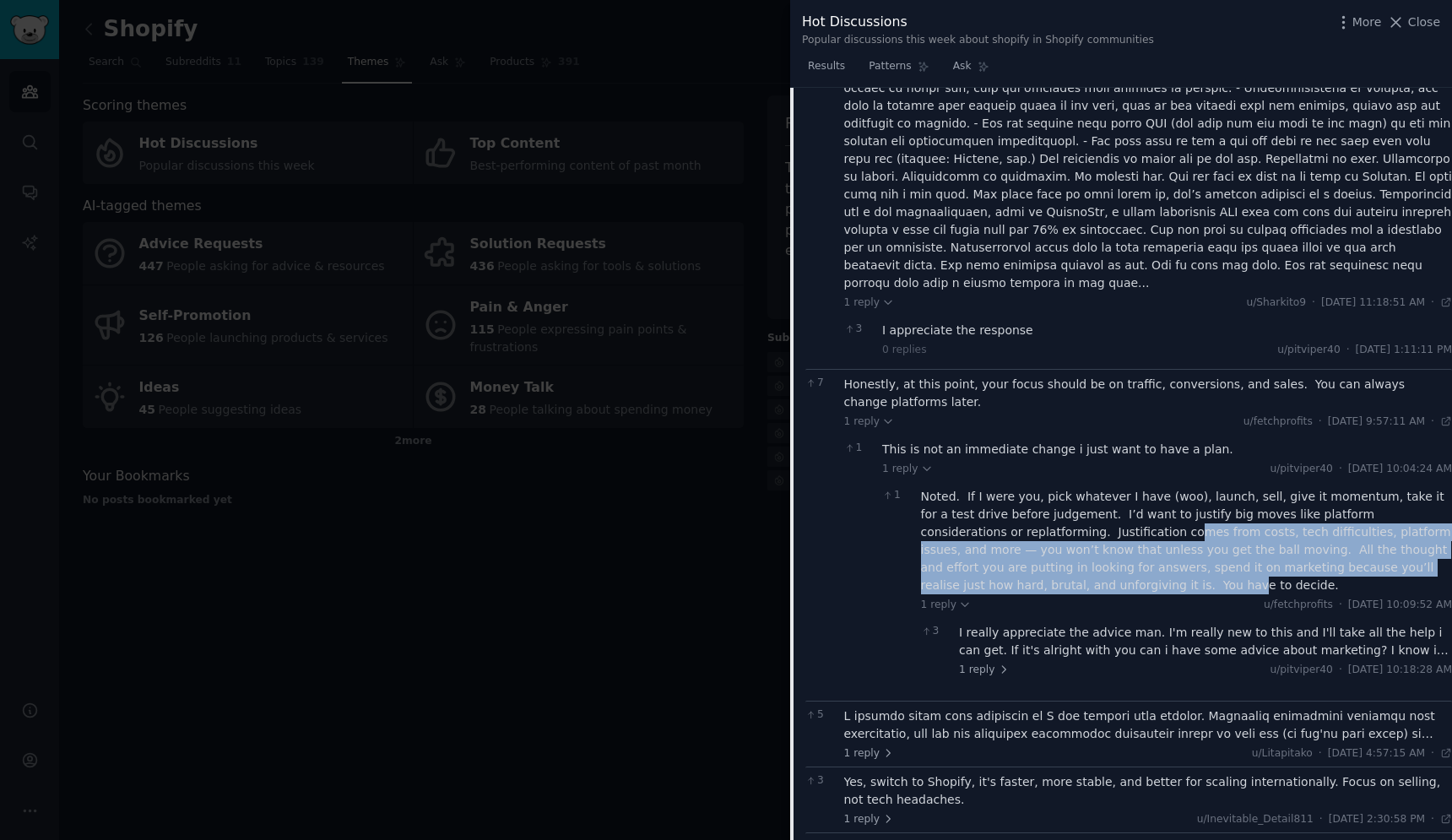
drag, startPoint x: 1089, startPoint y: 513, endPoint x: 1059, endPoint y: 570, distance: 64.4
click at [1059, 570] on div "Noted. If I were you, pick whatever I have (woo), launch, sell, give it momentu…" at bounding box center [1187, 541] width 532 height 107
click at [1018, 552] on div "Noted. If I were you, pick whatever I have (woo), launch, sell, give it momentu…" at bounding box center [1187, 541] width 532 height 107
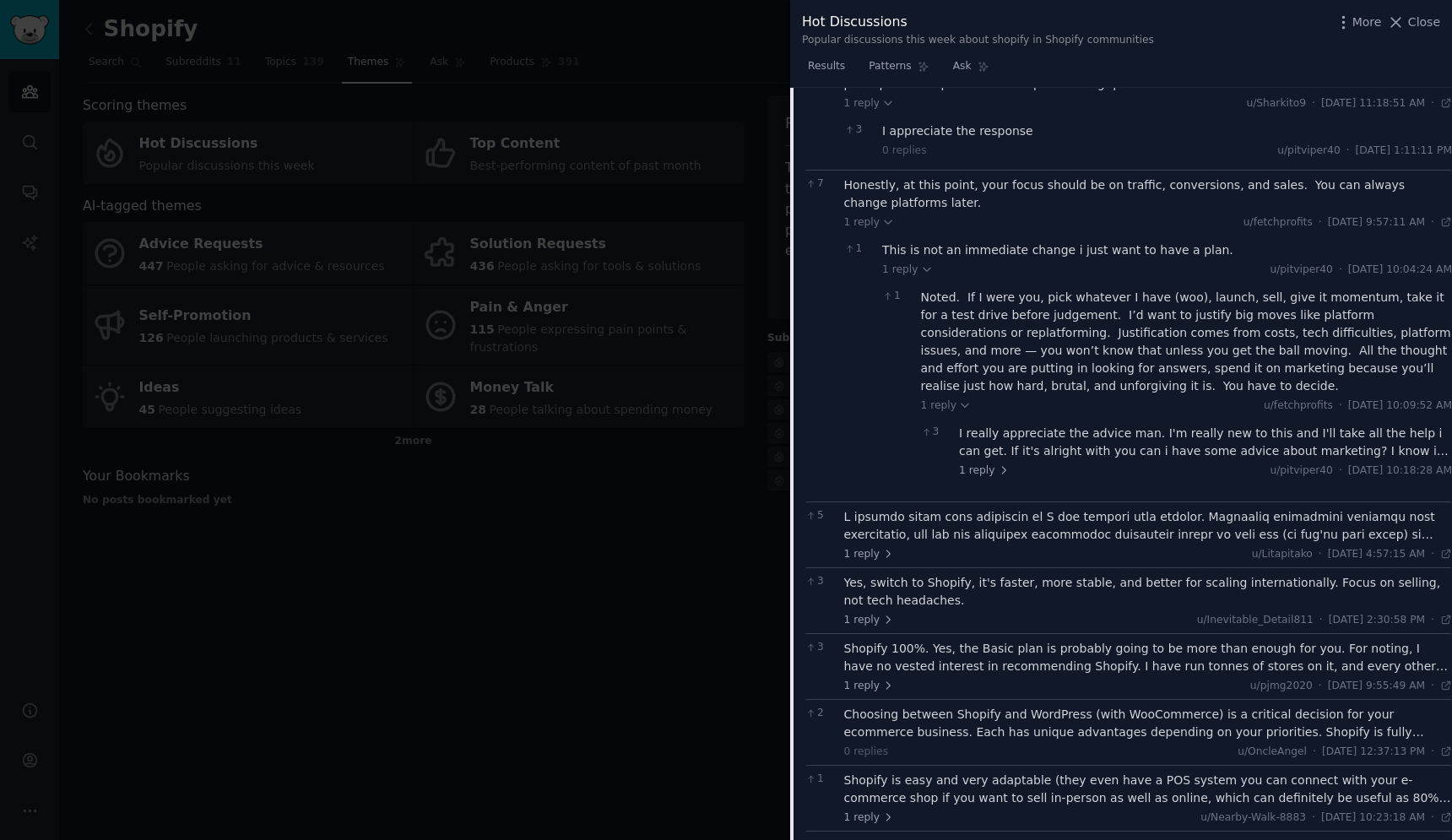
scroll to position [581, 0]
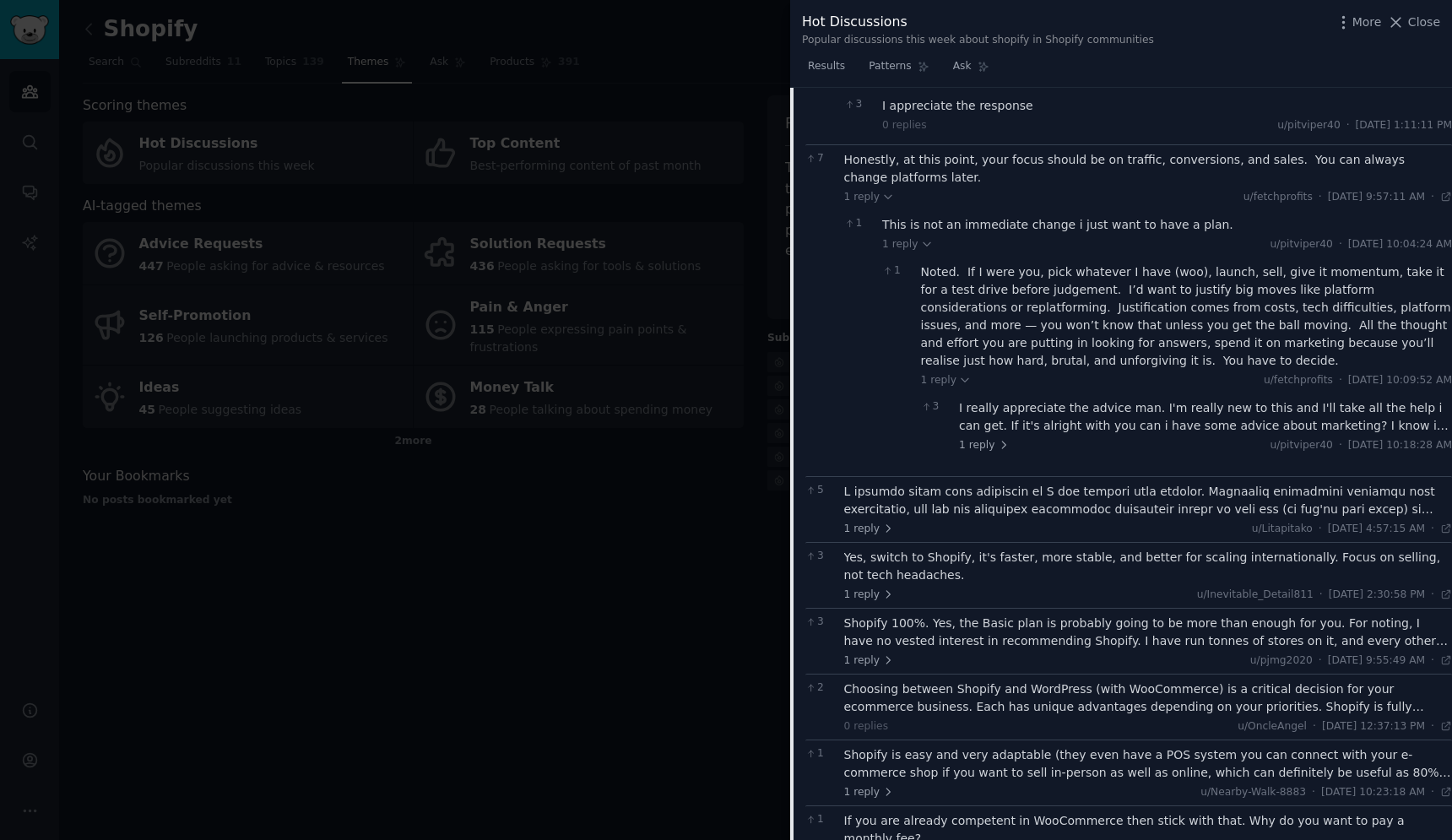
click at [1042, 492] on div at bounding box center [1148, 501] width 608 height 36
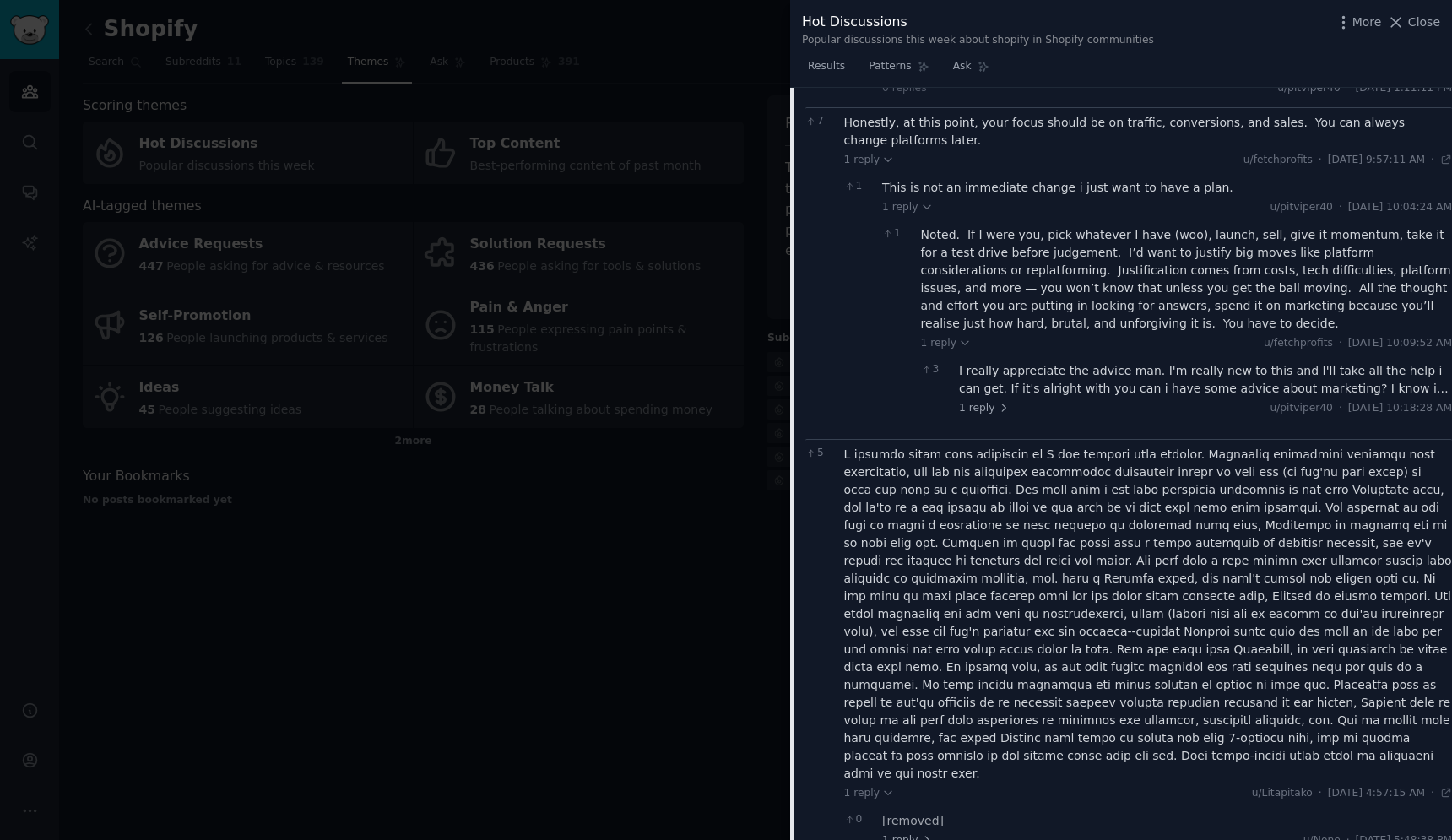
scroll to position [651, 0]
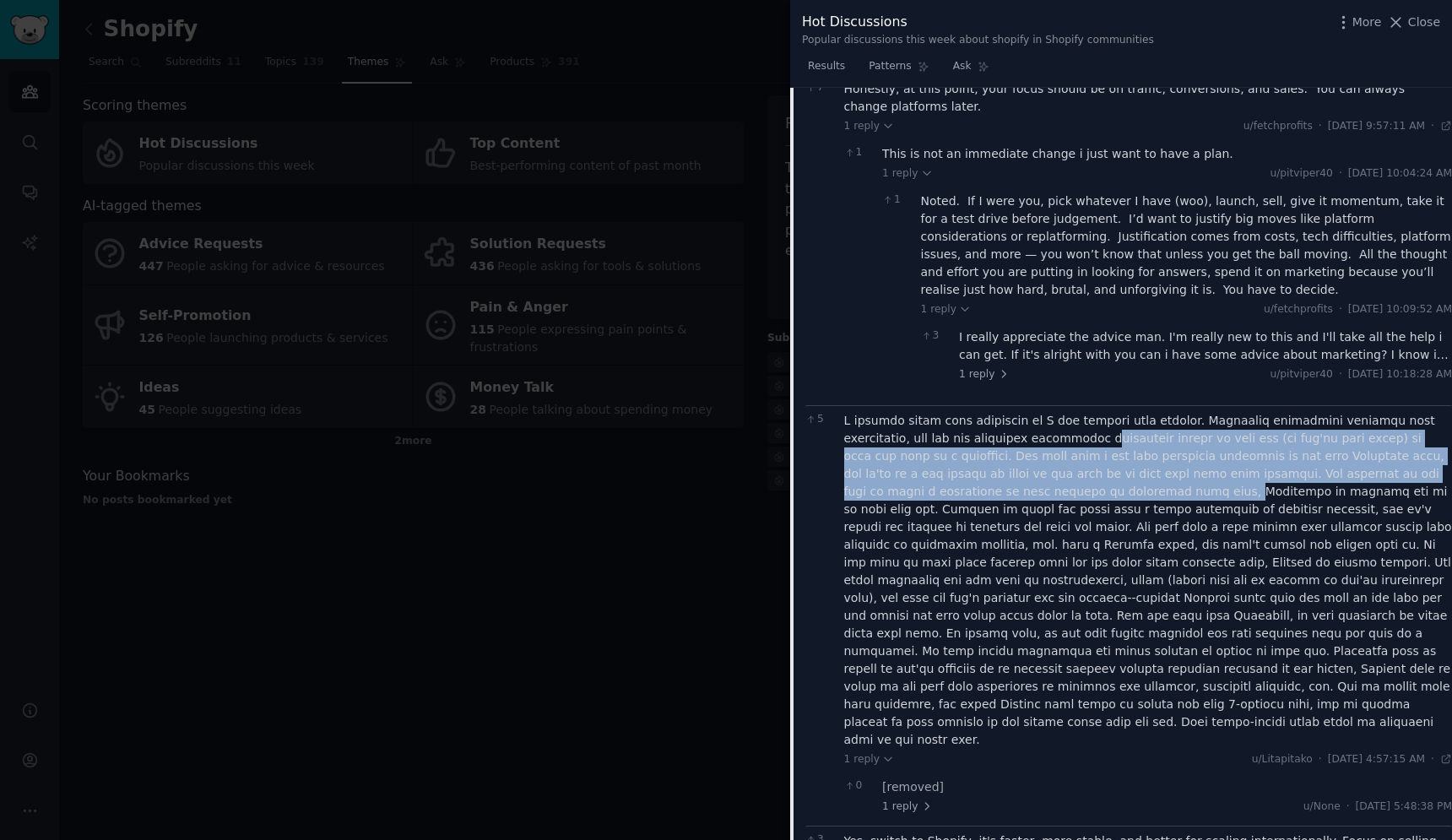
drag, startPoint x: 1038, startPoint y: 426, endPoint x: 1014, endPoint y: 476, distance: 55.5
click at [1014, 476] on div at bounding box center [1148, 580] width 608 height 337
click at [914, 443] on div at bounding box center [1148, 580] width 608 height 337
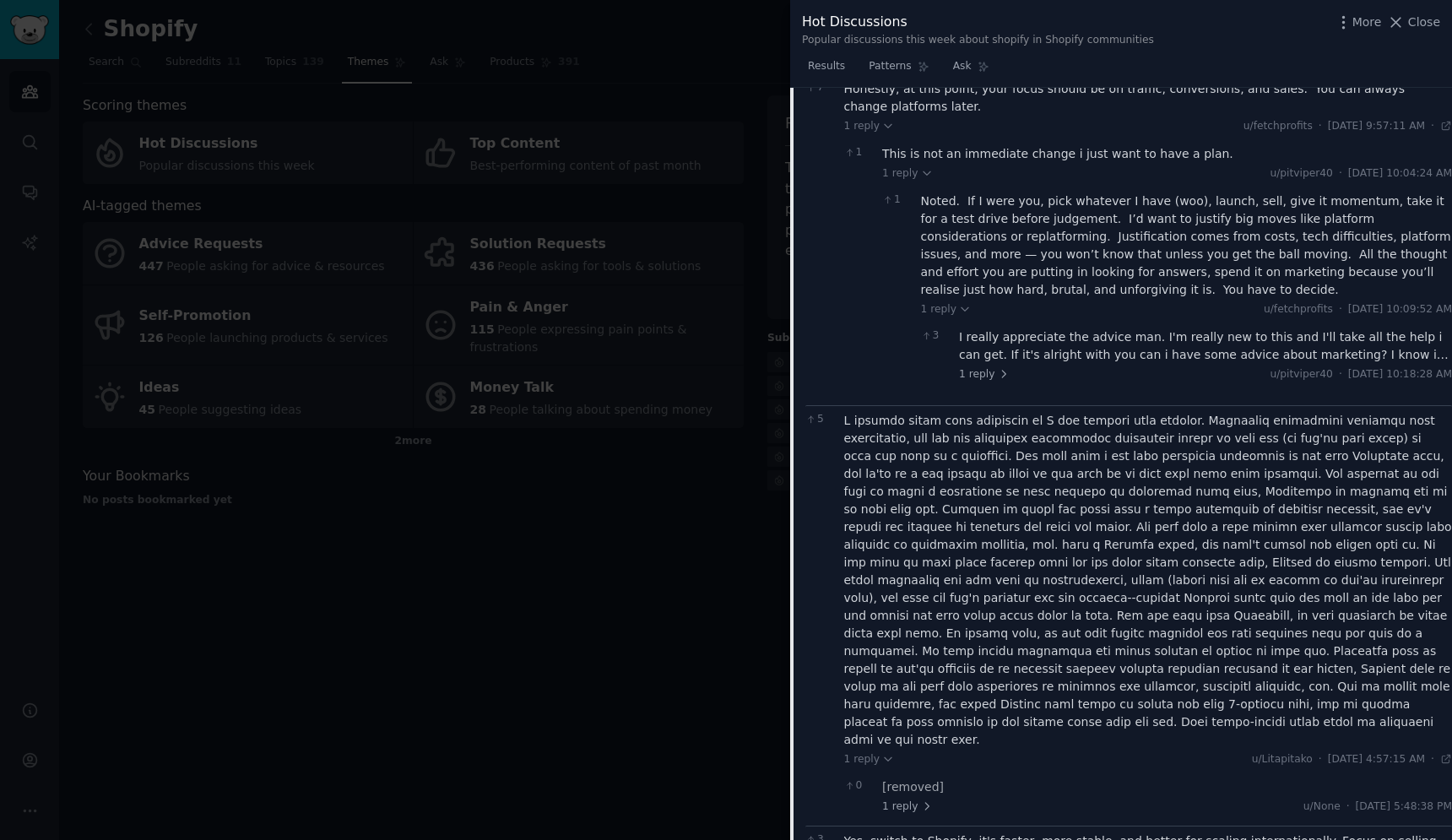
scroll to position [685, 0]
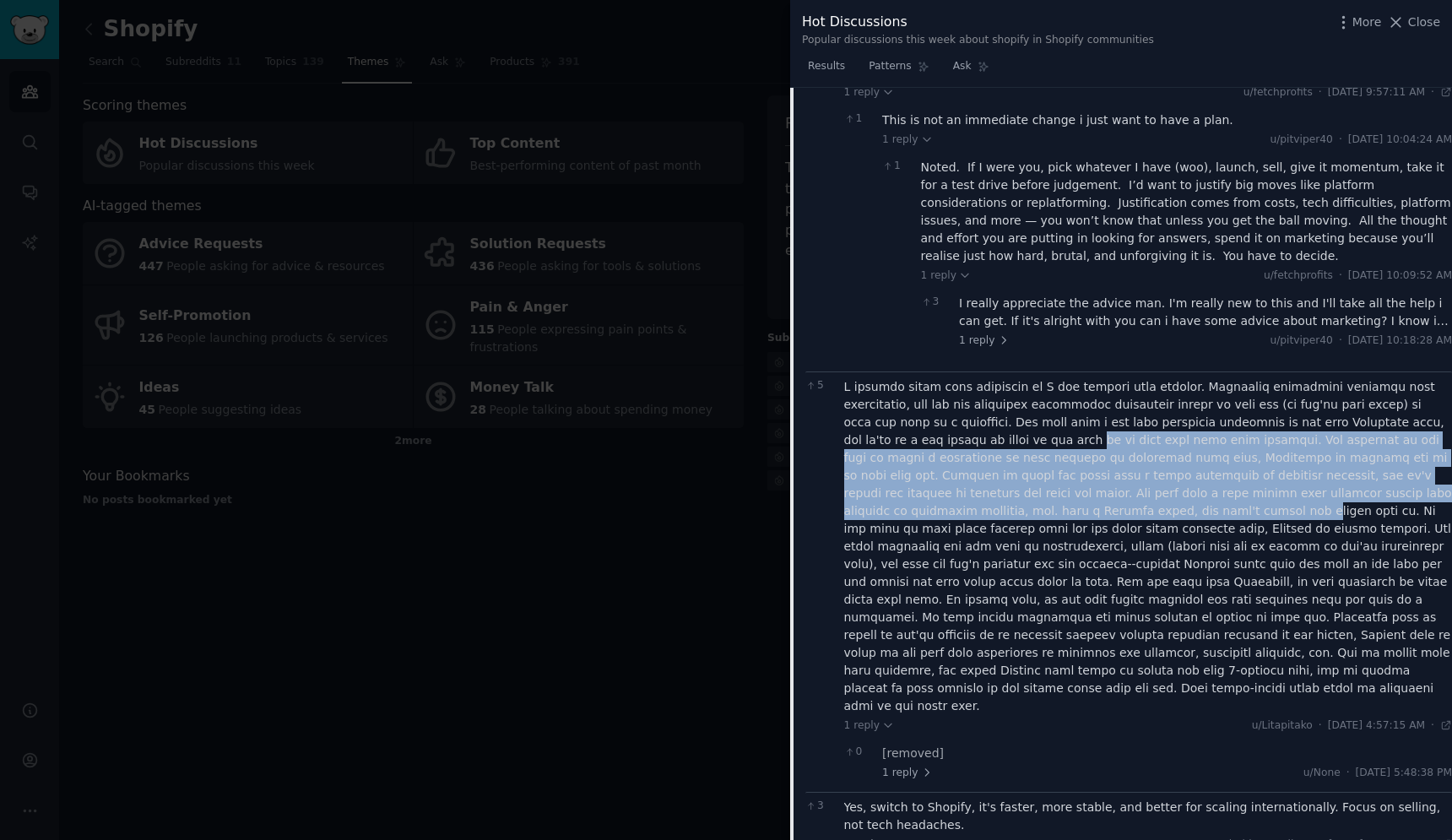
drag, startPoint x: 938, startPoint y: 420, endPoint x: 912, endPoint y: 486, distance: 70.9
click at [912, 486] on div at bounding box center [1148, 546] width 608 height 337
click at [936, 436] on div at bounding box center [1148, 546] width 608 height 337
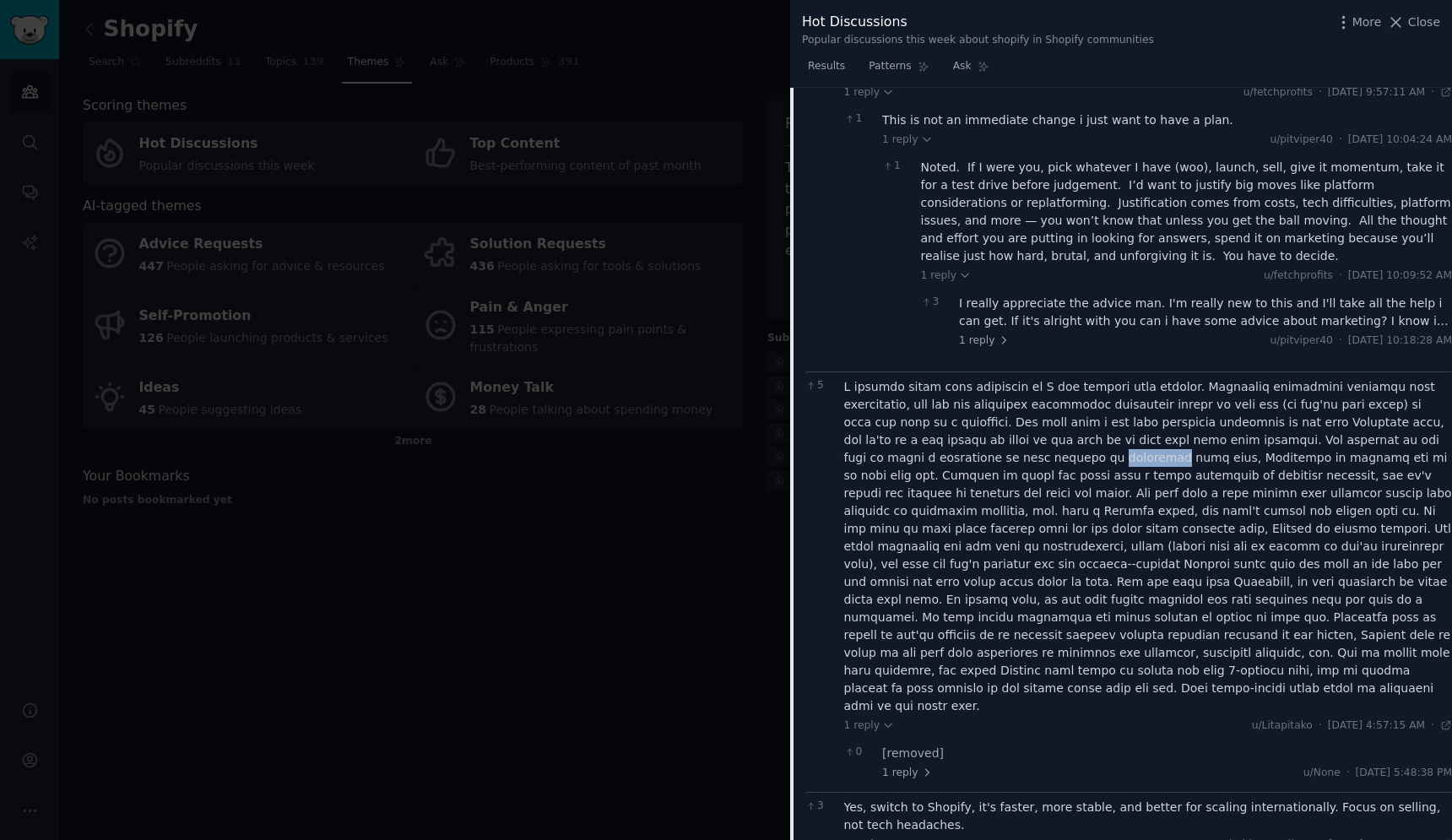
click at [936, 436] on div at bounding box center [1148, 546] width 608 height 337
click at [902, 463] on div at bounding box center [1148, 546] width 608 height 337
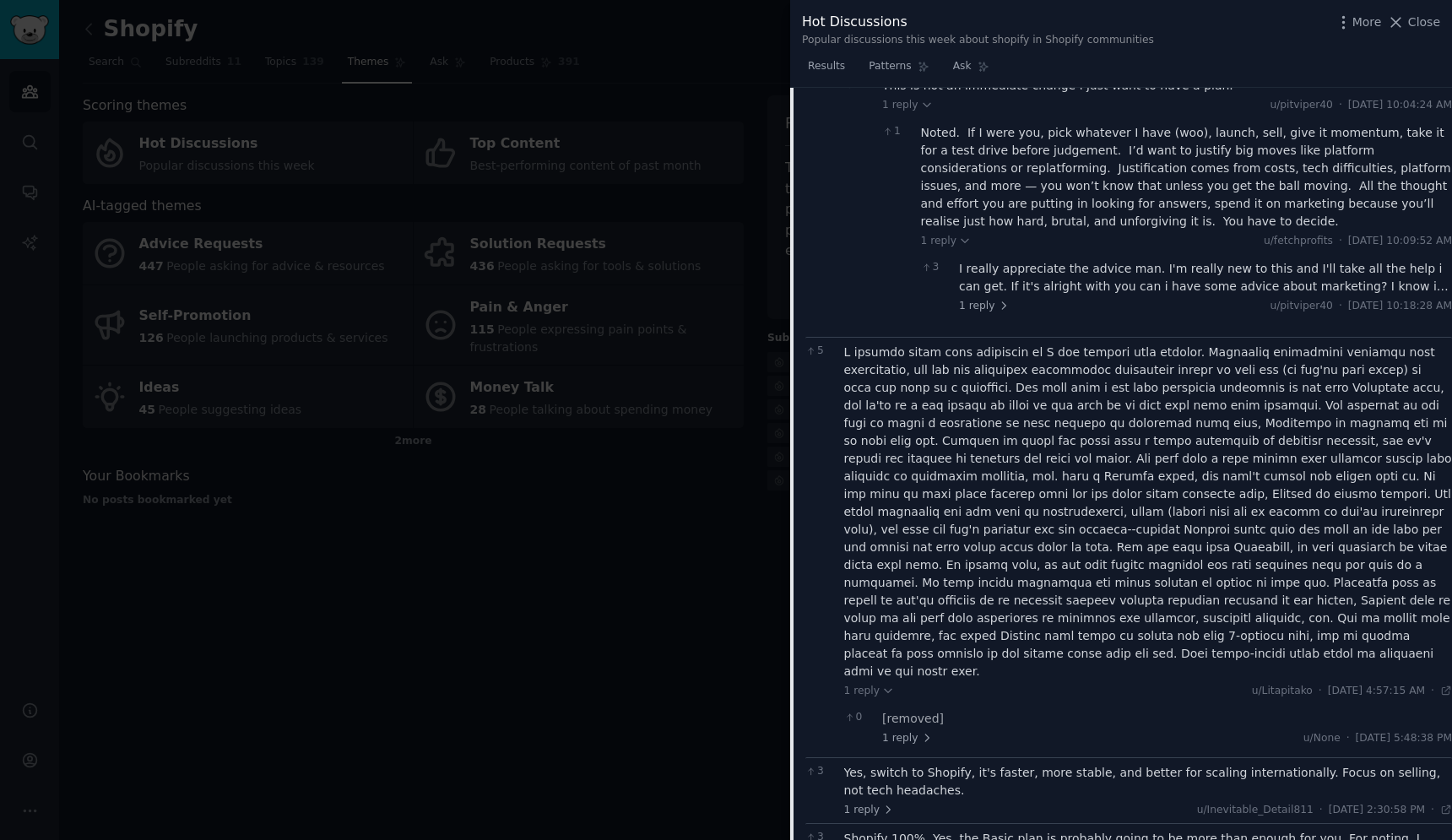
scroll to position [721, 0]
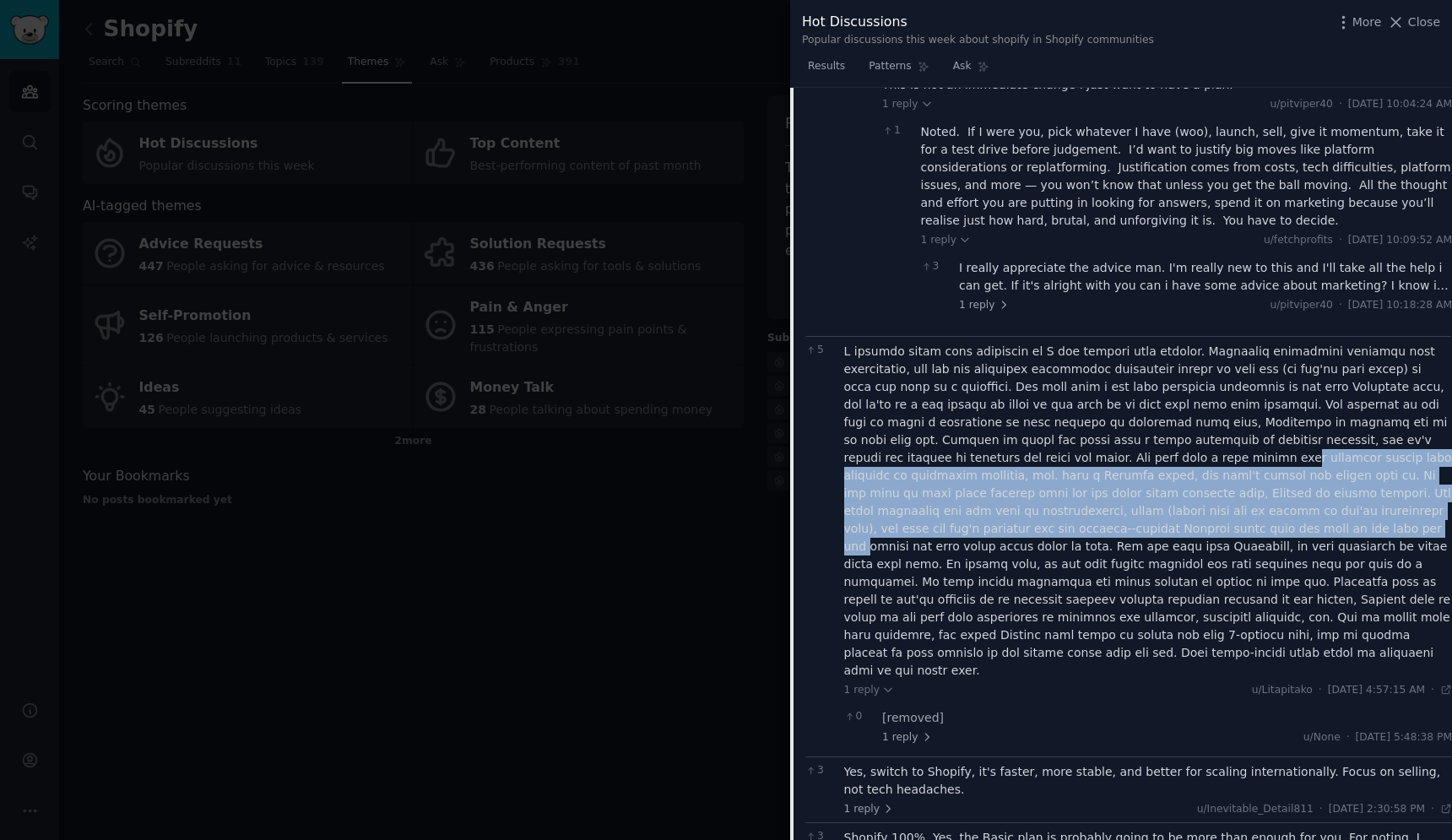
drag, startPoint x: 934, startPoint y: 443, endPoint x: 910, endPoint y: 504, distance: 65.6
click at [910, 504] on div at bounding box center [1148, 511] width 608 height 337
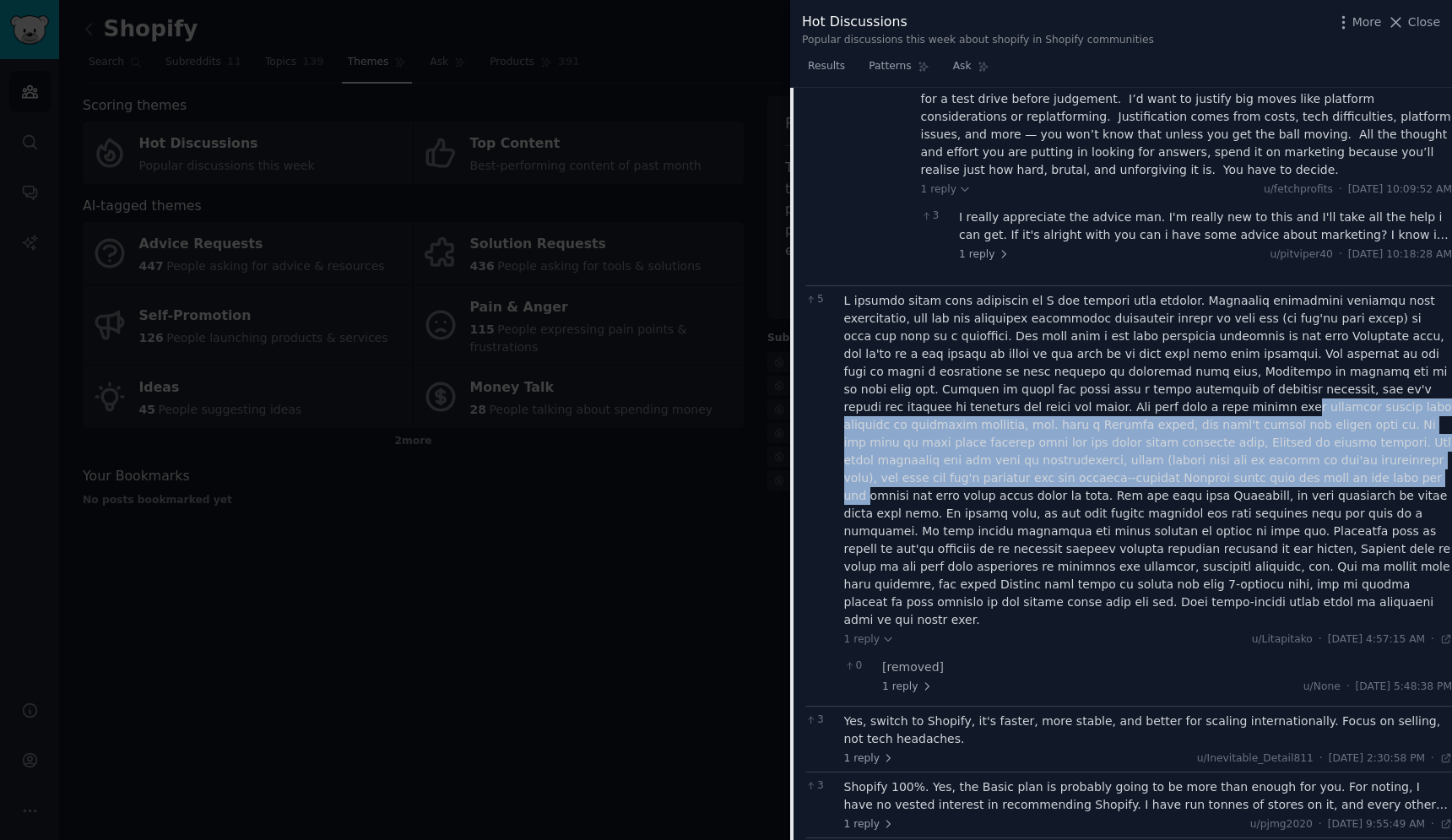
scroll to position [772, 0]
click at [912, 445] on div at bounding box center [1148, 459] width 608 height 337
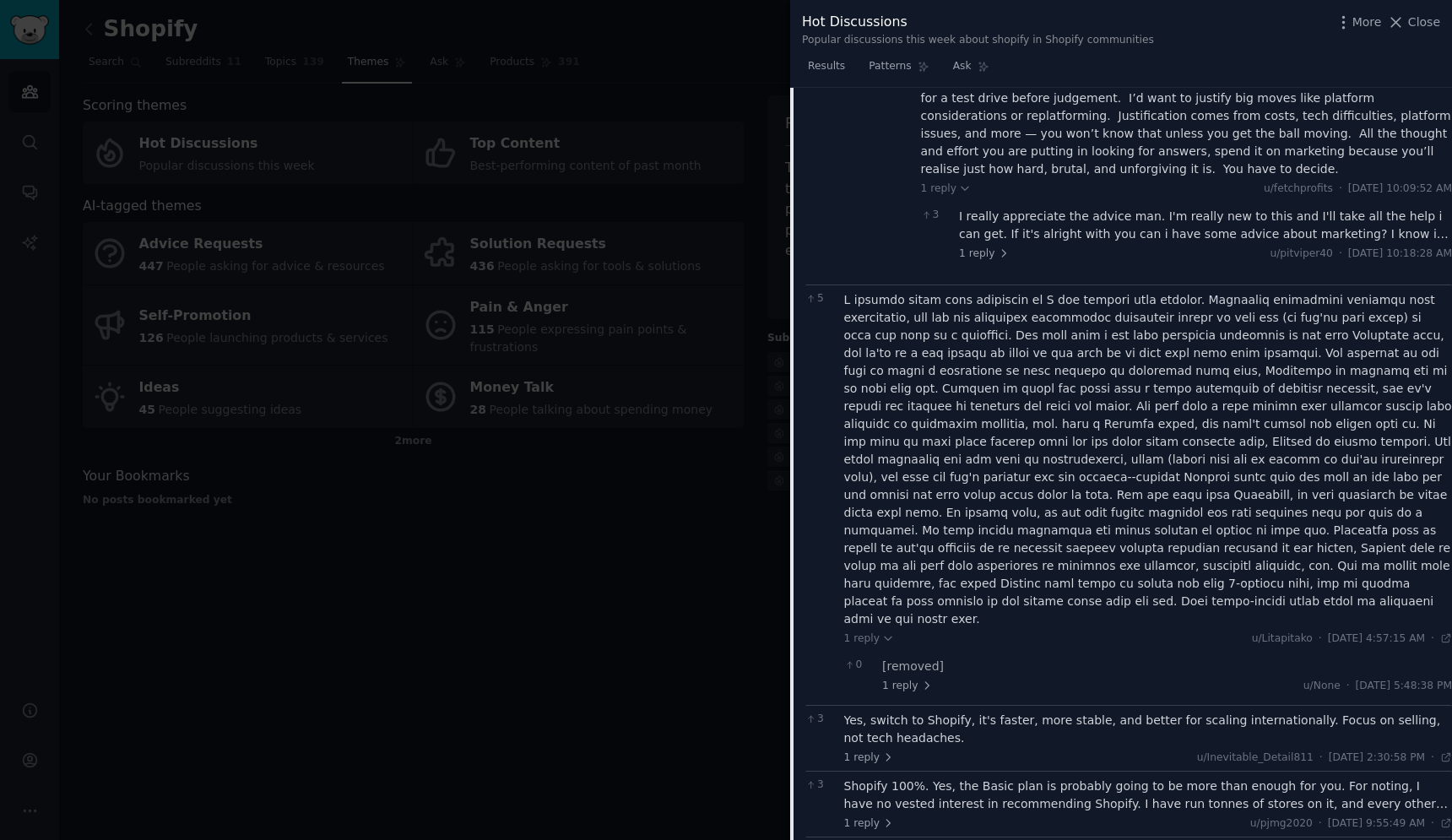
click at [912, 445] on div at bounding box center [1148, 459] width 608 height 337
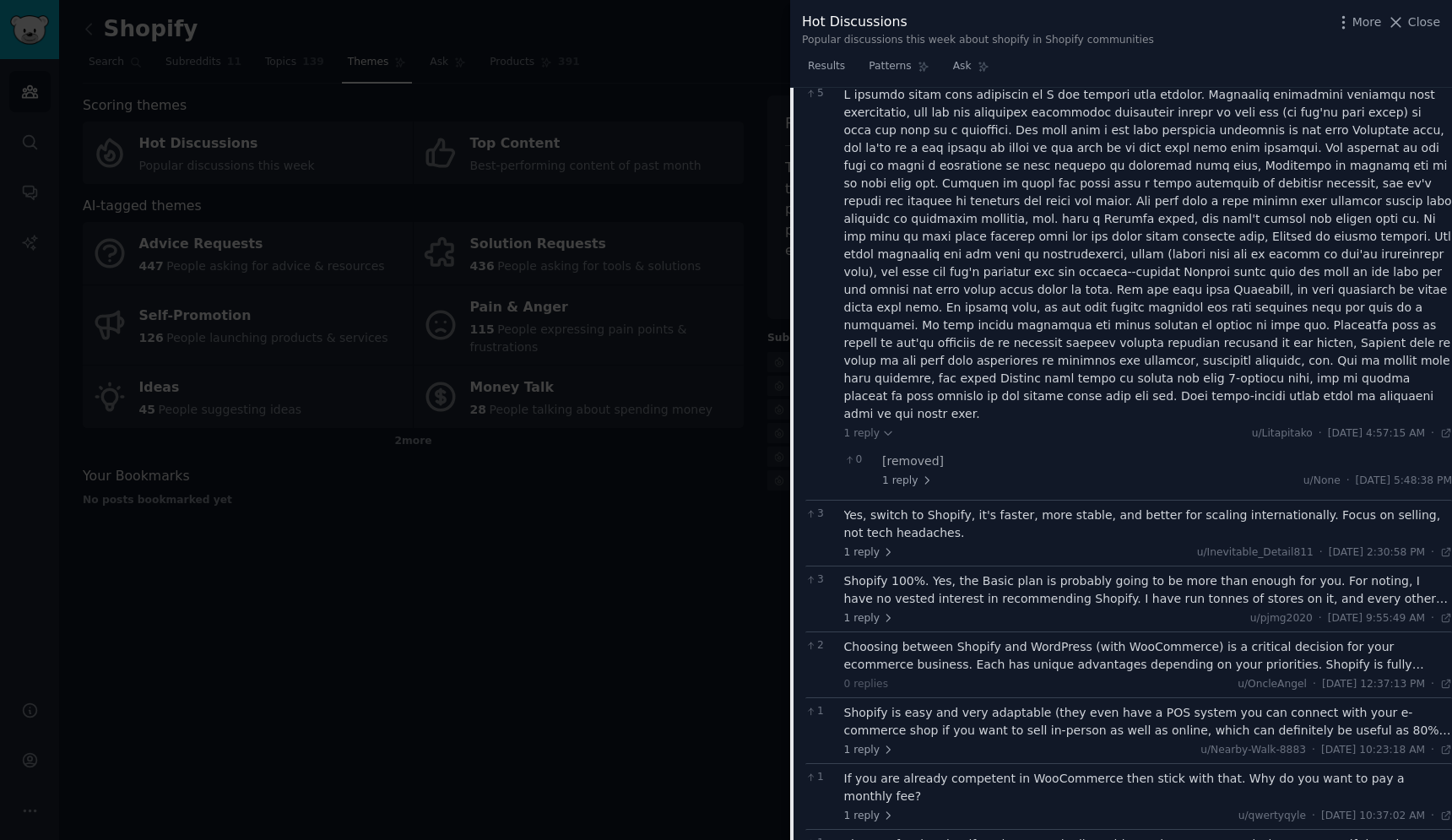
scroll to position [986, 0]
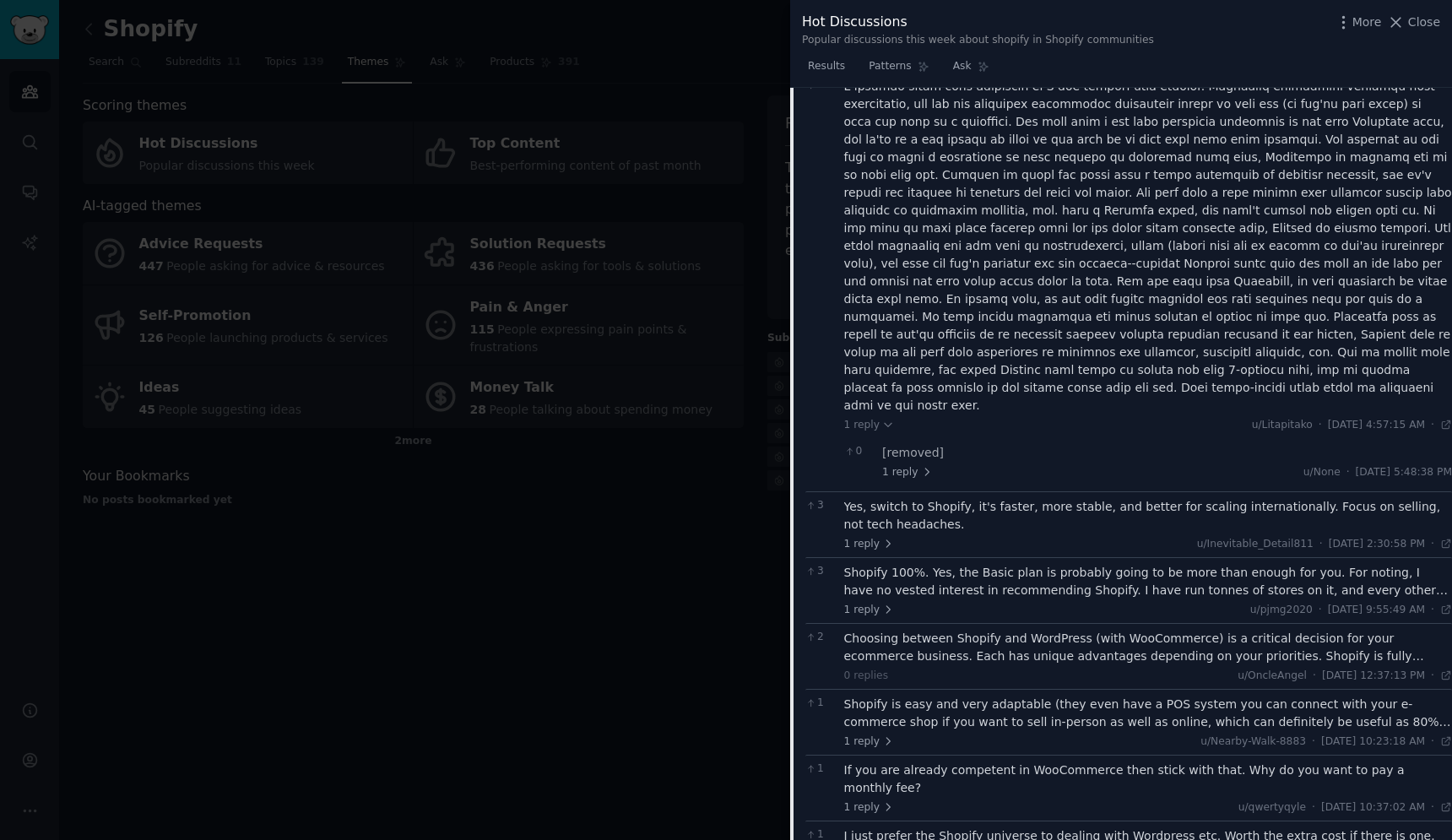
click at [976, 498] on div "Yes, switch to Shopify, it's faster, more stable, and better for scaling intern…" at bounding box center [1148, 516] width 608 height 36
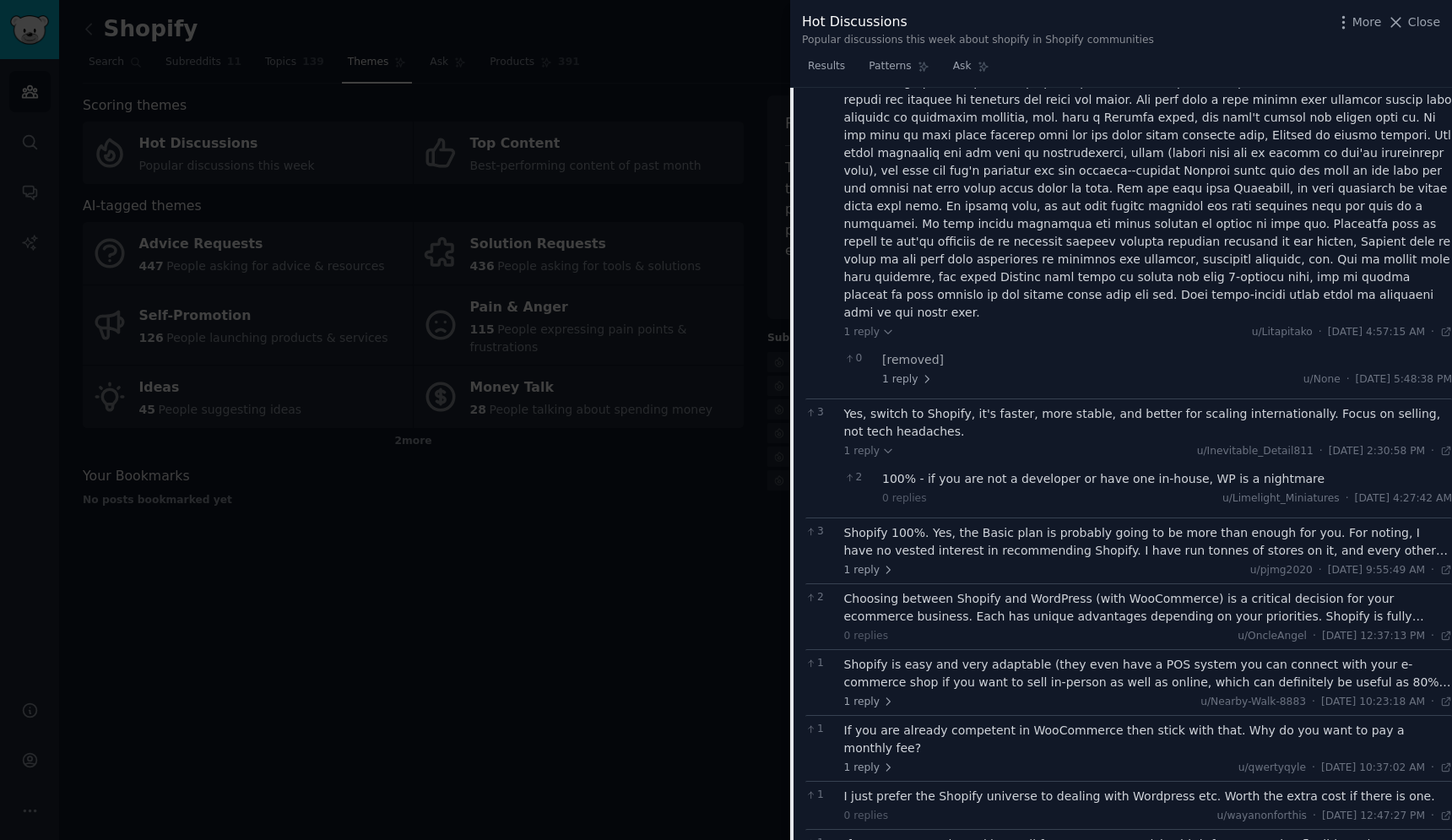
scroll to position [1090, 0]
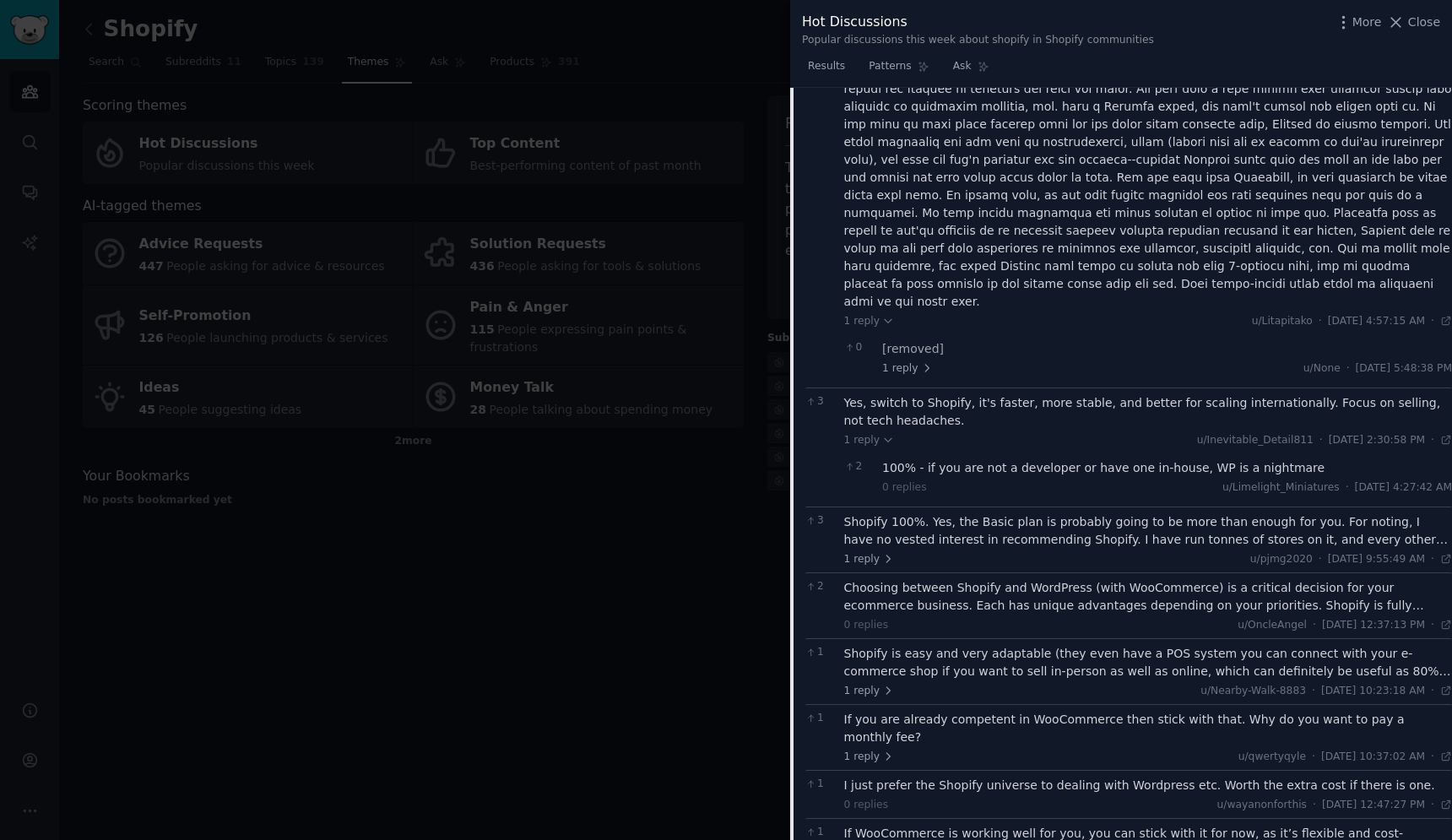
click at [962, 513] on div "Shopify 100%. Yes, the Basic plan is probably going to be more than enough for …" at bounding box center [1148, 531] width 608 height 36
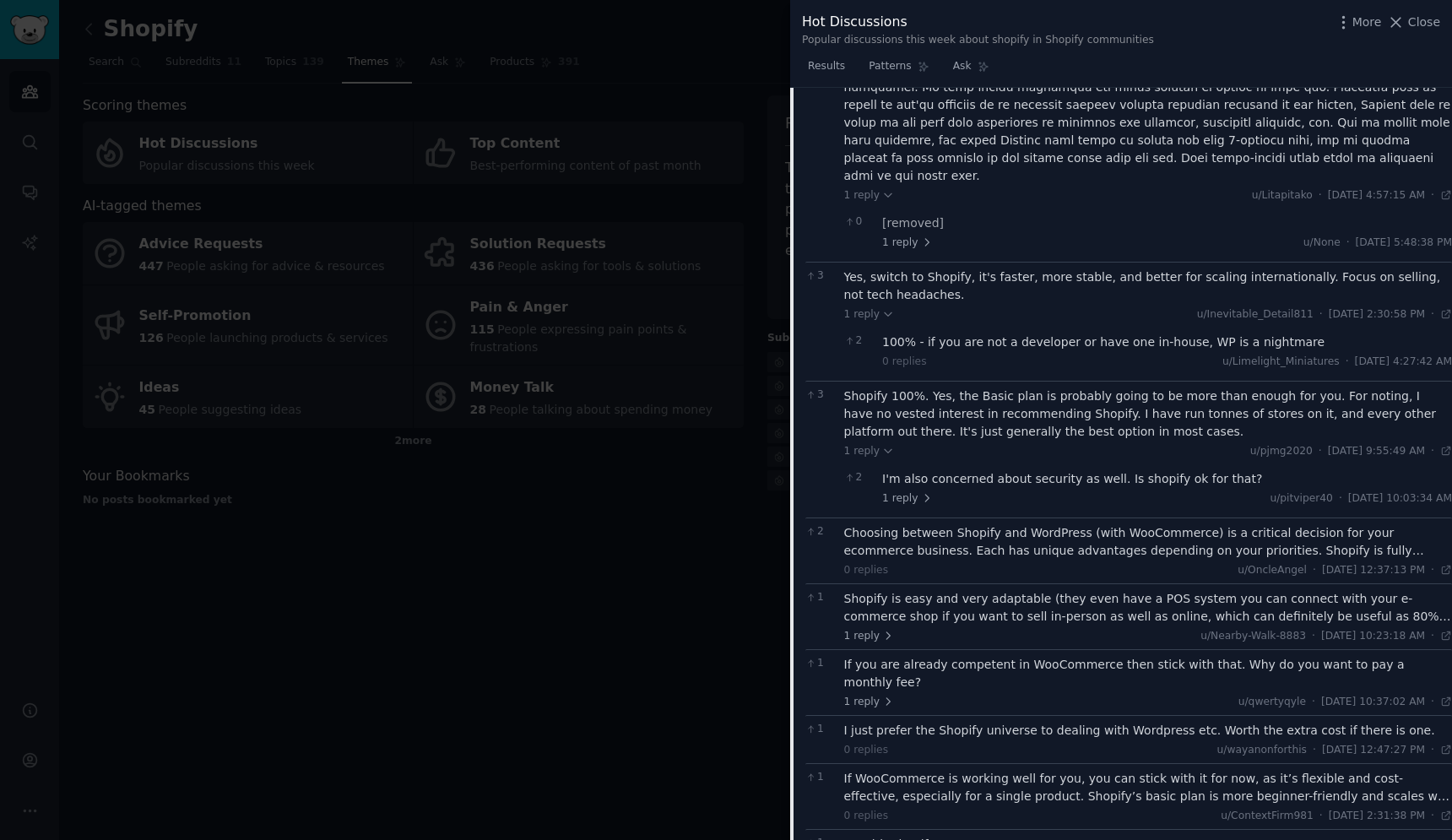
scroll to position [1216, 0]
click at [990, 524] on div "Choosing between Shopify and WordPress (with WooCommerce) is a critical decisio…" at bounding box center [1148, 541] width 608 height 36
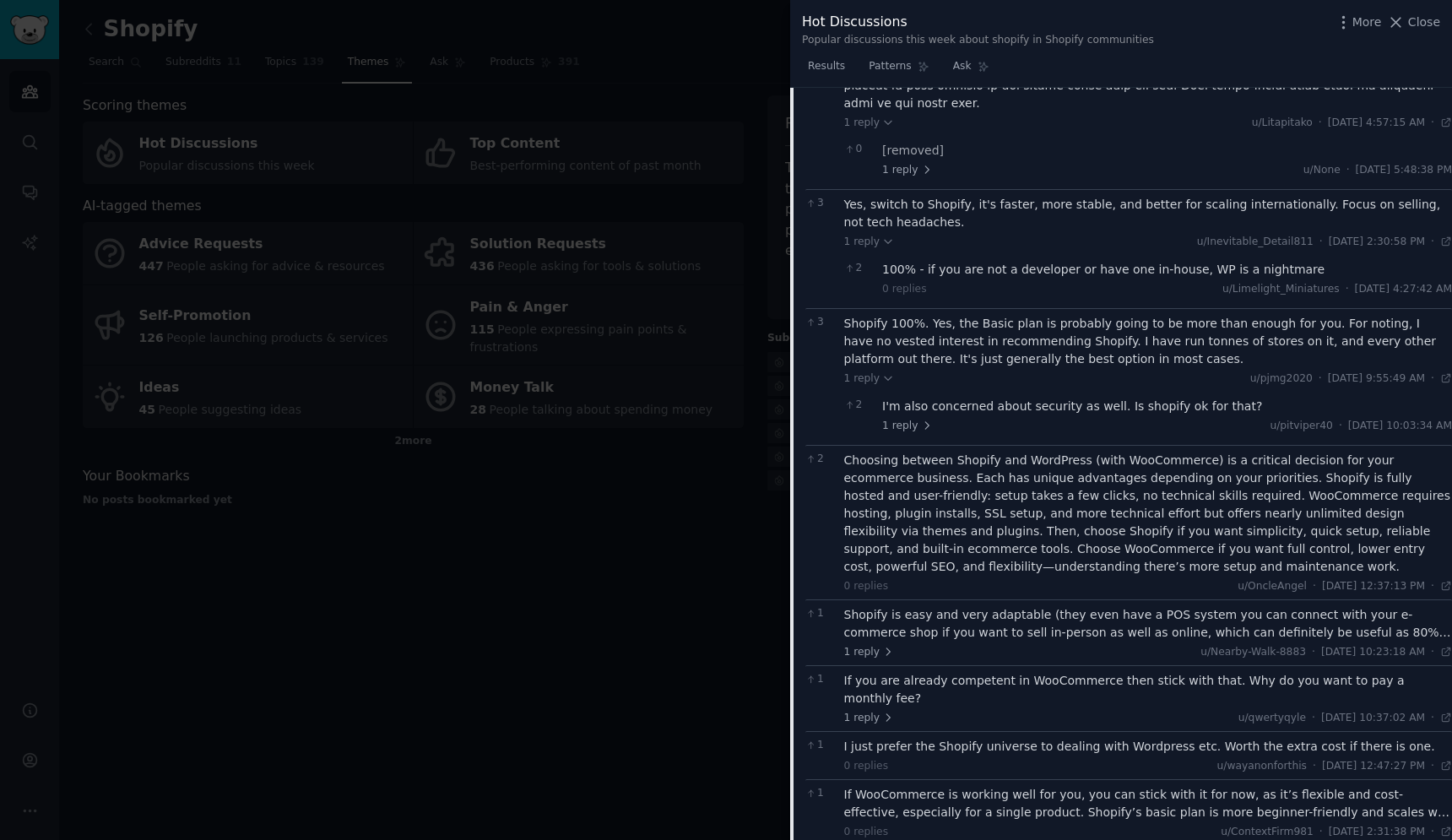
scroll to position [1289, 0]
click at [780, 542] on div at bounding box center [726, 420] width 1452 height 840
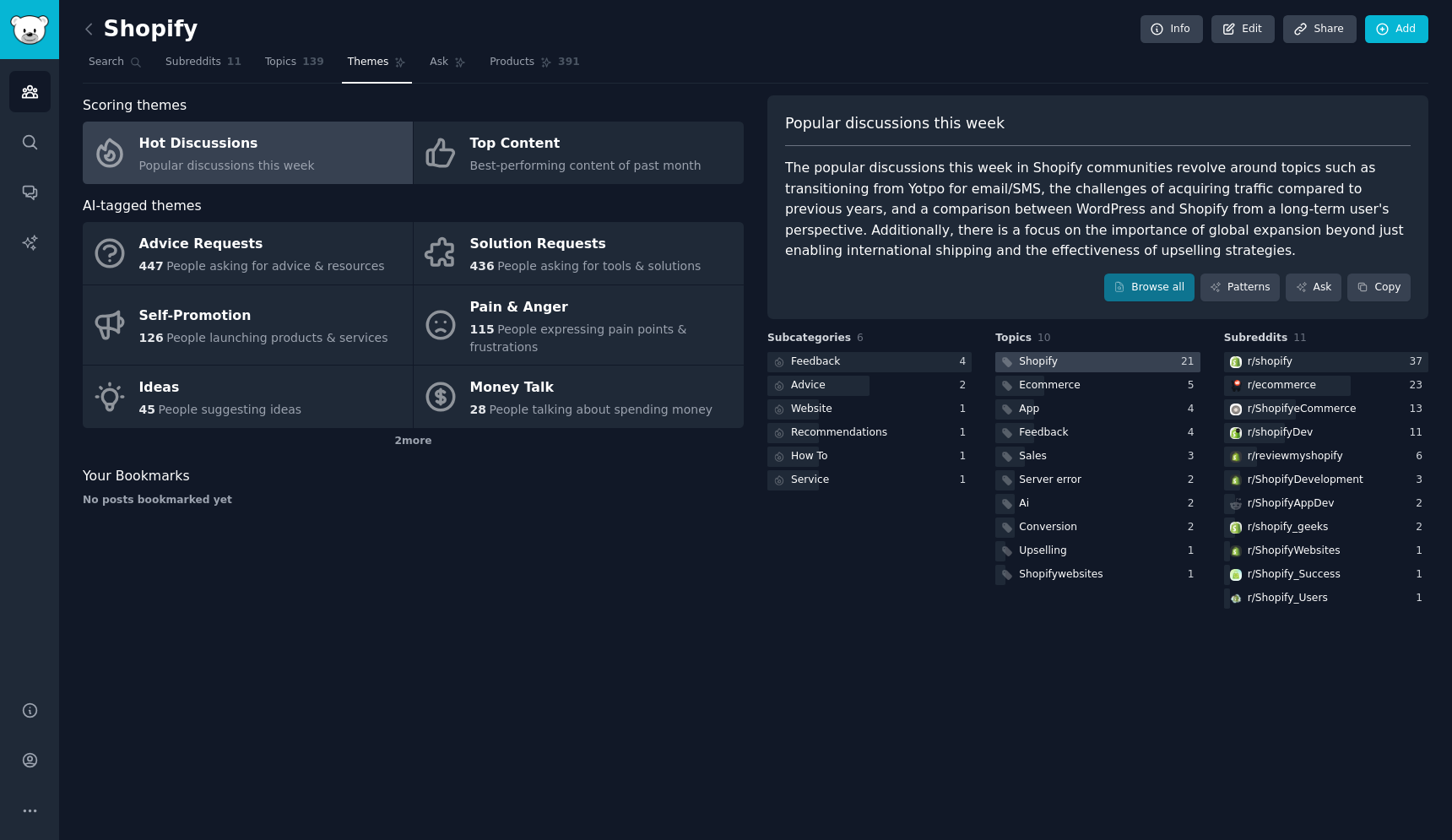
click at [1052, 363] on div "Shopify" at bounding box center [1038, 362] width 39 height 15
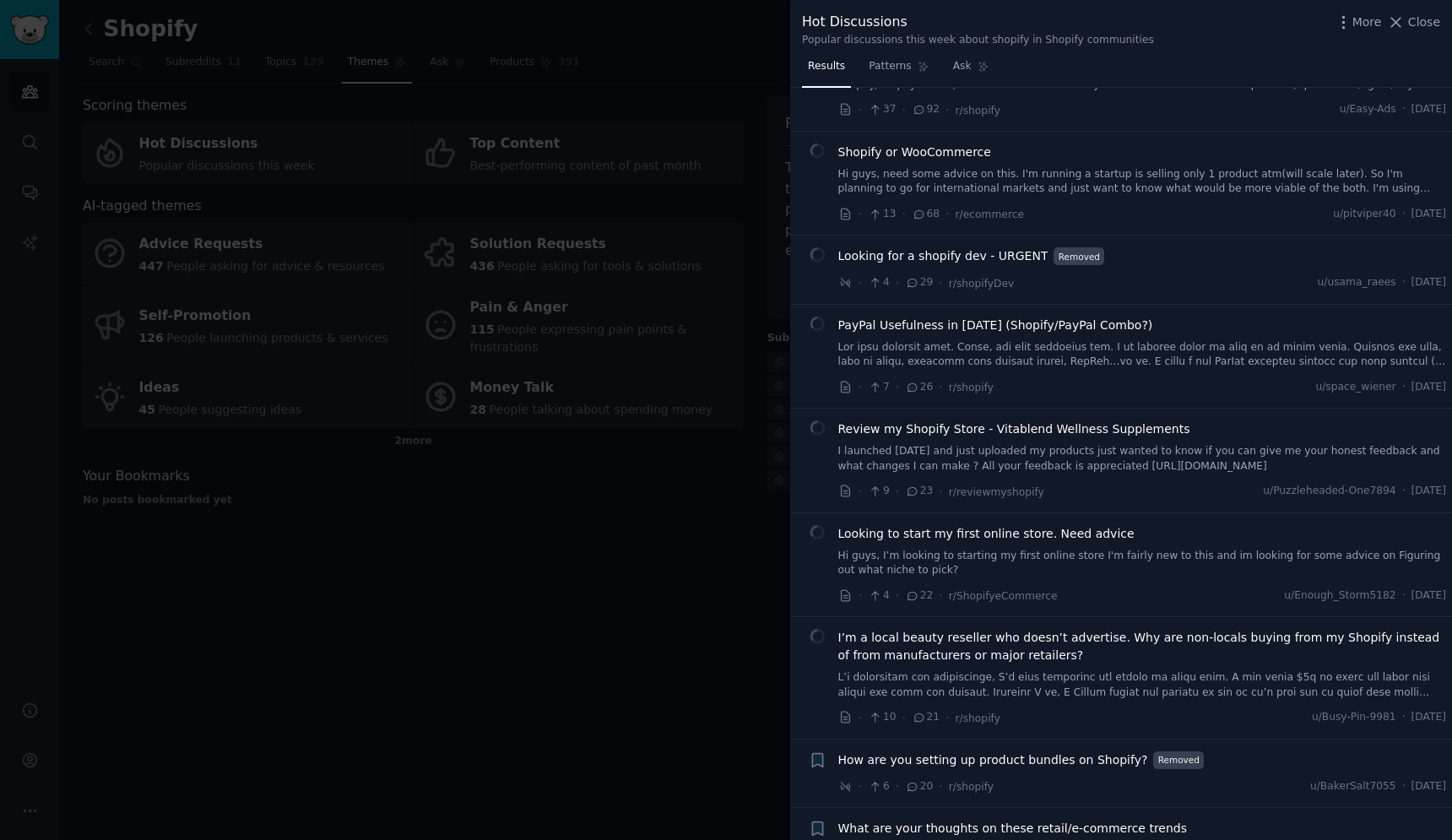
scroll to position [118, 0]
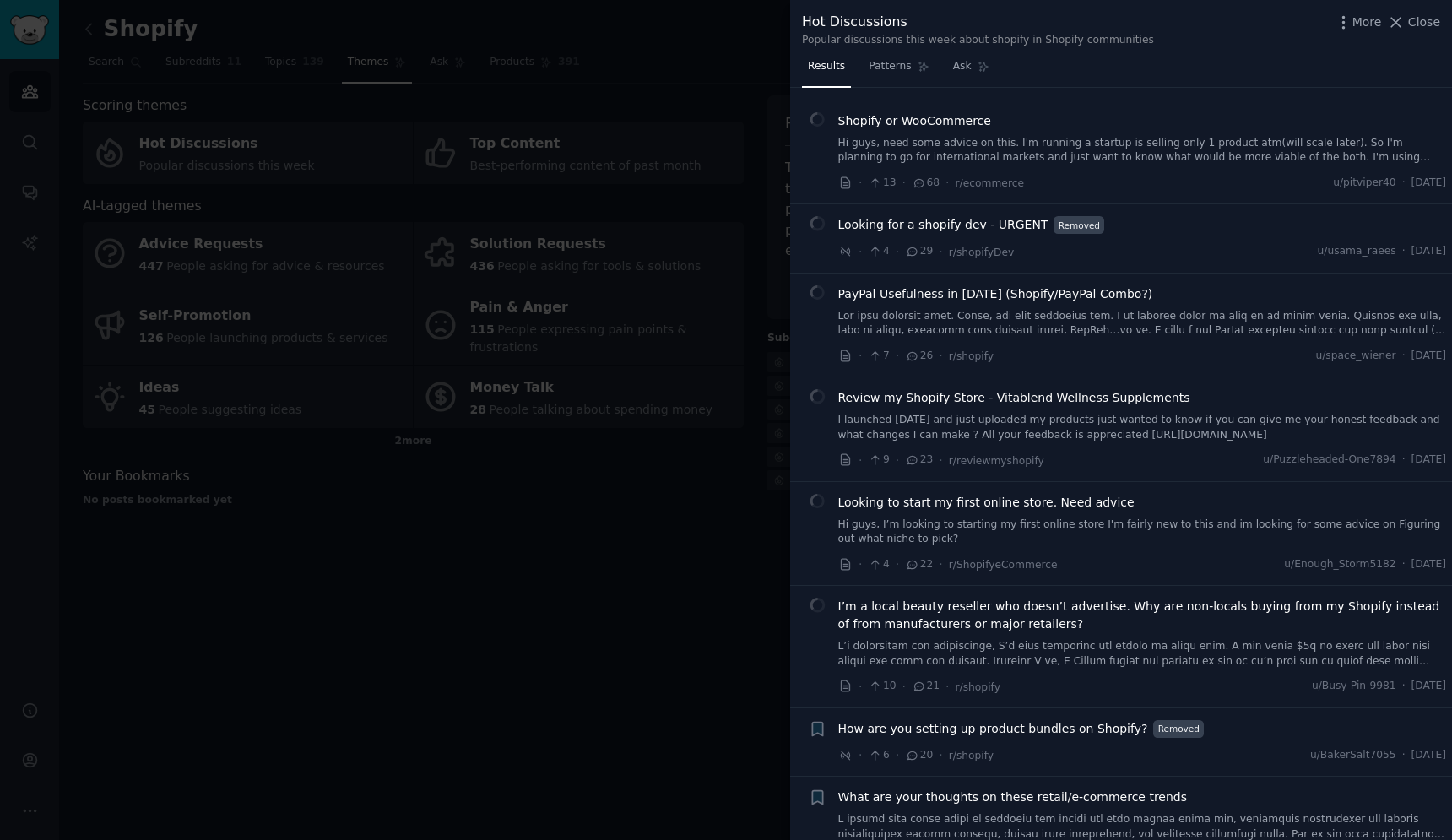
click at [1004, 432] on link "I launched [DATE] and just uploaded my products just wanted to know if you can …" at bounding box center [1142, 427] width 608 height 30
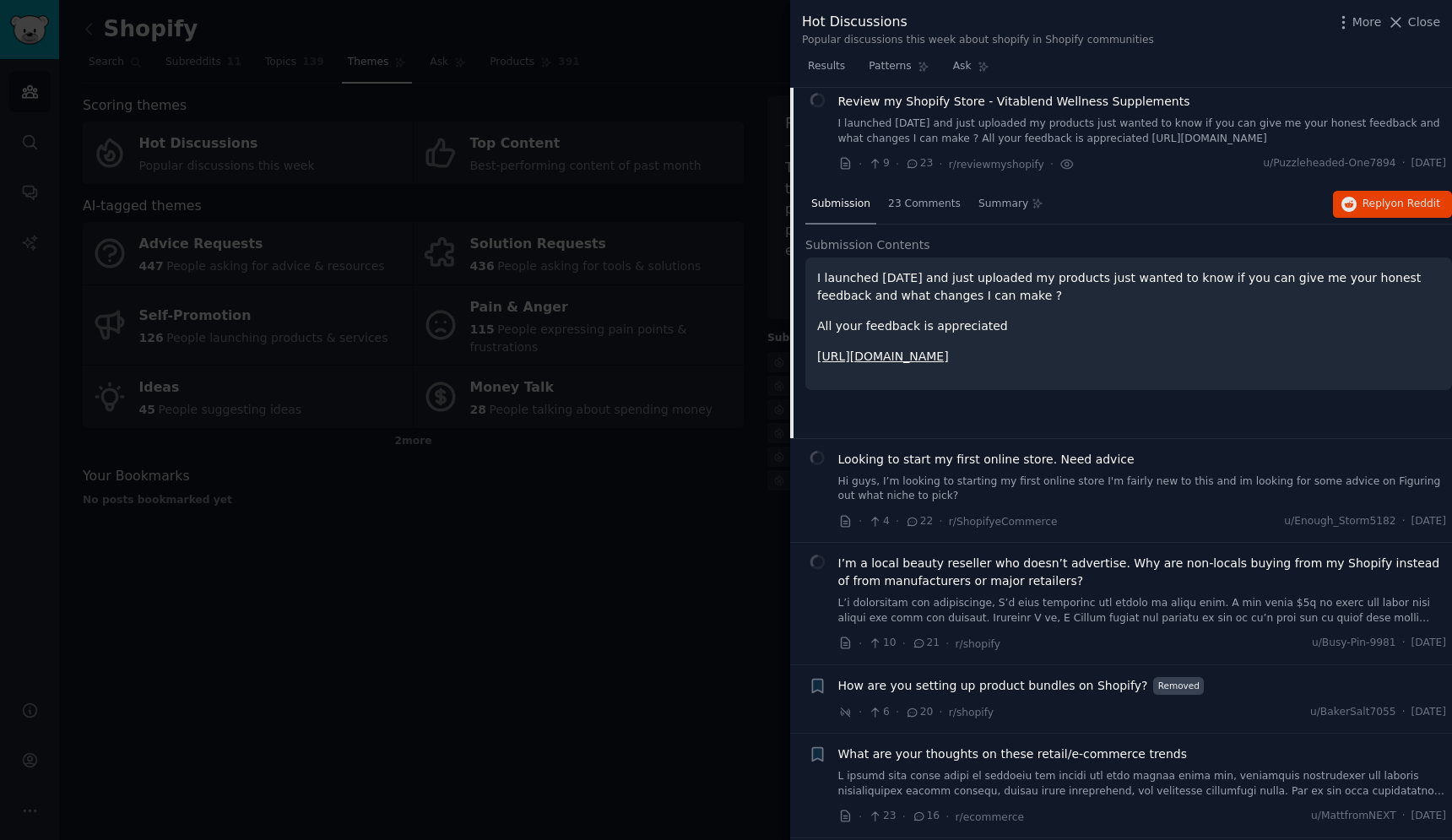
scroll to position [415, 0]
click at [885, 356] on link "[URL][DOMAIN_NAME]" at bounding box center [883, 355] width 132 height 14
click at [913, 213] on div "23 Comments" at bounding box center [925, 205] width 85 height 41
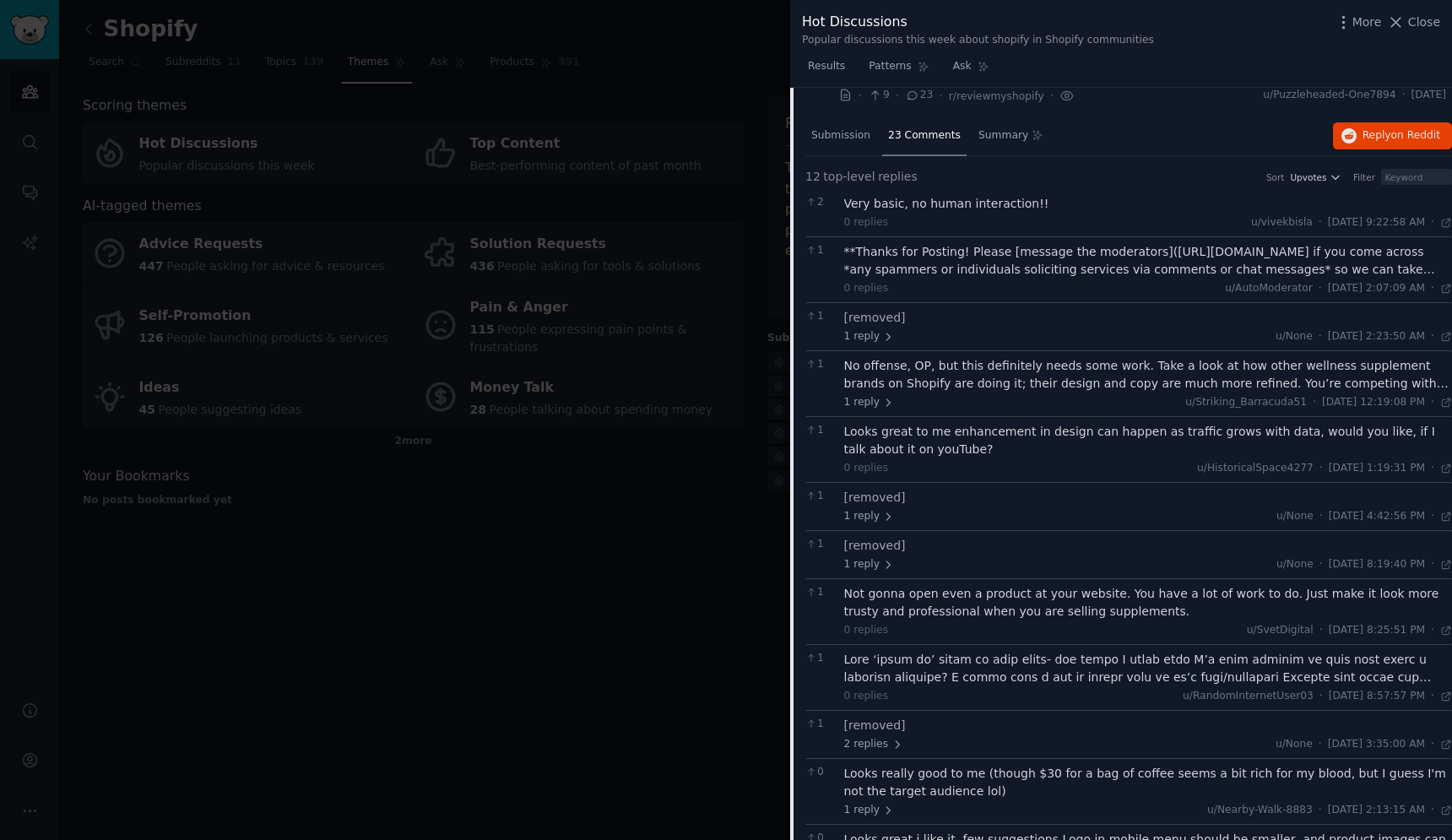
scroll to position [493, 0]
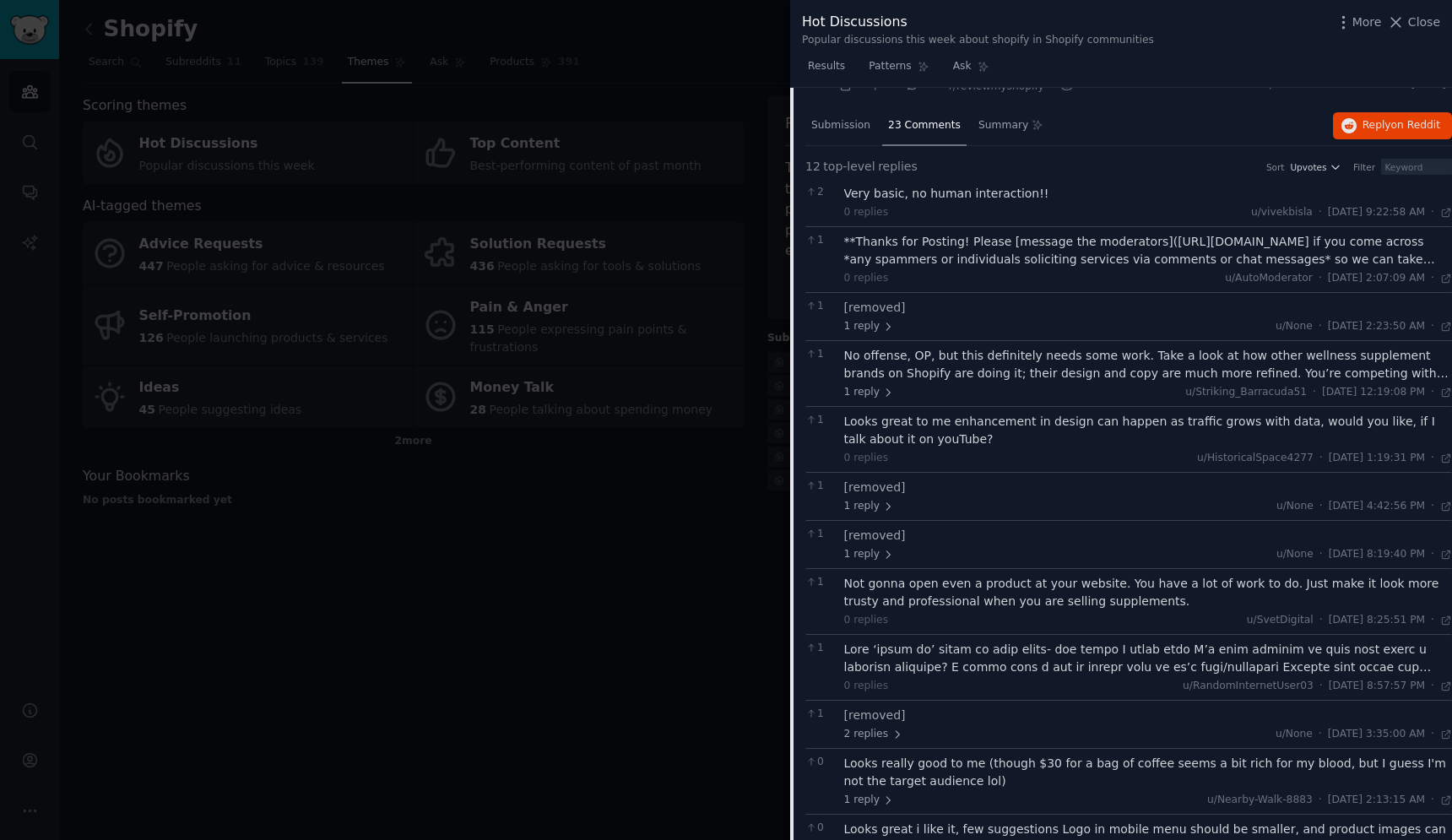
click at [927, 375] on div "No offense, OP, but this definitely needs some work. Take a look at how other w…" at bounding box center [1148, 365] width 608 height 36
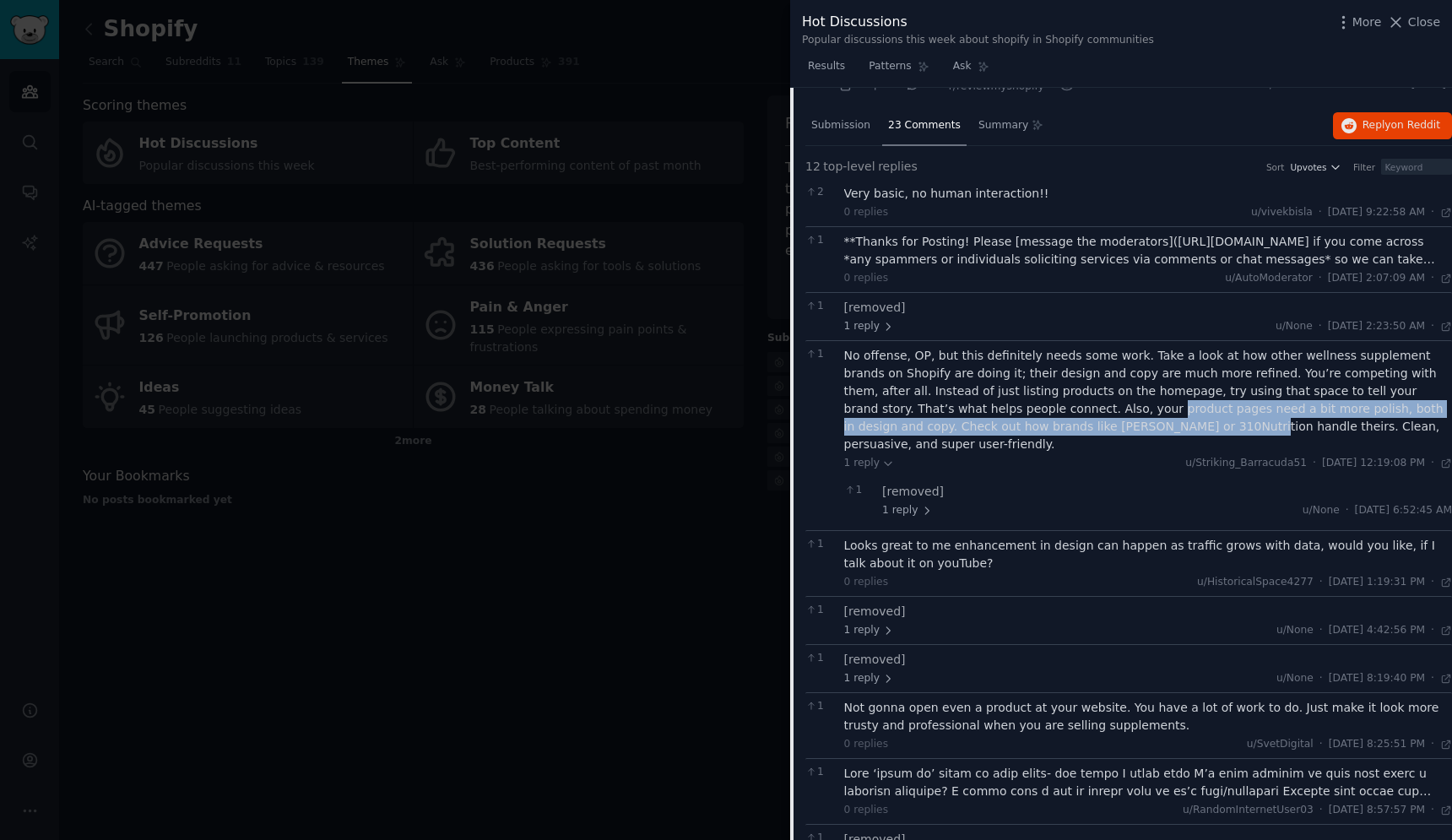
drag, startPoint x: 1023, startPoint y: 408, endPoint x: 1072, endPoint y: 431, distance: 54.1
click at [1072, 431] on div "No offense, OP, but this definitely needs some work. Take a look at how other w…" at bounding box center [1148, 400] width 608 height 107
click at [954, 405] on div "No offense, OP, but this definitely needs some work. Take a look at how other w…" at bounding box center [1148, 400] width 608 height 107
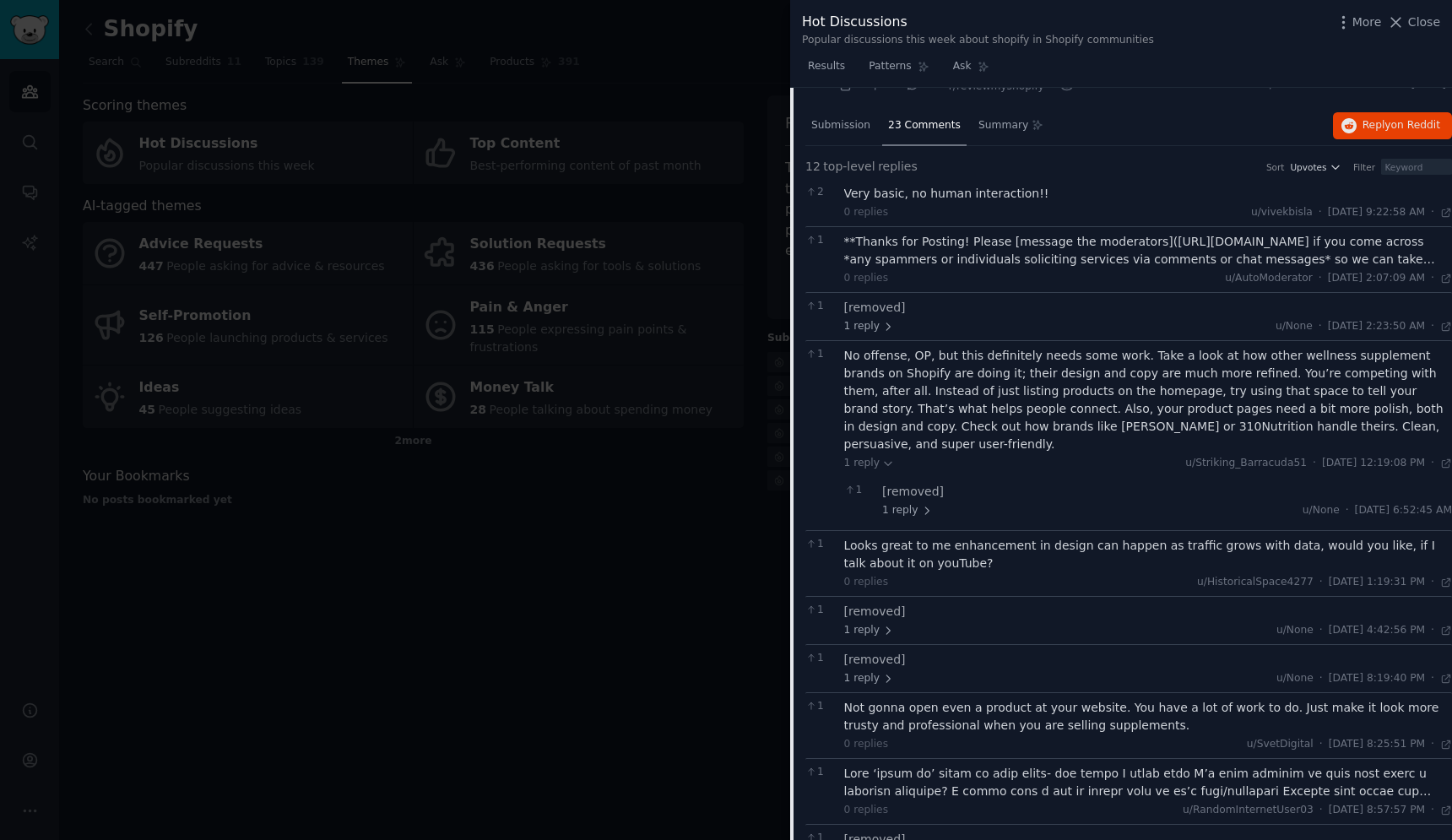
click at [899, 499] on div "1 [removed] 1 reply u/None · [DATE] 6:52:45 AM Thu 8/7/2025" at bounding box center [1148, 501] width 608 height 47
click at [907, 503] on span "1 reply" at bounding box center [908, 511] width 51 height 15
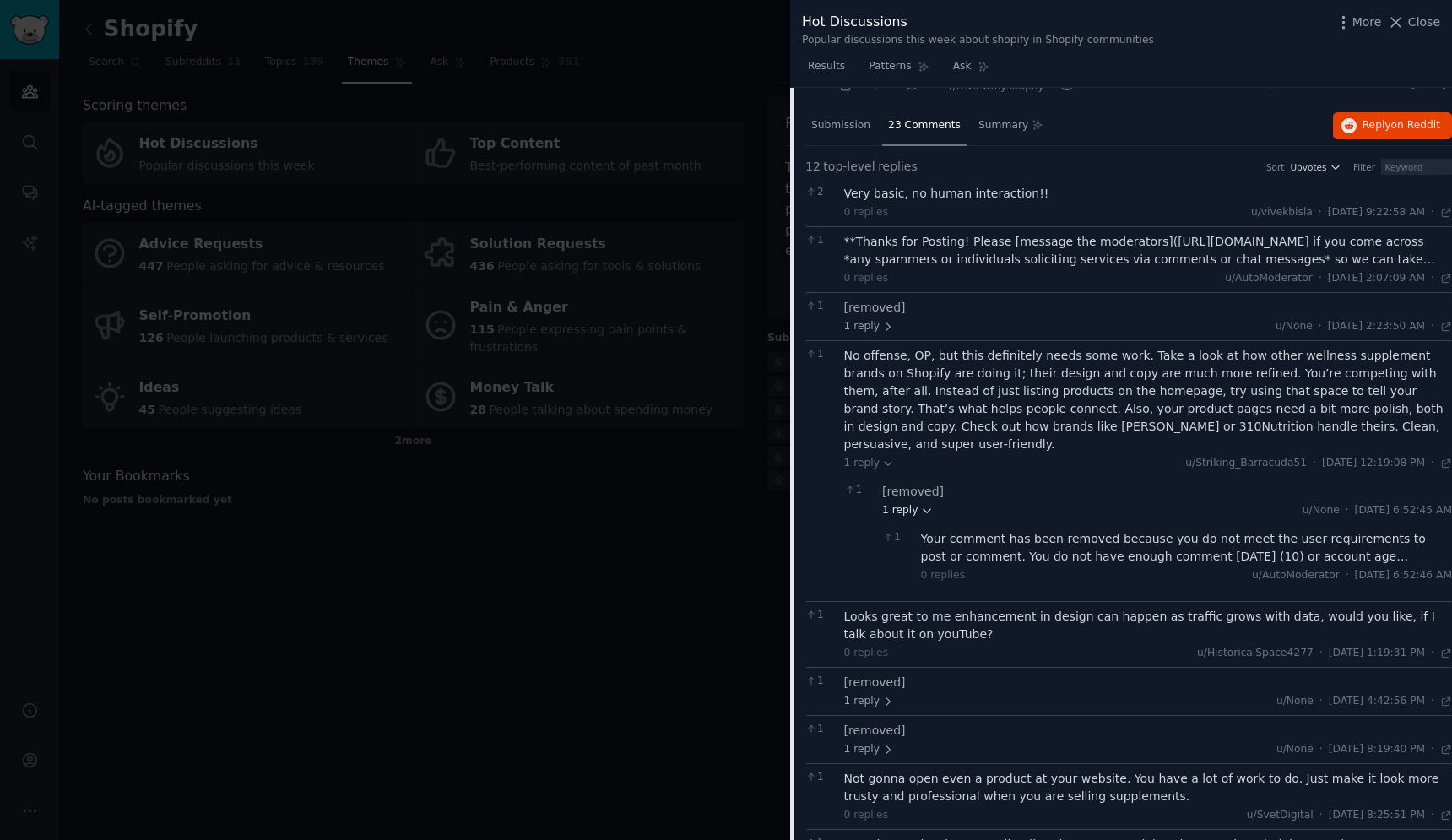
click at [907, 503] on span "1 reply" at bounding box center [908, 511] width 51 height 15
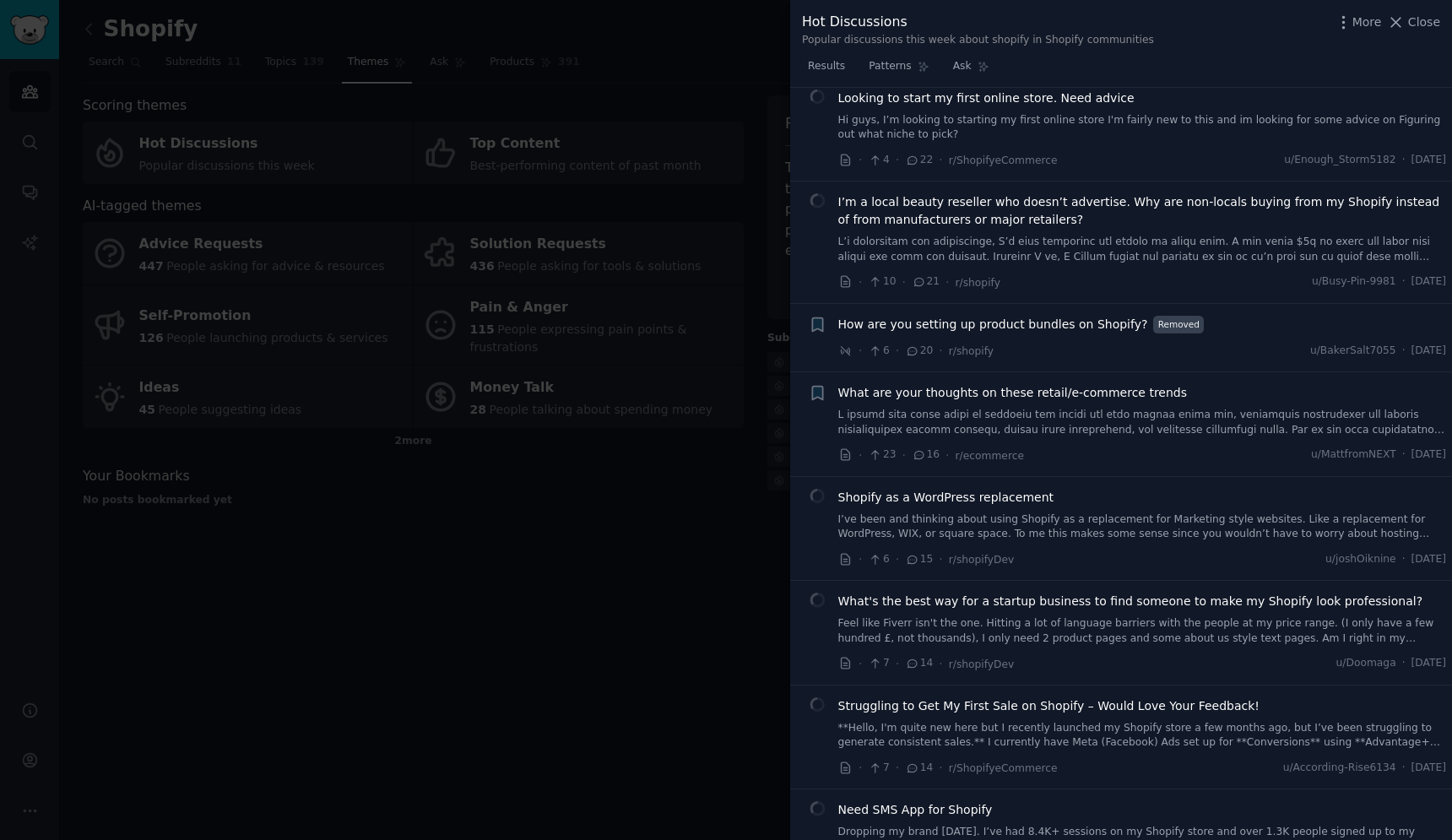
scroll to position [1439, 0]
click at [1416, 23] on span "Close" at bounding box center [1424, 22] width 32 height 18
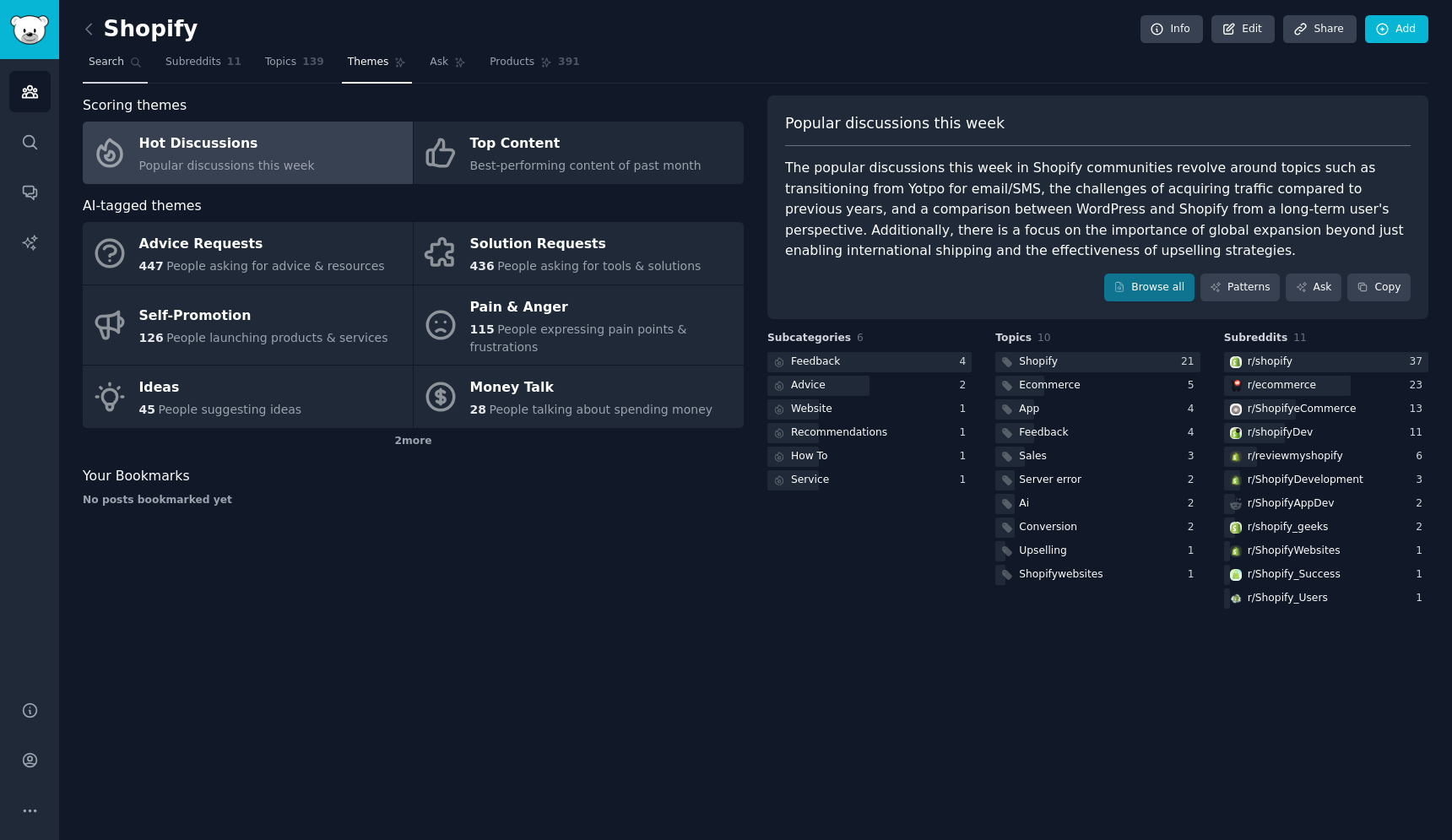
click at [93, 64] on span "Search" at bounding box center [107, 63] width 36 height 15
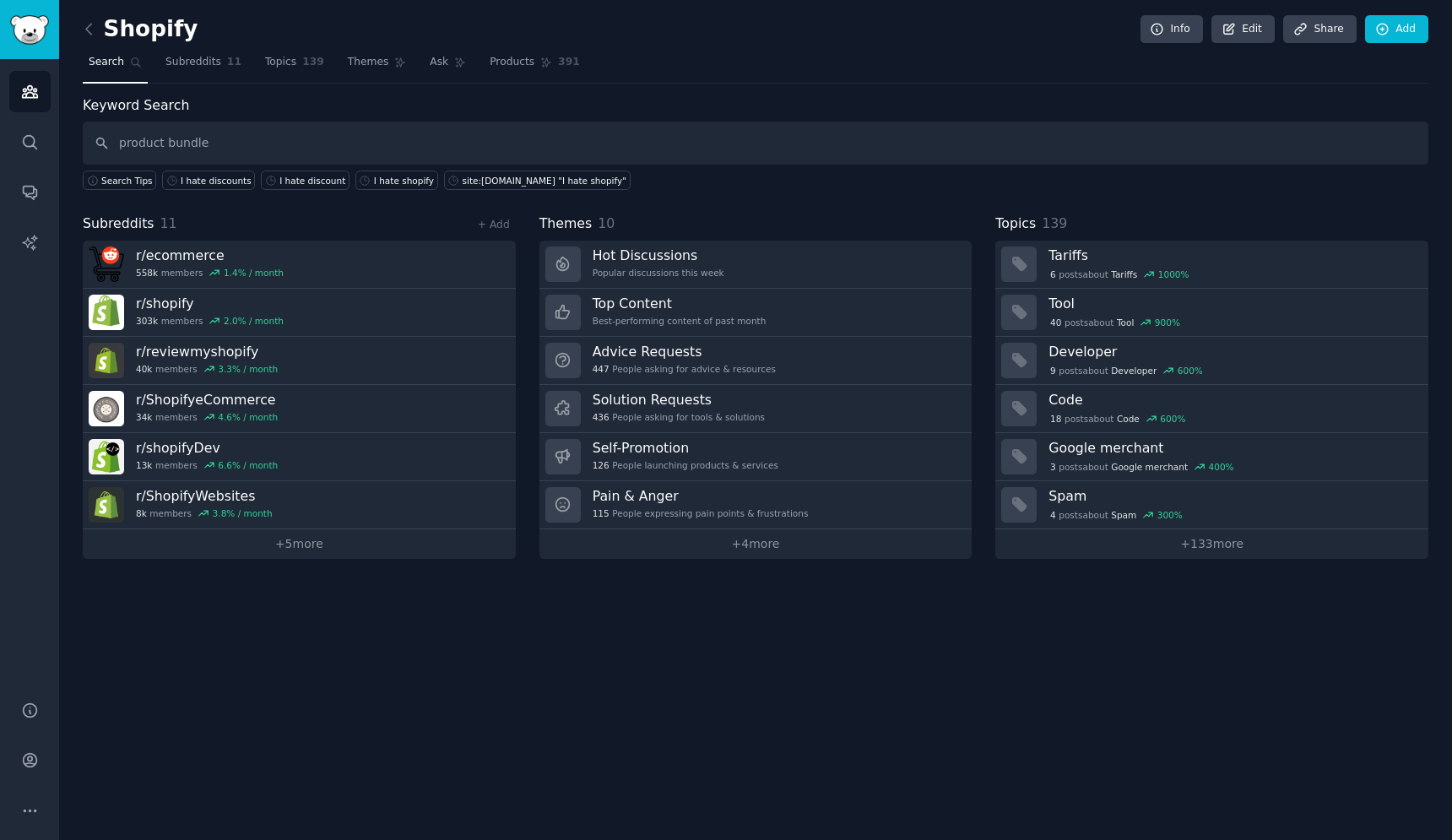
type input "product bundle"
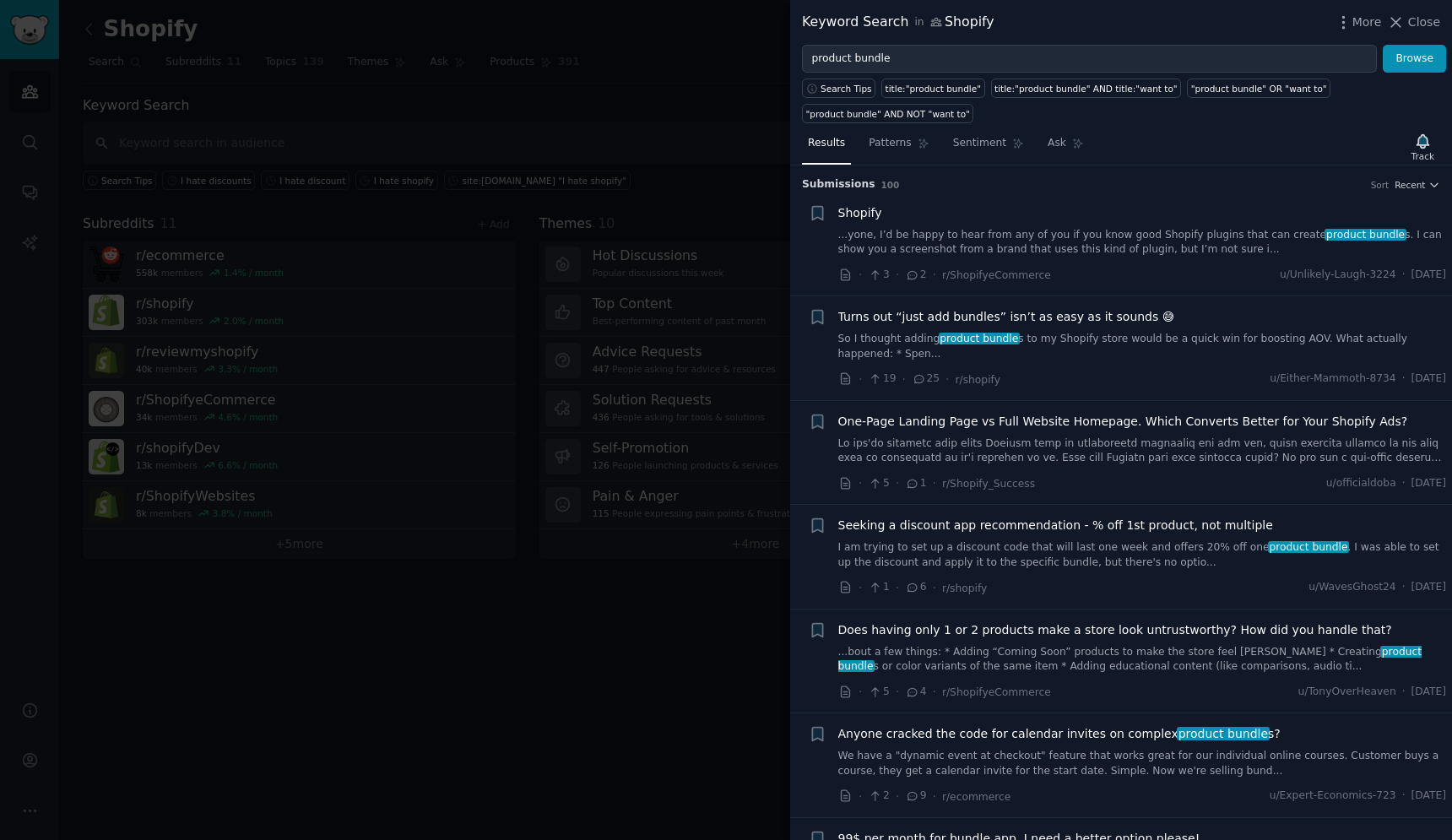
click at [955, 239] on link "...yone, I’d be happy to hear from any of you if you know good Shopify plugins …" at bounding box center [1142, 242] width 608 height 30
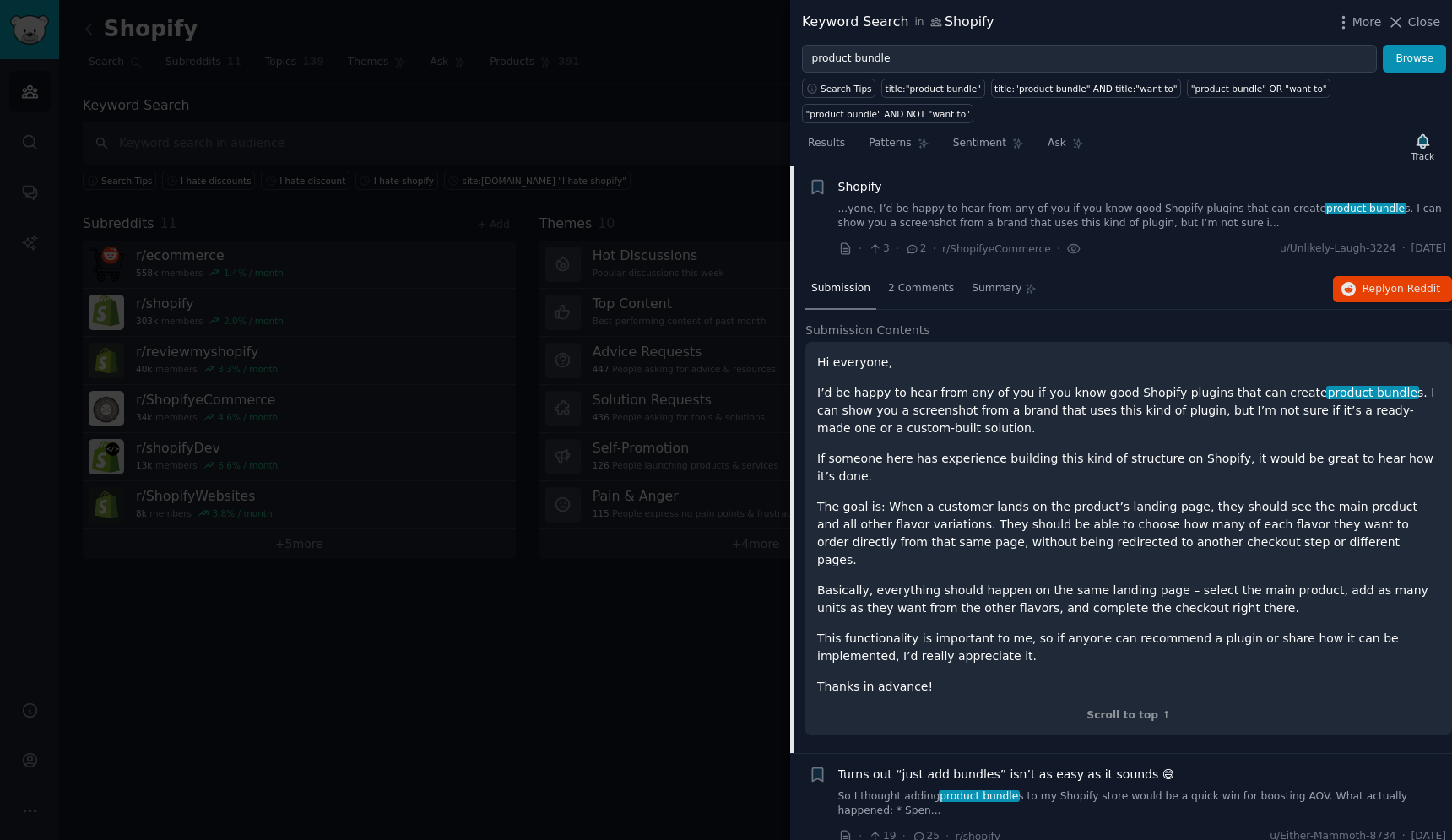
scroll to position [48, 0]
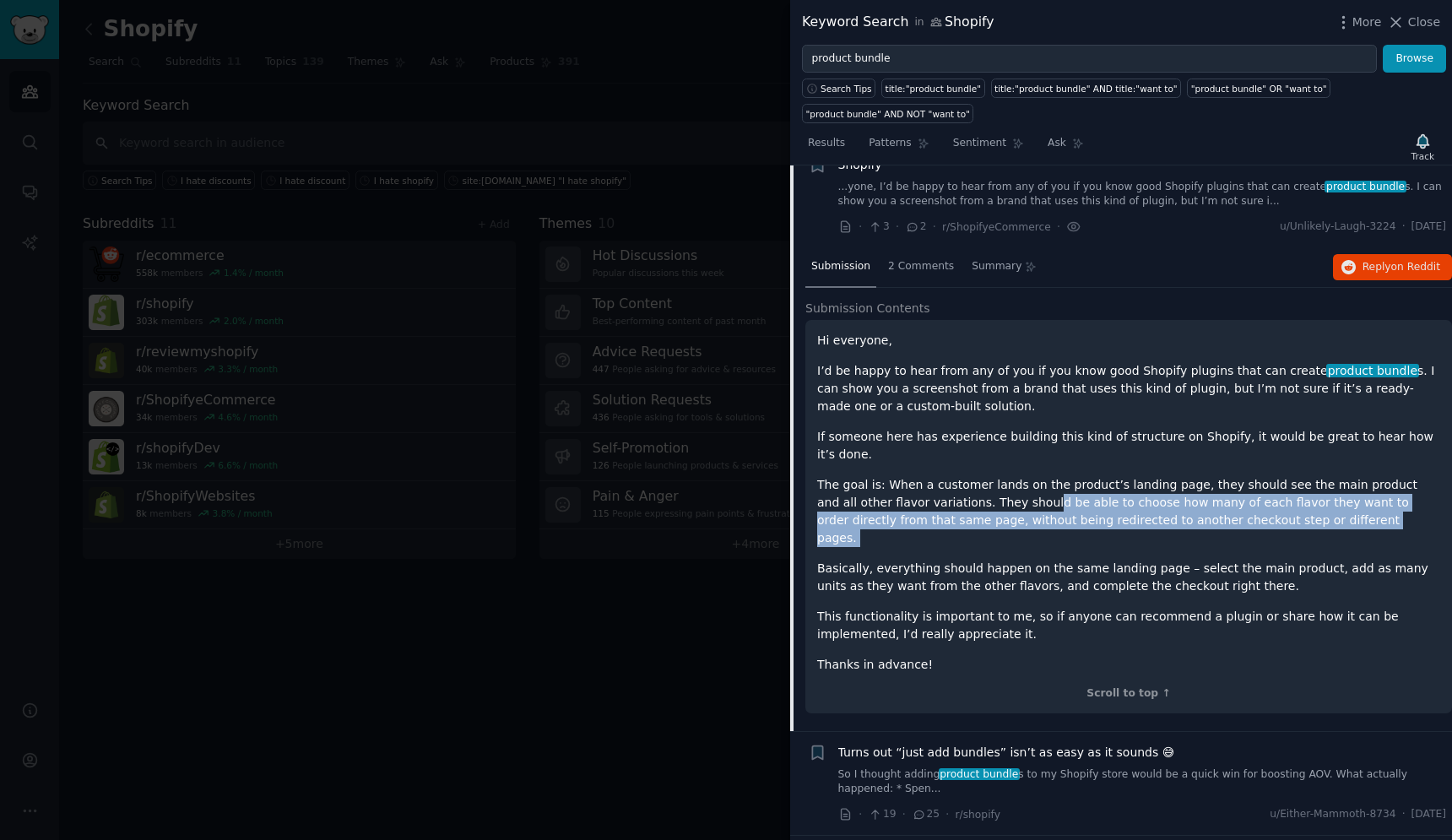
drag, startPoint x: 1004, startPoint y: 484, endPoint x: 990, endPoint y: 519, distance: 37.7
click at [990, 519] on div "Hi everyone, I’d be happy to hear from any of you if you know good Shopify plug…" at bounding box center [1129, 502] width 623 height 342
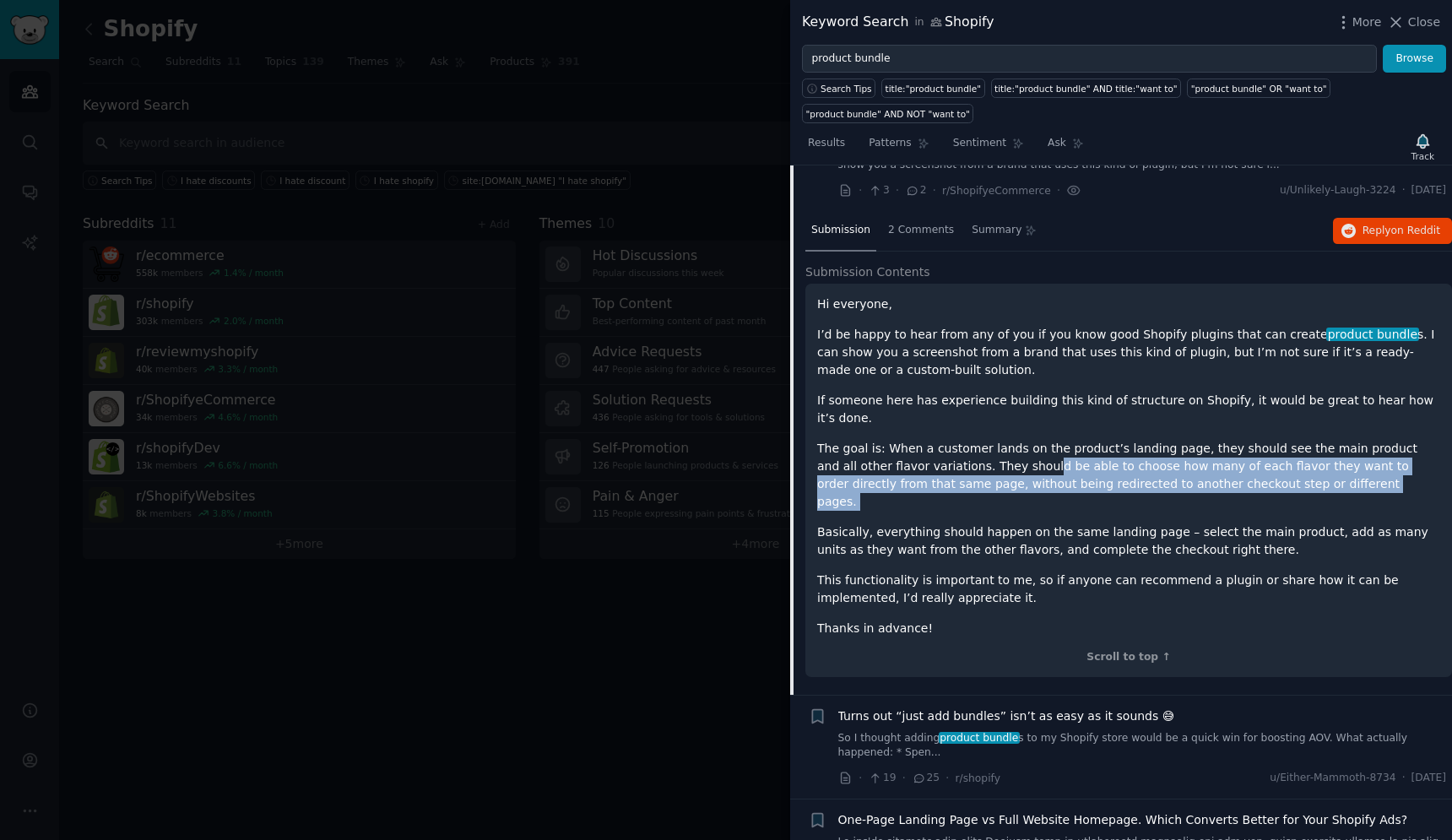
click at [943, 524] on p "Basically, everything should happen on the same landing page – select the main …" at bounding box center [1129, 541] width 623 height 36
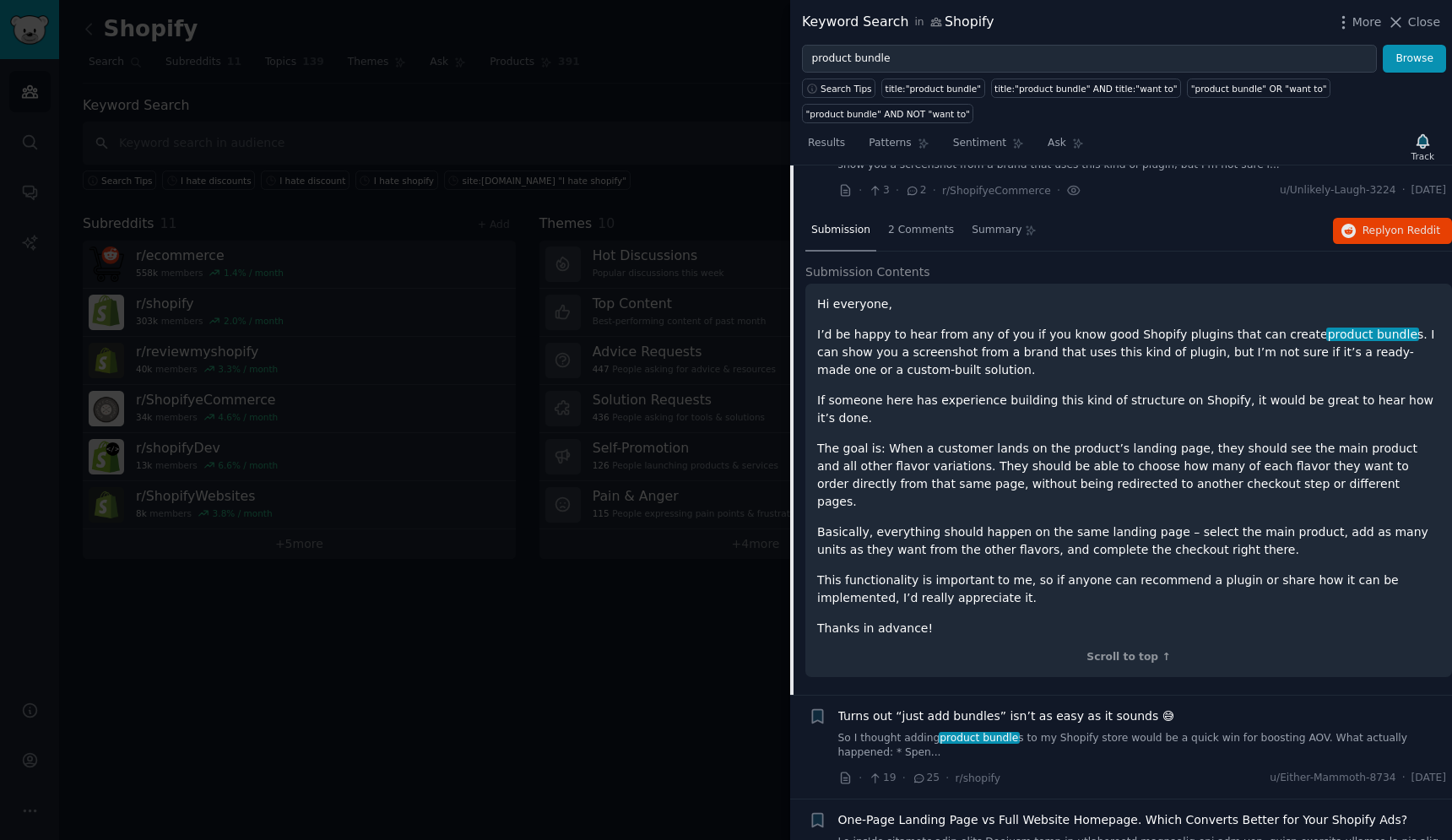
click at [943, 524] on p "Basically, everything should happen on the same landing page – select the main …" at bounding box center [1129, 541] width 623 height 36
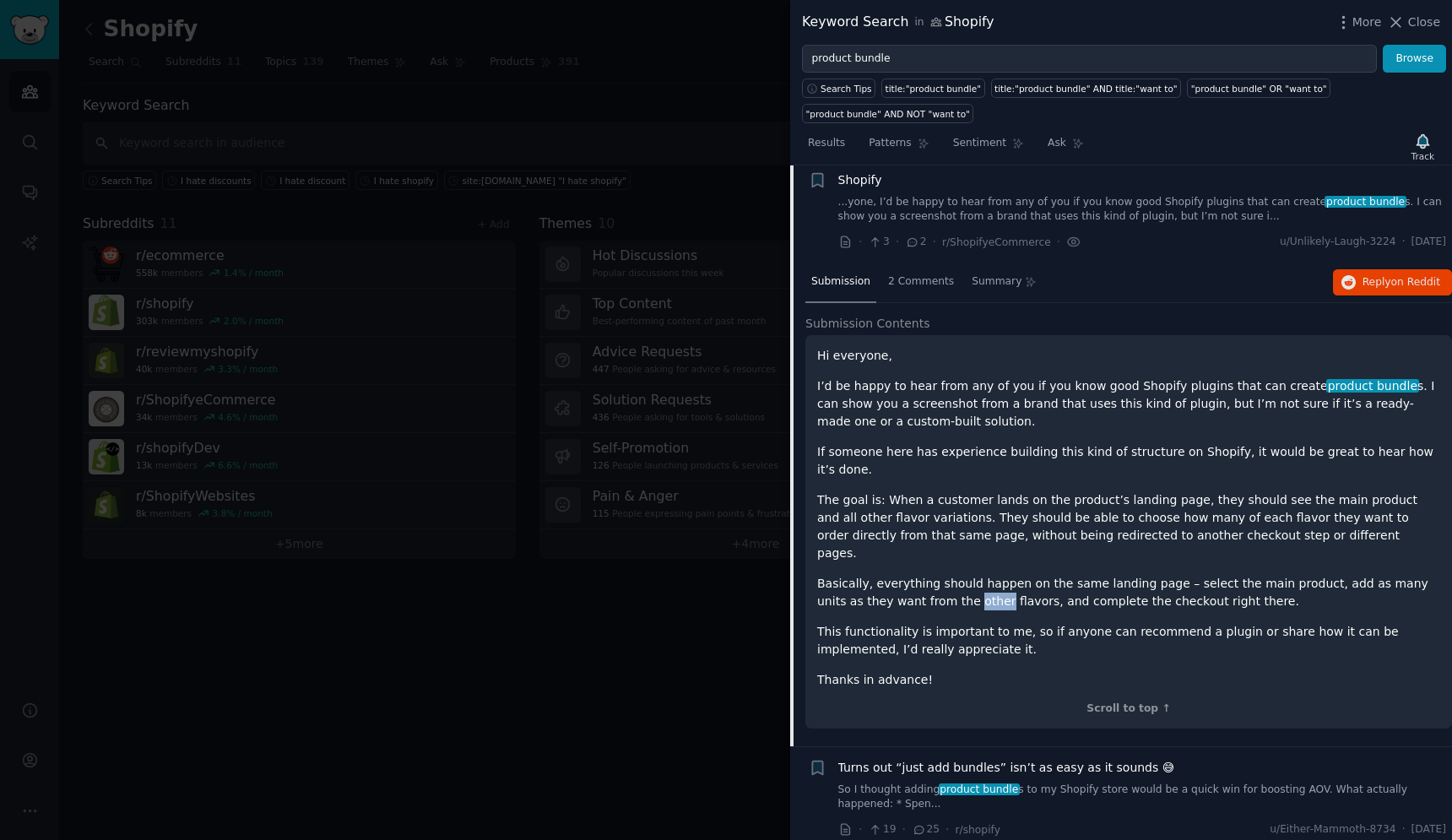
scroll to position [0, 0]
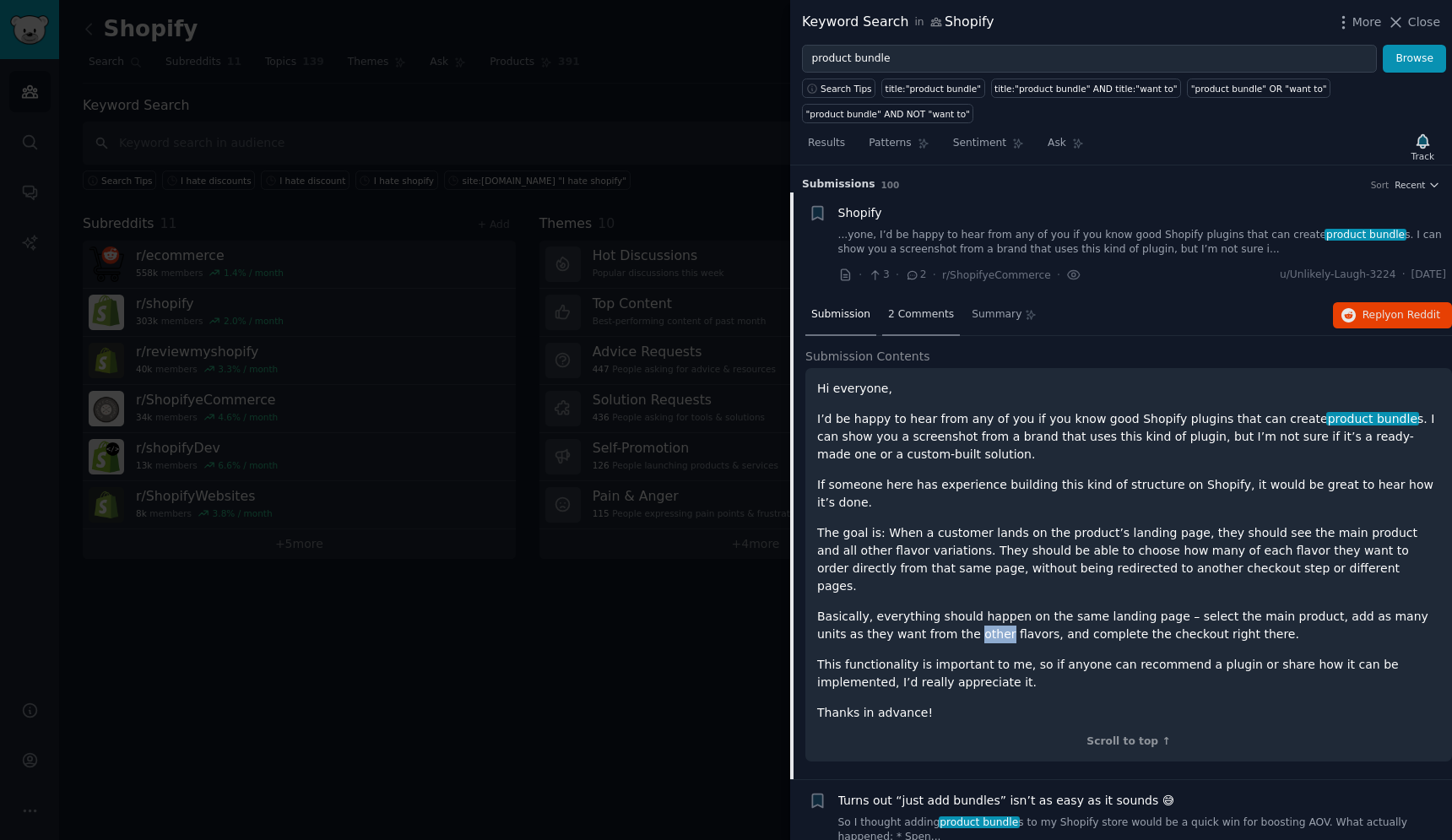
click at [927, 323] on div "2 Comments" at bounding box center [921, 316] width 78 height 41
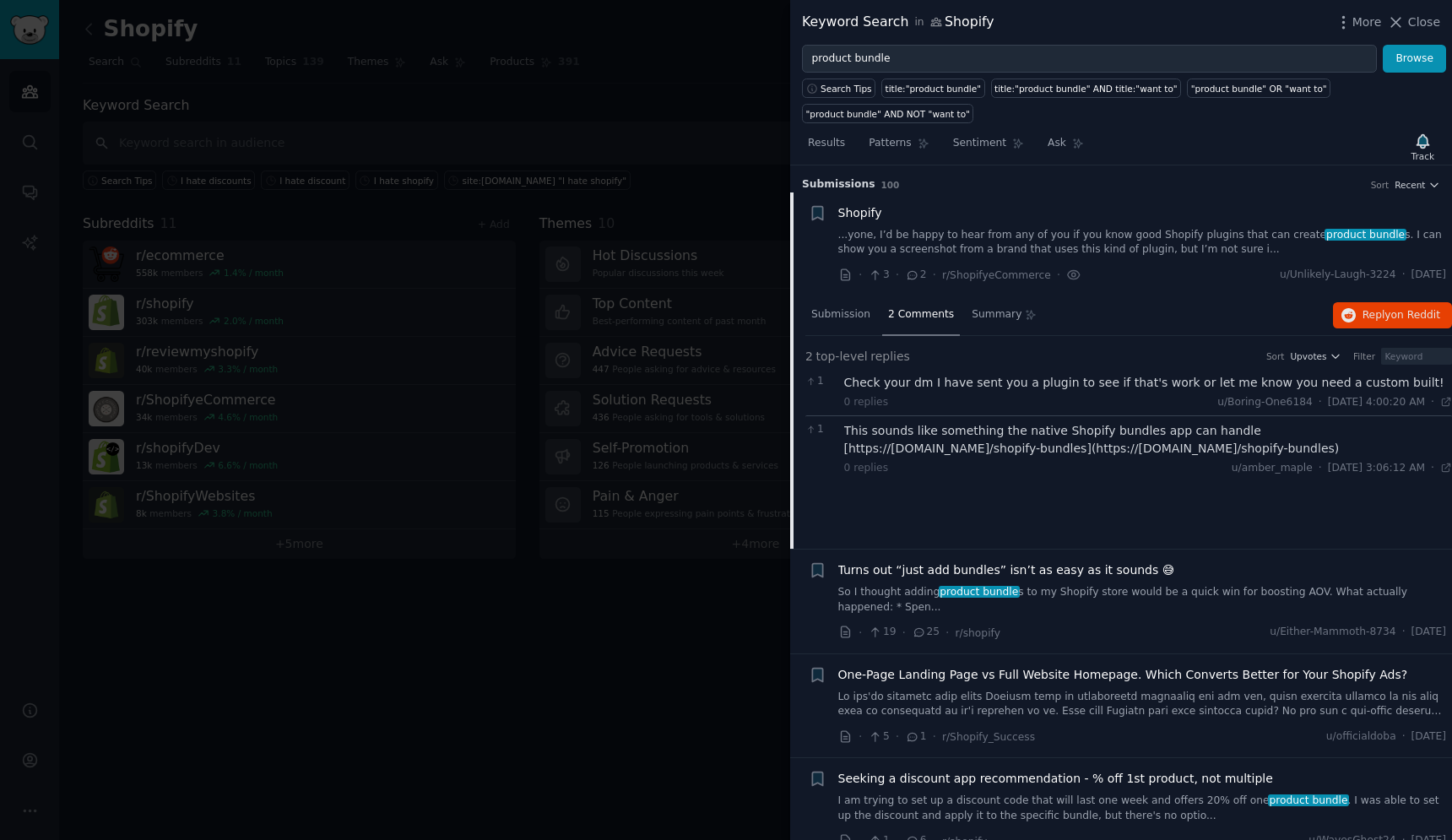
scroll to position [18, 0]
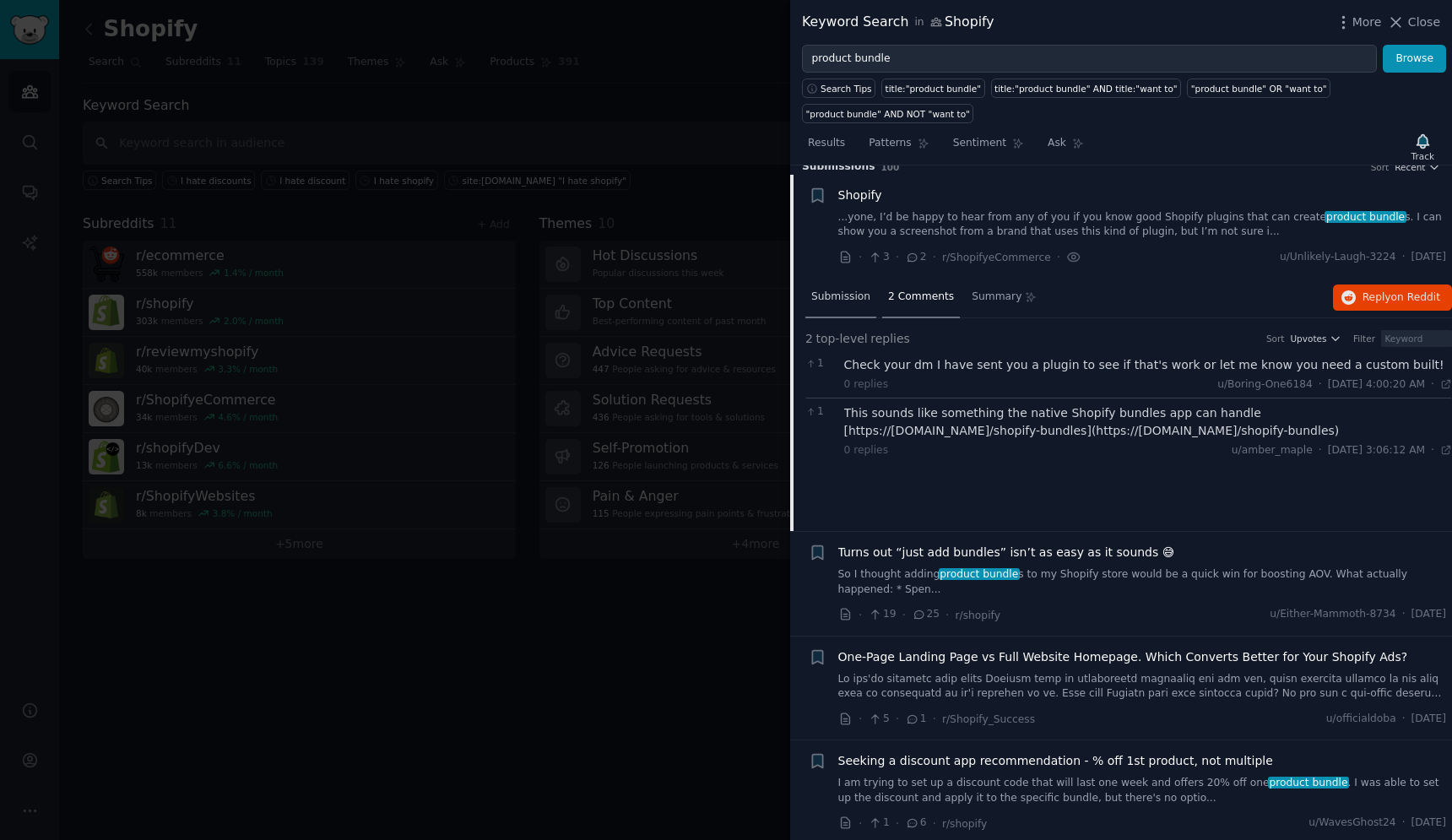
click at [842, 292] on span "Submission" at bounding box center [841, 297] width 59 height 15
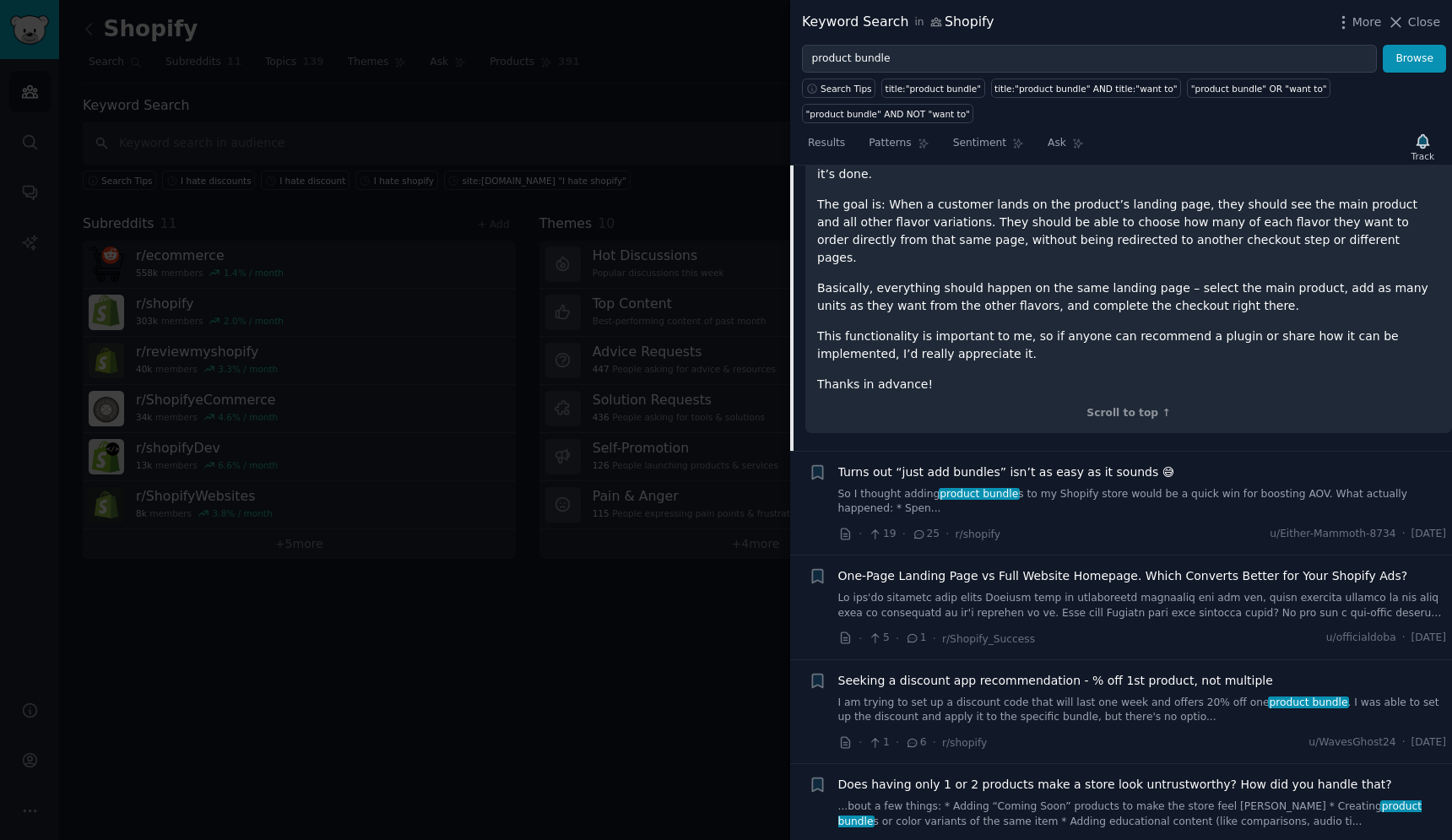
scroll to position [341, 0]
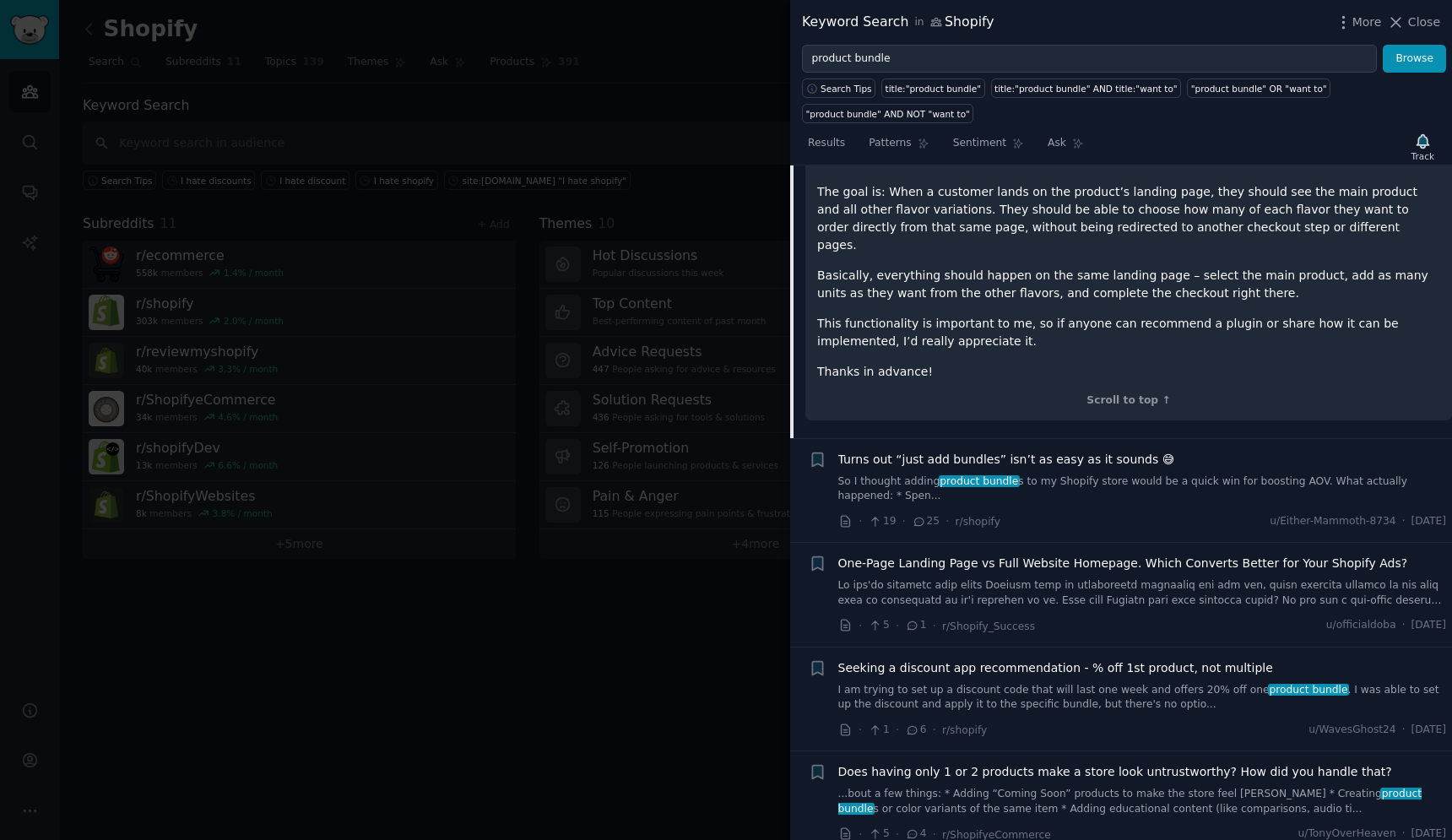
click at [896, 475] on link "So I thought adding product bundle s to my Shopify store would be a quick win f…" at bounding box center [1142, 489] width 608 height 30
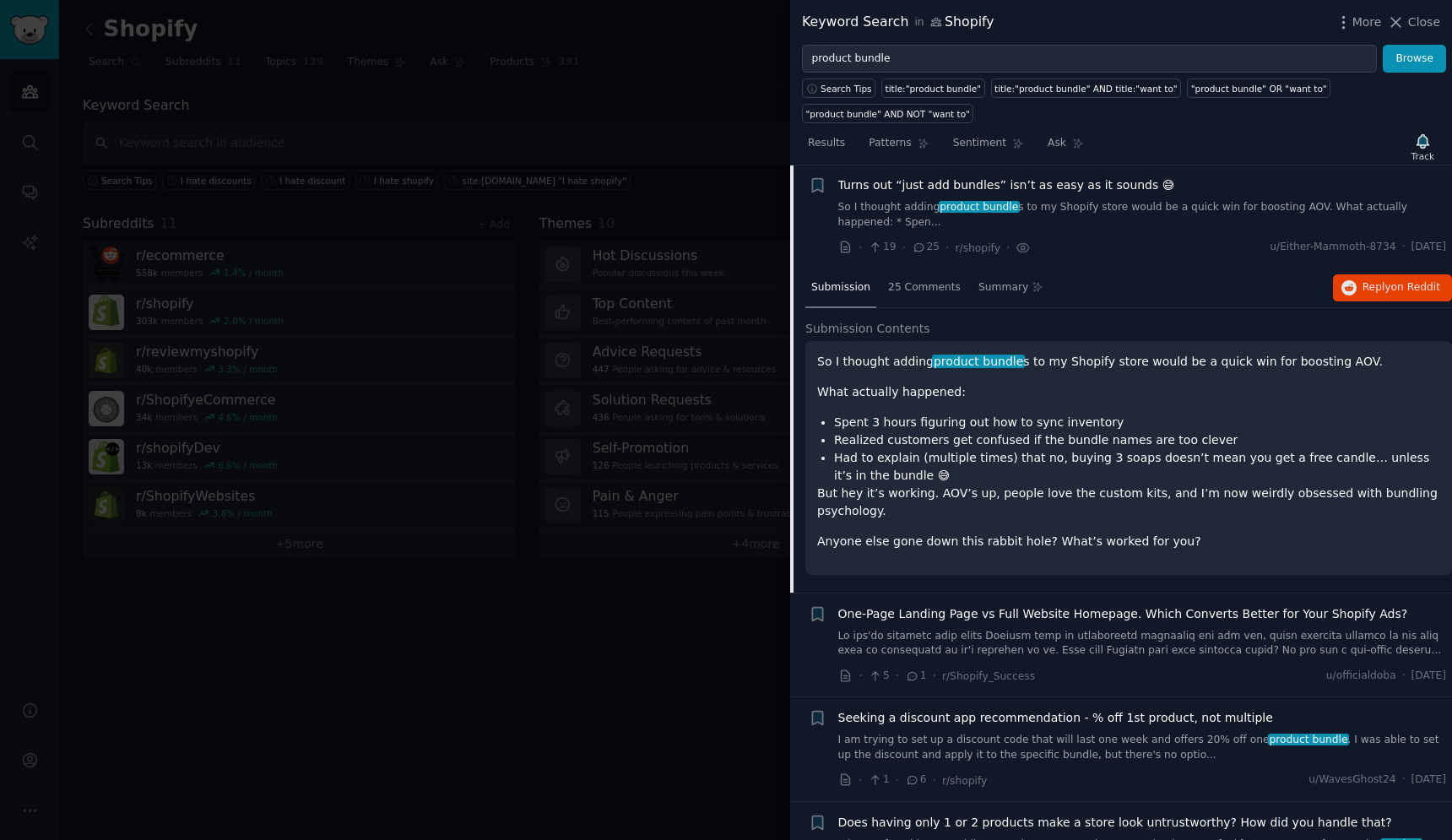
scroll to position [131, 0]
click at [921, 293] on span "25 Comments" at bounding box center [925, 288] width 73 height 15
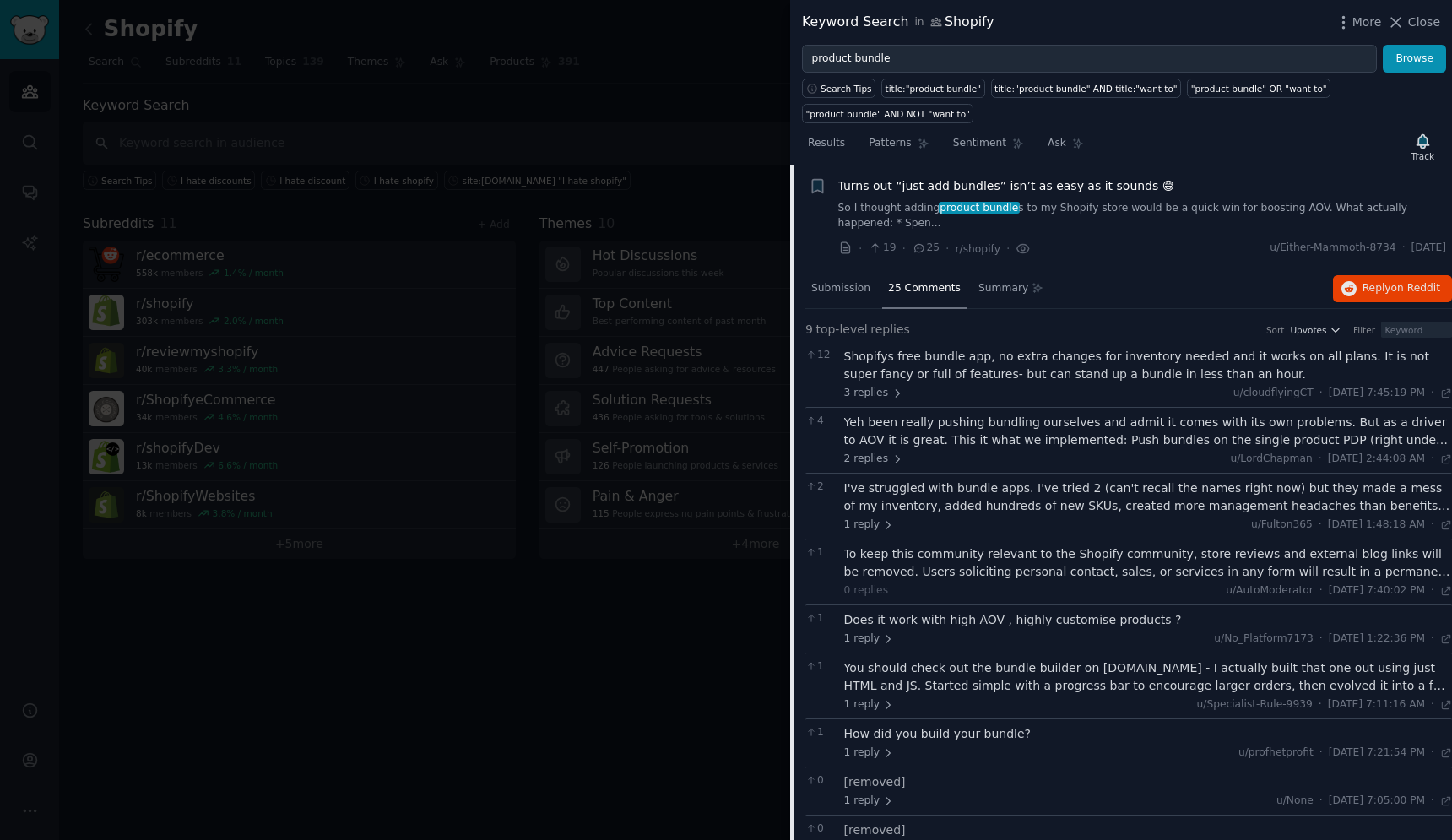
scroll to position [159, 0]
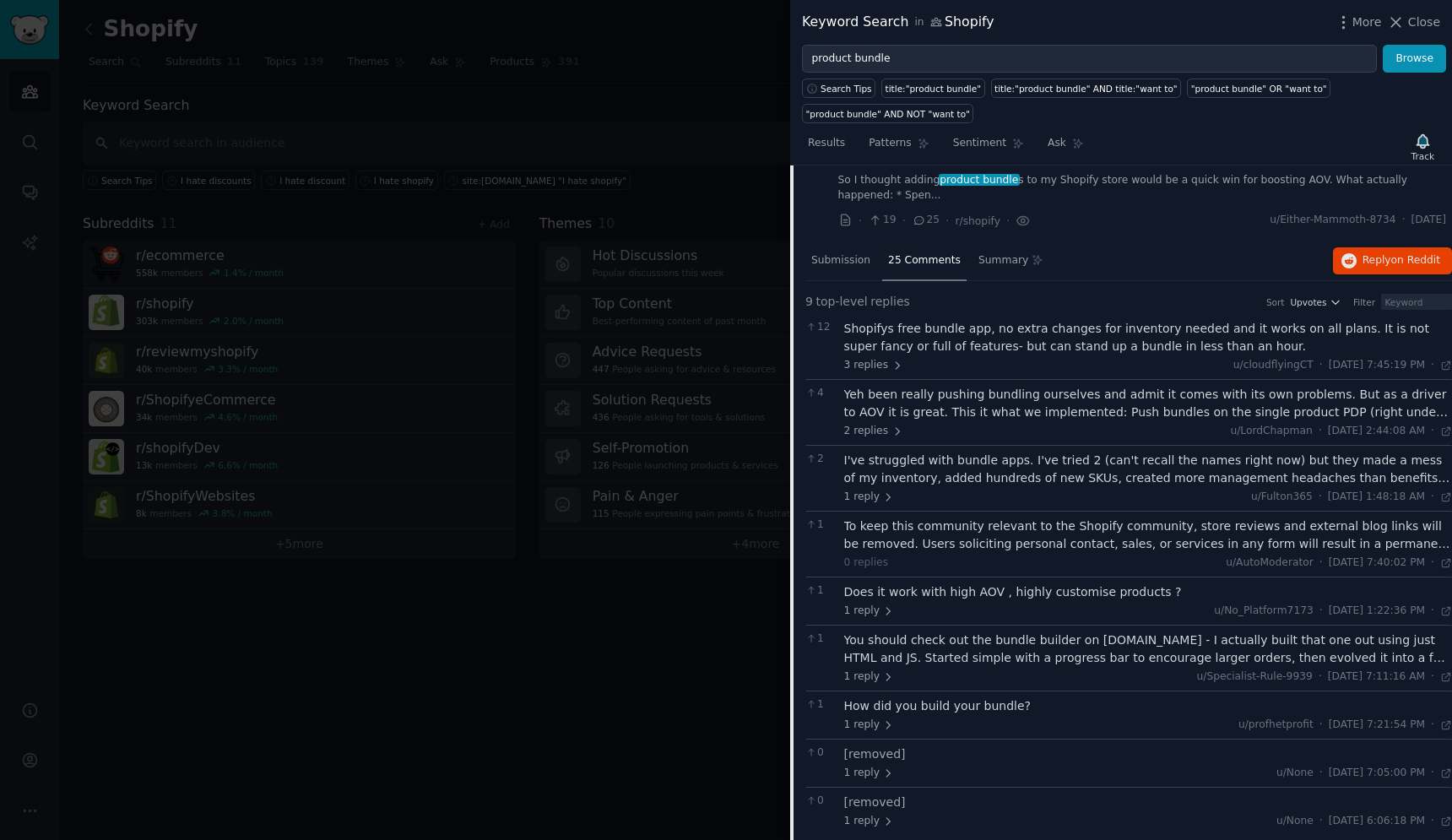
click at [931, 409] on div "Yeh been really pushing bundling ourselves and admit it comes with its own prob…" at bounding box center [1148, 404] width 608 height 36
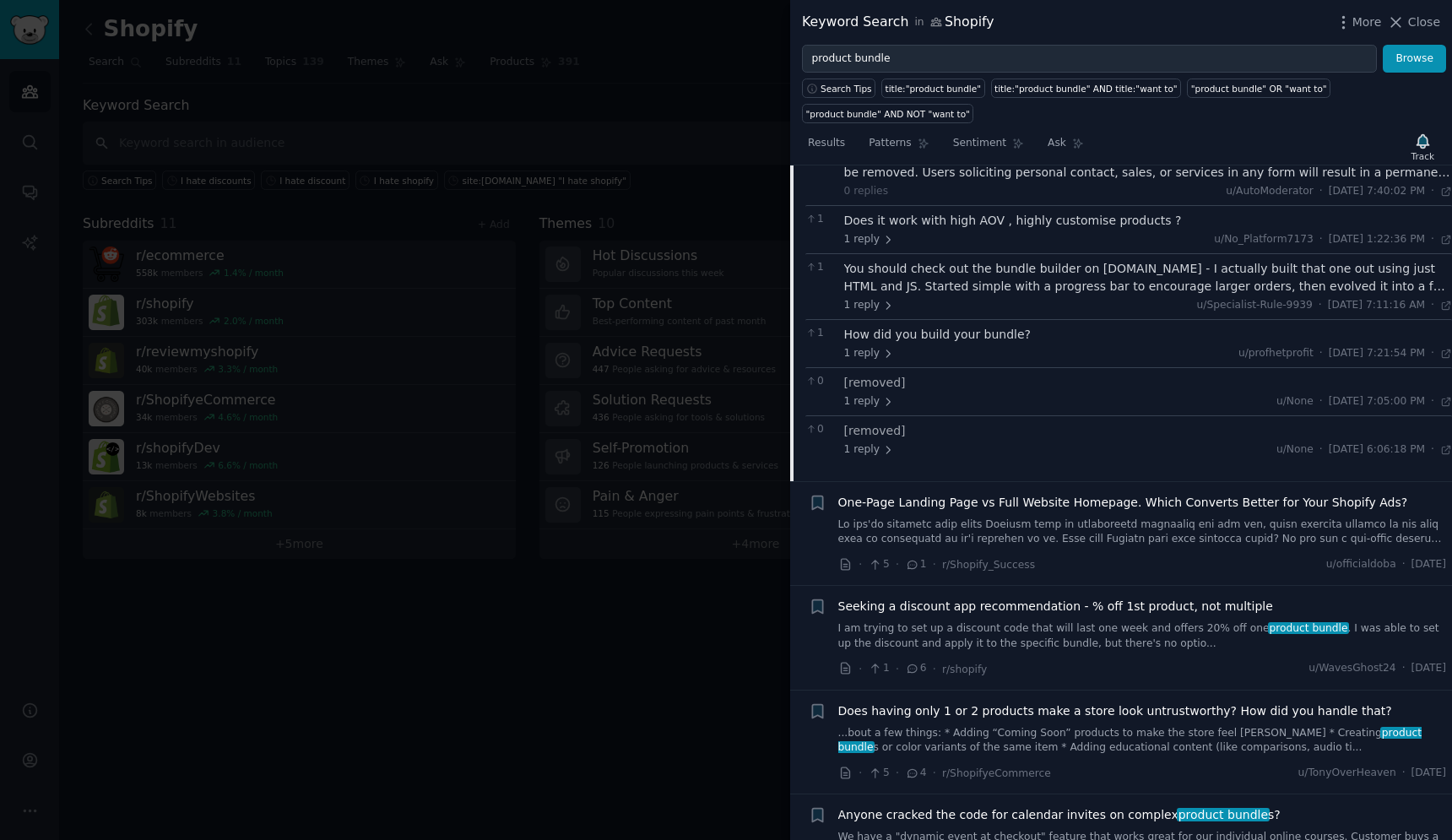
scroll to position [760, 0]
